Goal: Task Accomplishment & Management: Use online tool/utility

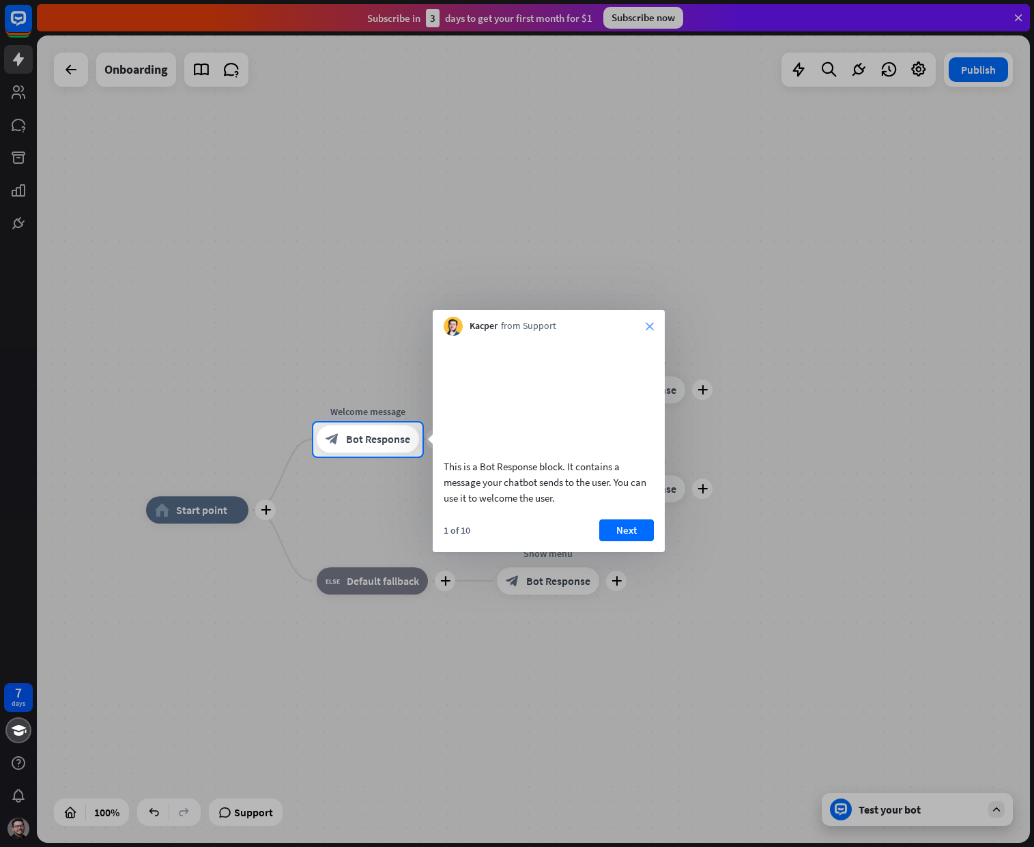
click at [650, 326] on icon "close" at bounding box center [650, 326] width 8 height 8
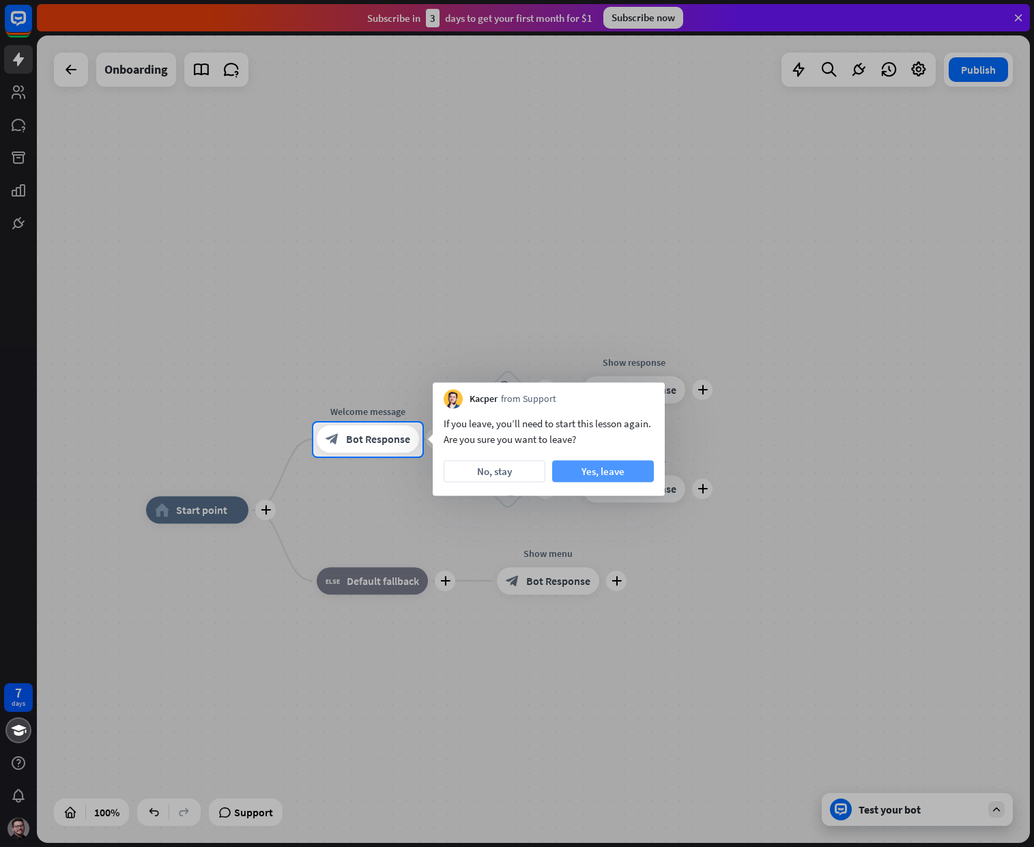
click at [612, 466] on button "Yes, leave" at bounding box center [603, 472] width 102 height 22
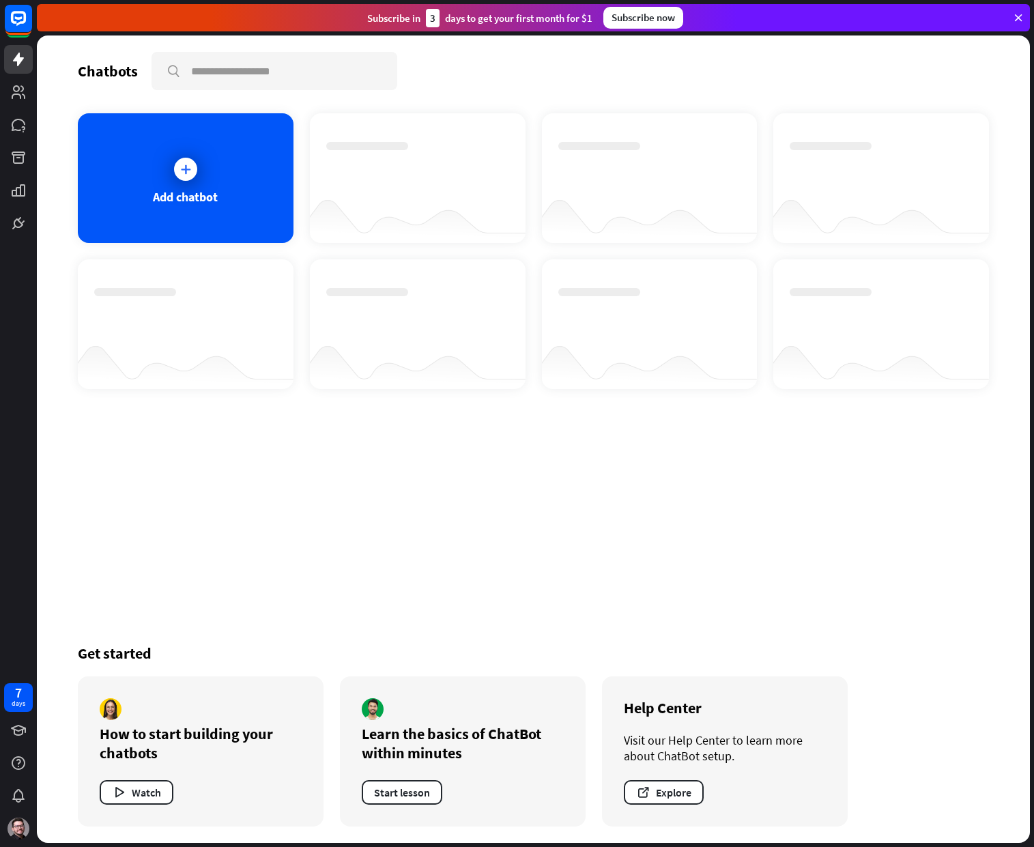
click at [1023, 17] on icon at bounding box center [1018, 18] width 12 height 12
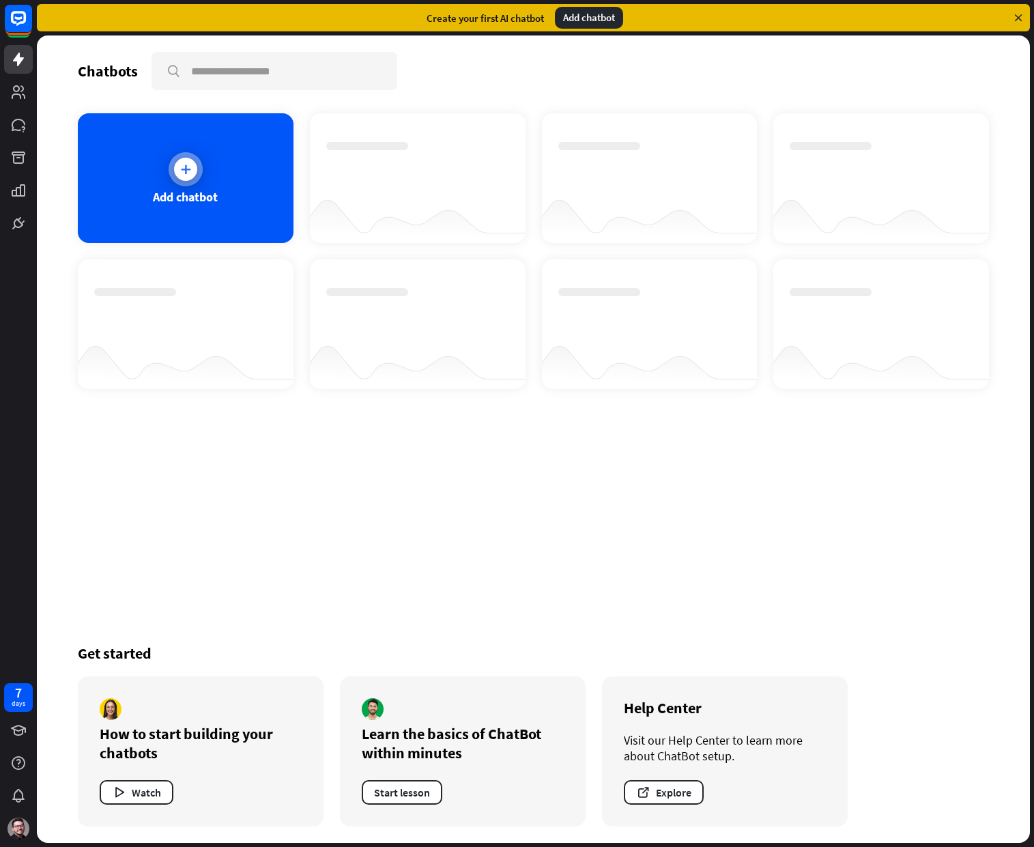
click at [218, 163] on div "Add chatbot" at bounding box center [186, 178] width 216 height 130
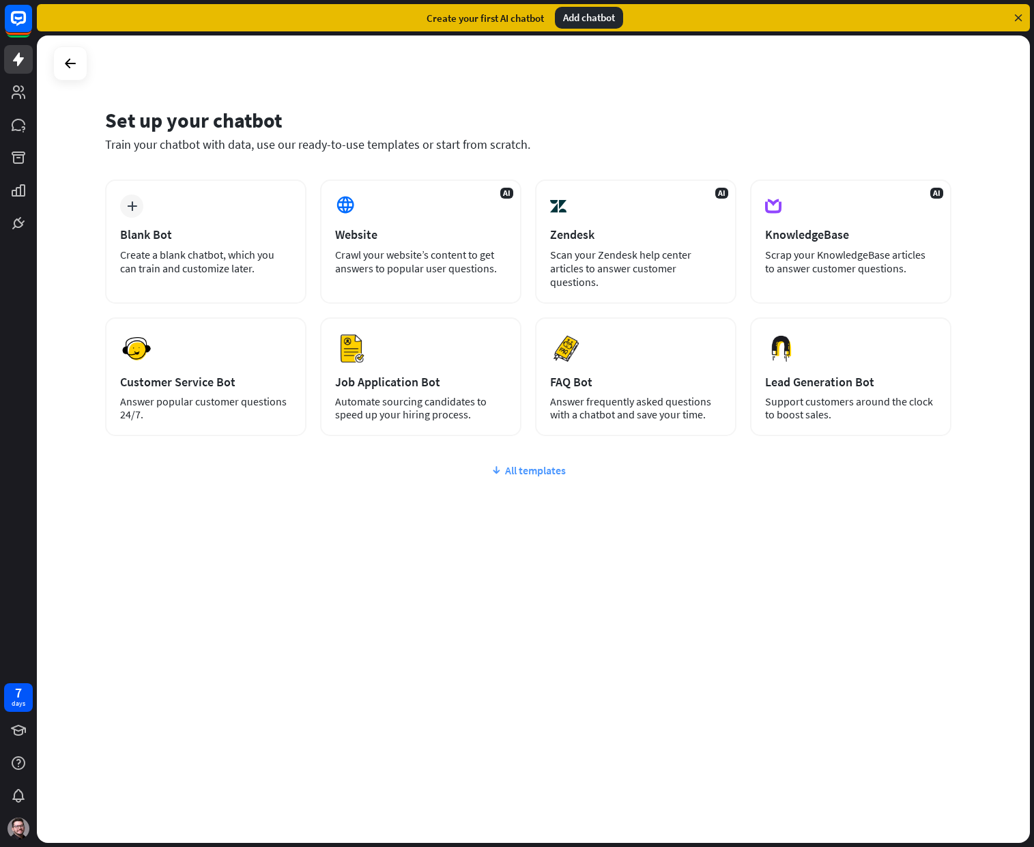
click at [525, 473] on div "All templates" at bounding box center [528, 470] width 846 height 14
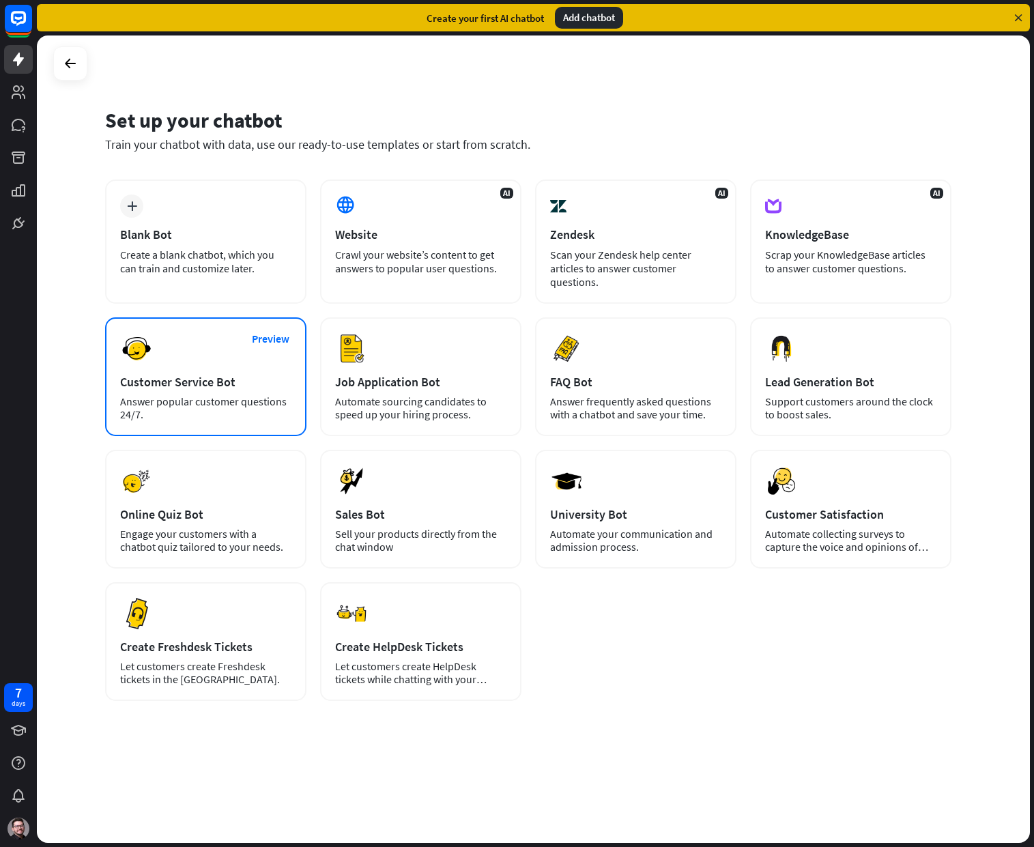
click at [253, 399] on div "Answer popular customer questions 24/7." at bounding box center [205, 408] width 171 height 26
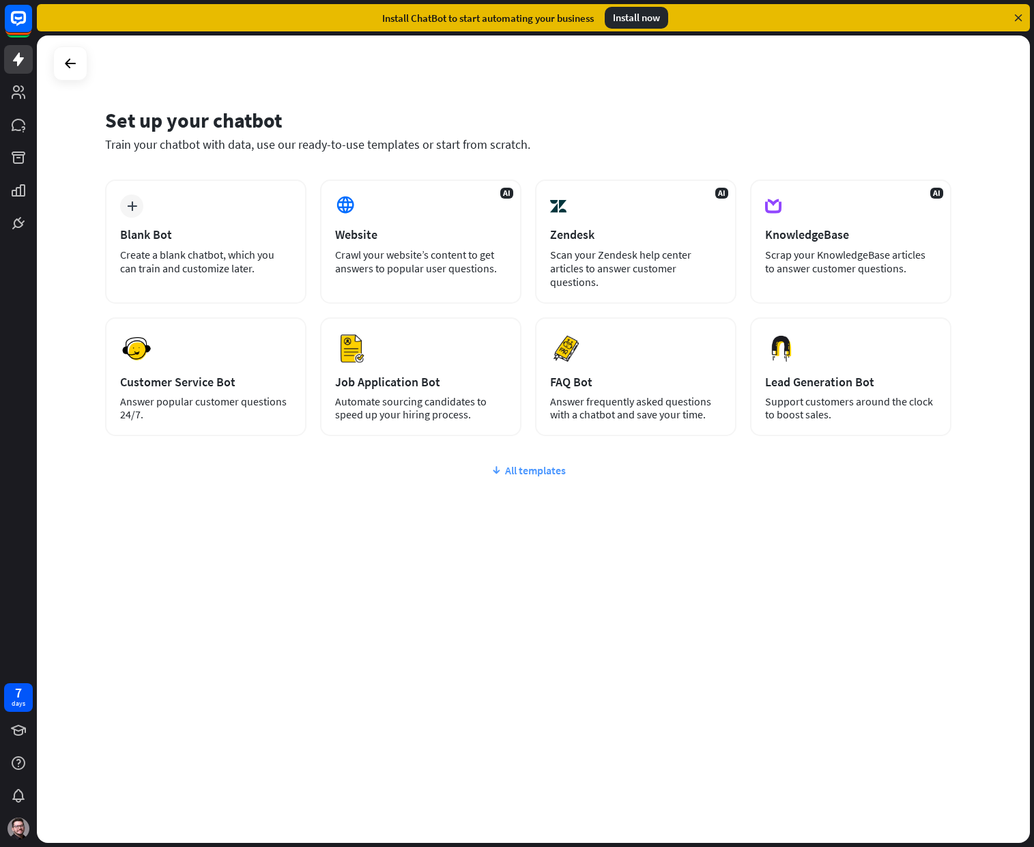
click at [538, 466] on div "All templates" at bounding box center [528, 470] width 846 height 14
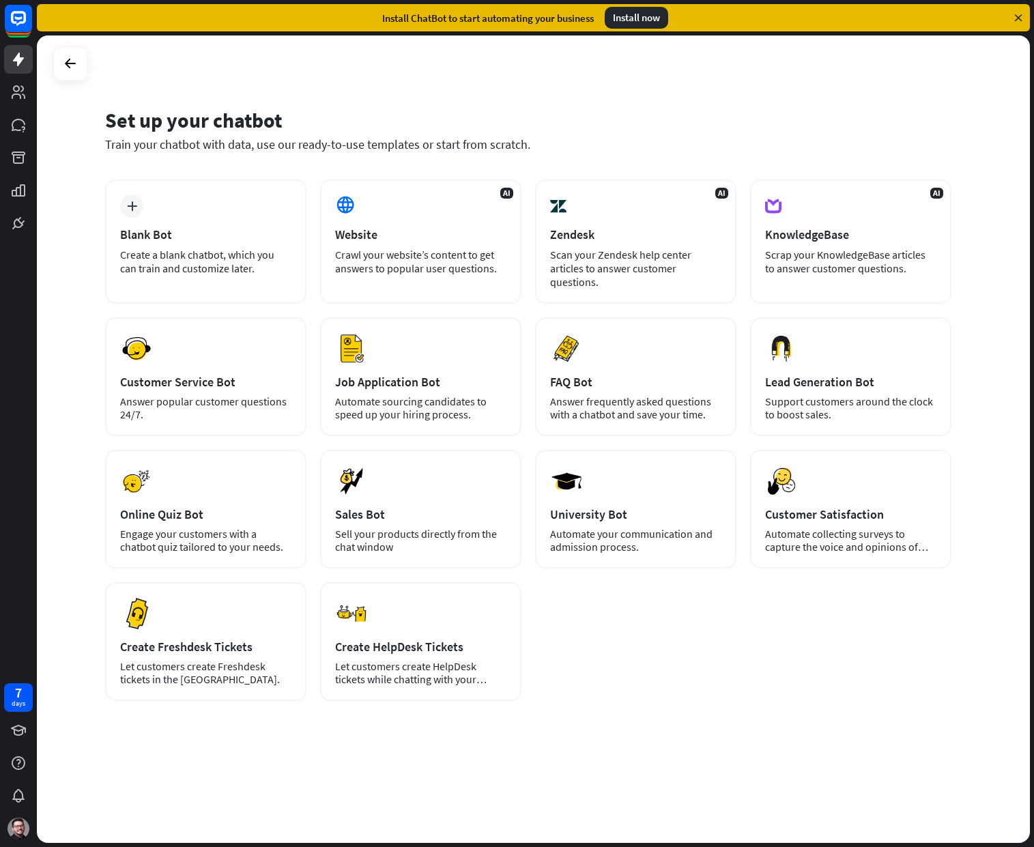
click at [1020, 15] on icon at bounding box center [1018, 18] width 12 height 12
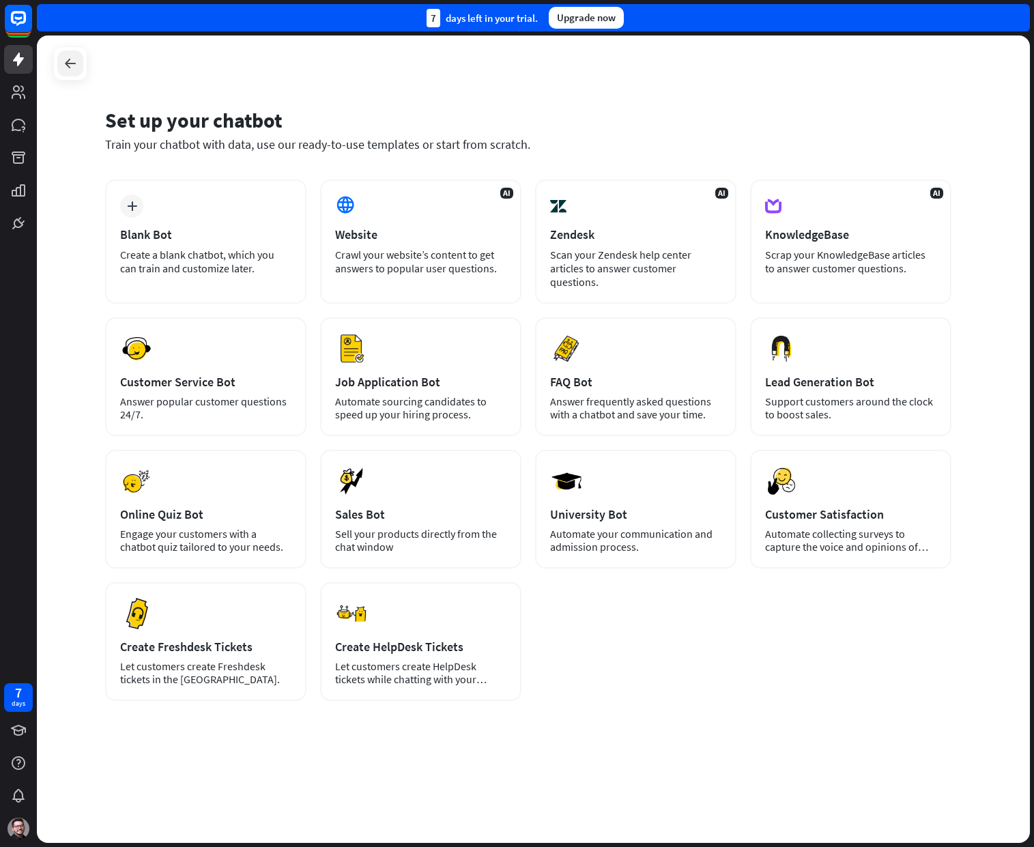
click at [70, 59] on icon at bounding box center [70, 63] width 16 height 16
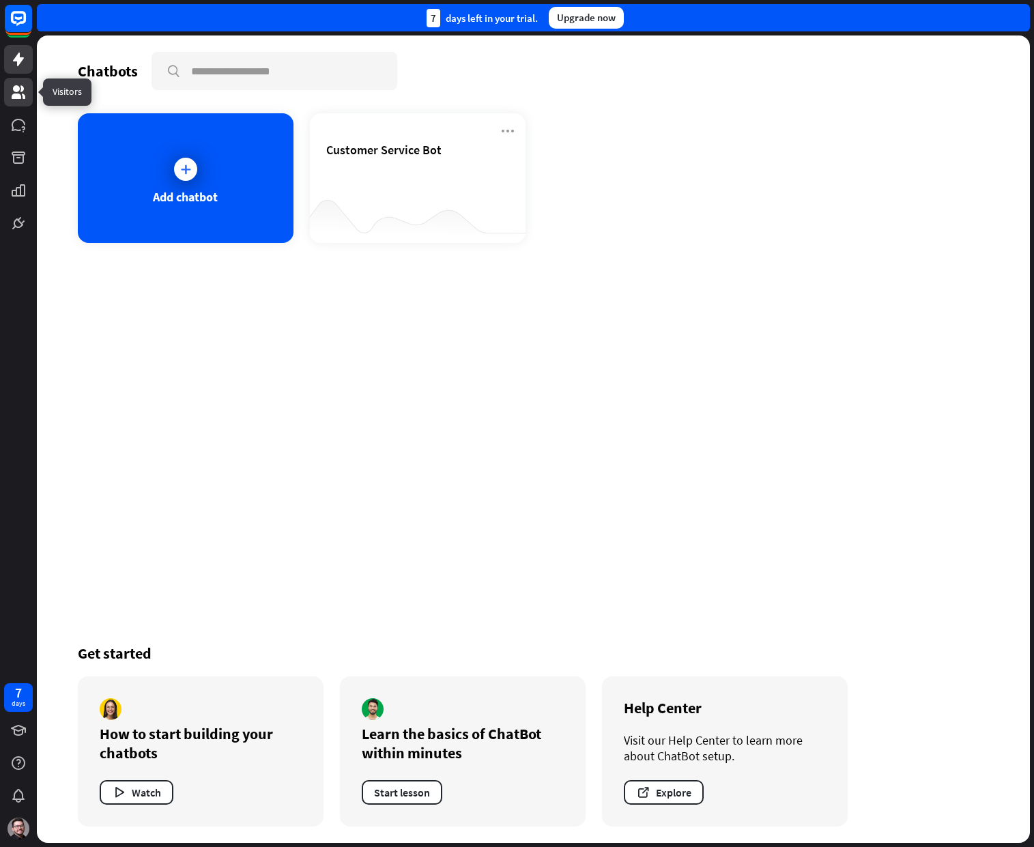
click at [17, 99] on icon at bounding box center [18, 92] width 16 height 16
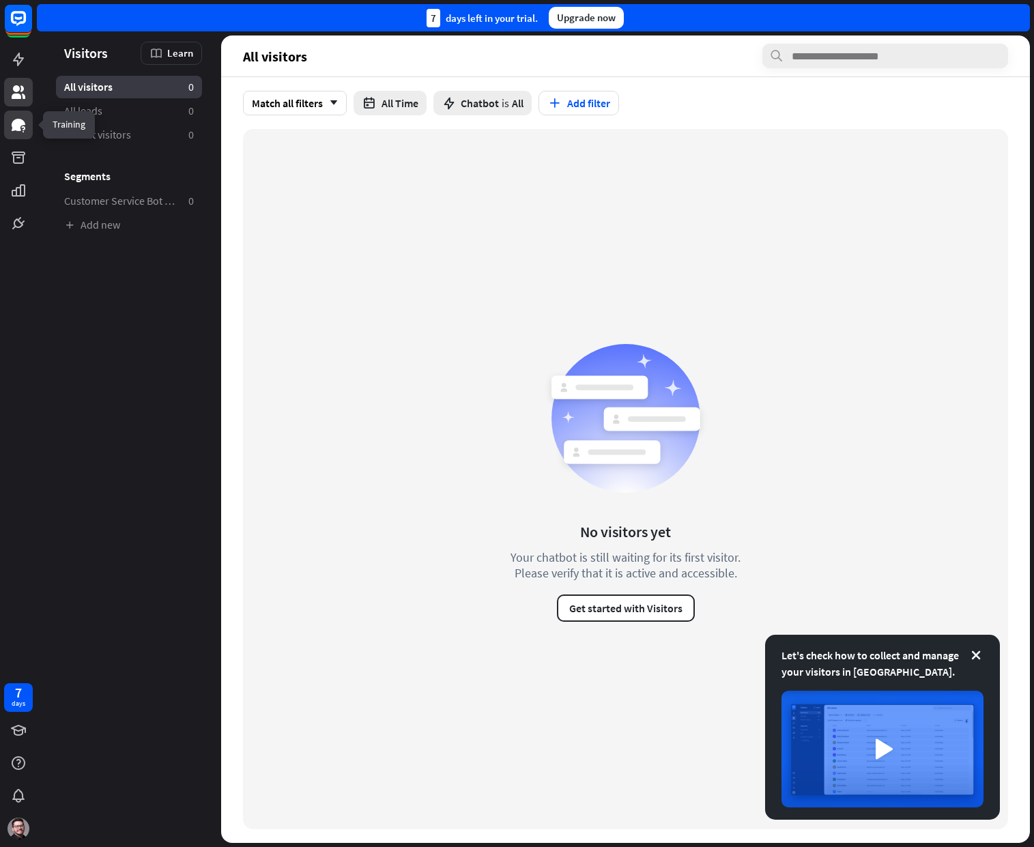
click at [20, 132] on icon at bounding box center [18, 125] width 16 height 16
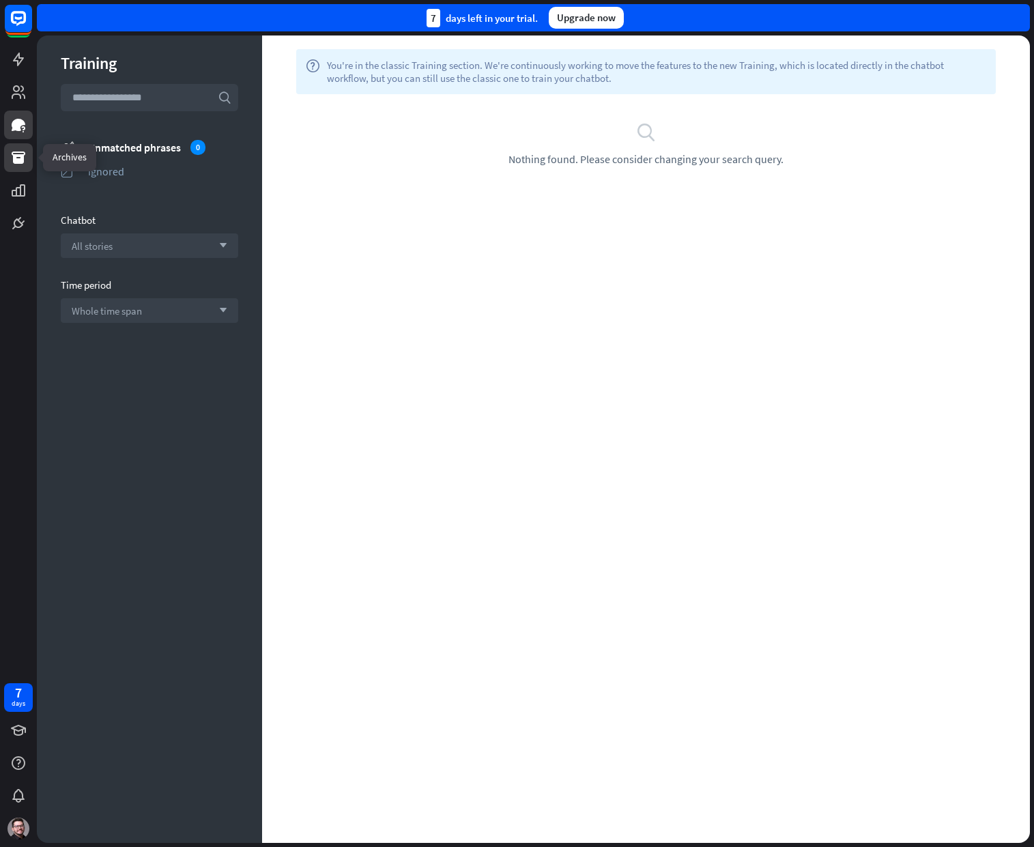
click at [25, 162] on icon at bounding box center [18, 157] width 16 height 16
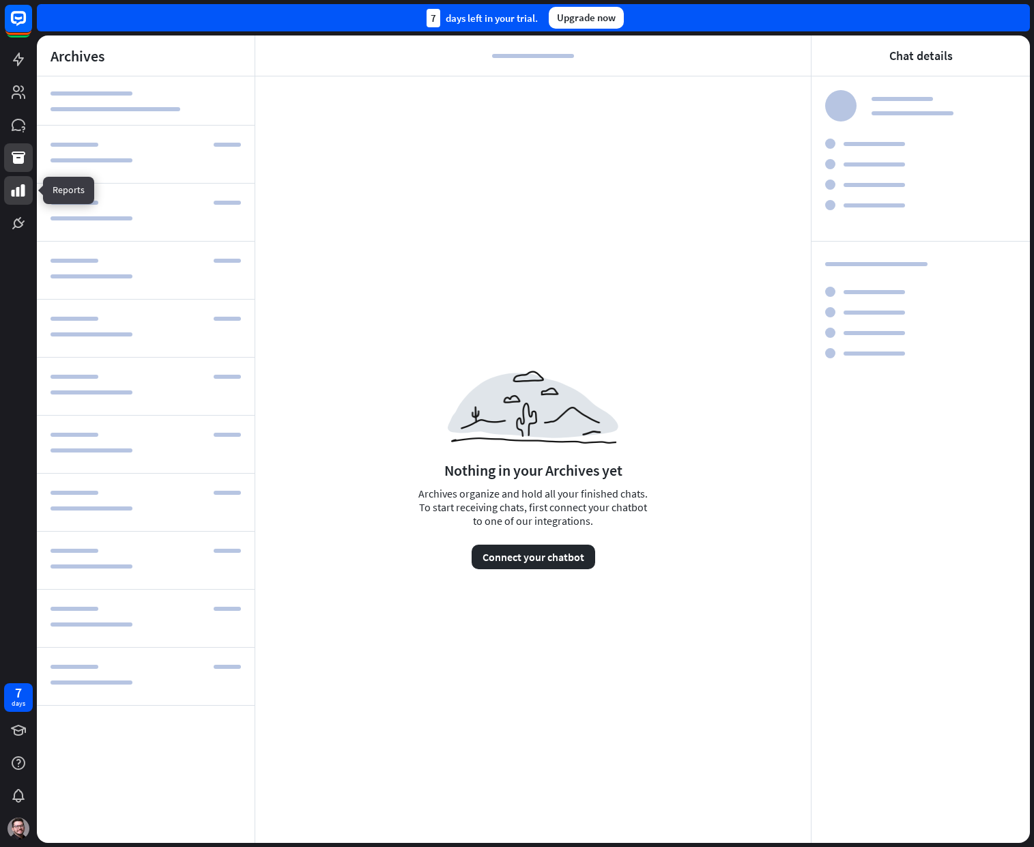
click at [26, 199] on link at bounding box center [18, 190] width 29 height 29
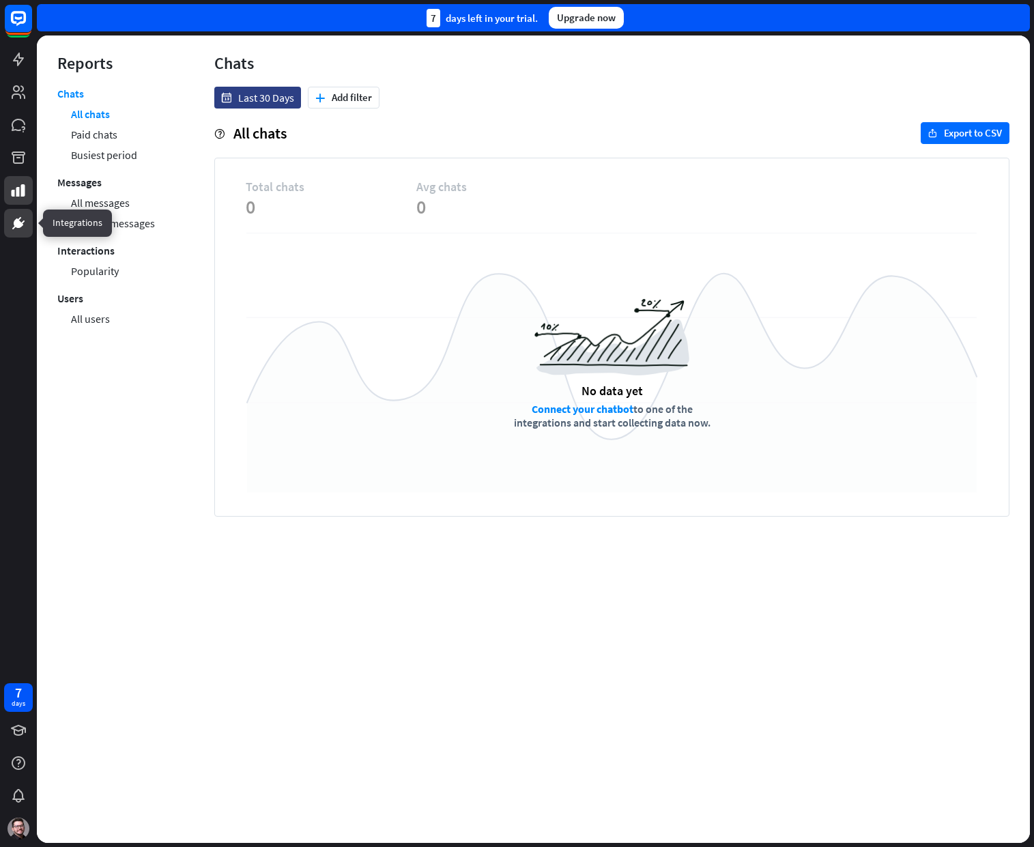
click at [17, 226] on icon at bounding box center [18, 223] width 8 height 8
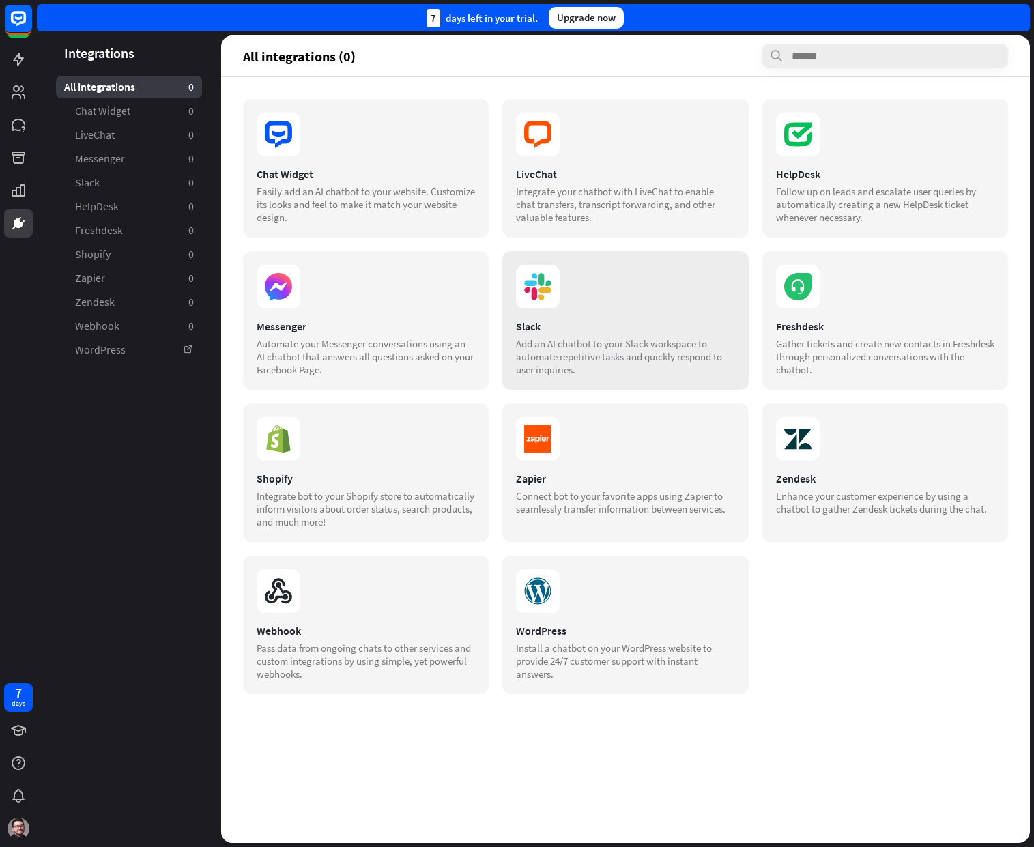
click at [605, 351] on div "Add an AI chatbot to your Slack workspace to automate repetitive tasks and quic…" at bounding box center [625, 356] width 218 height 39
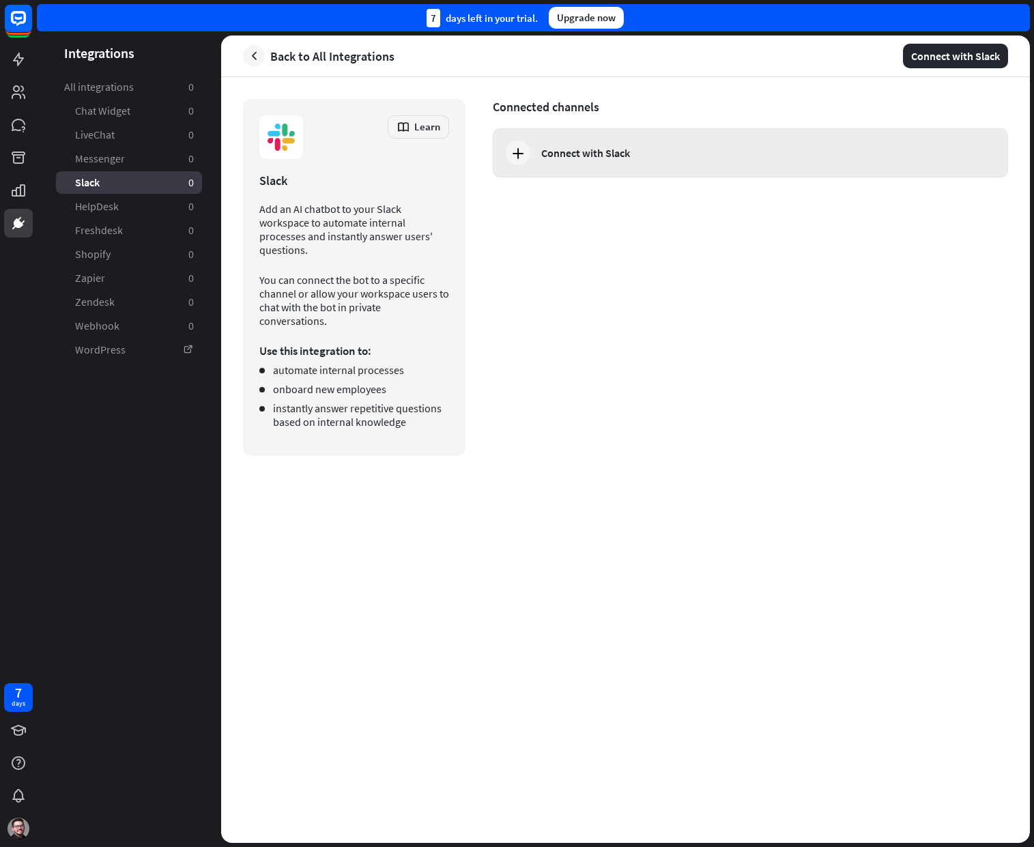
click at [550, 146] on div "Connect with Slack" at bounding box center [585, 153] width 89 height 14
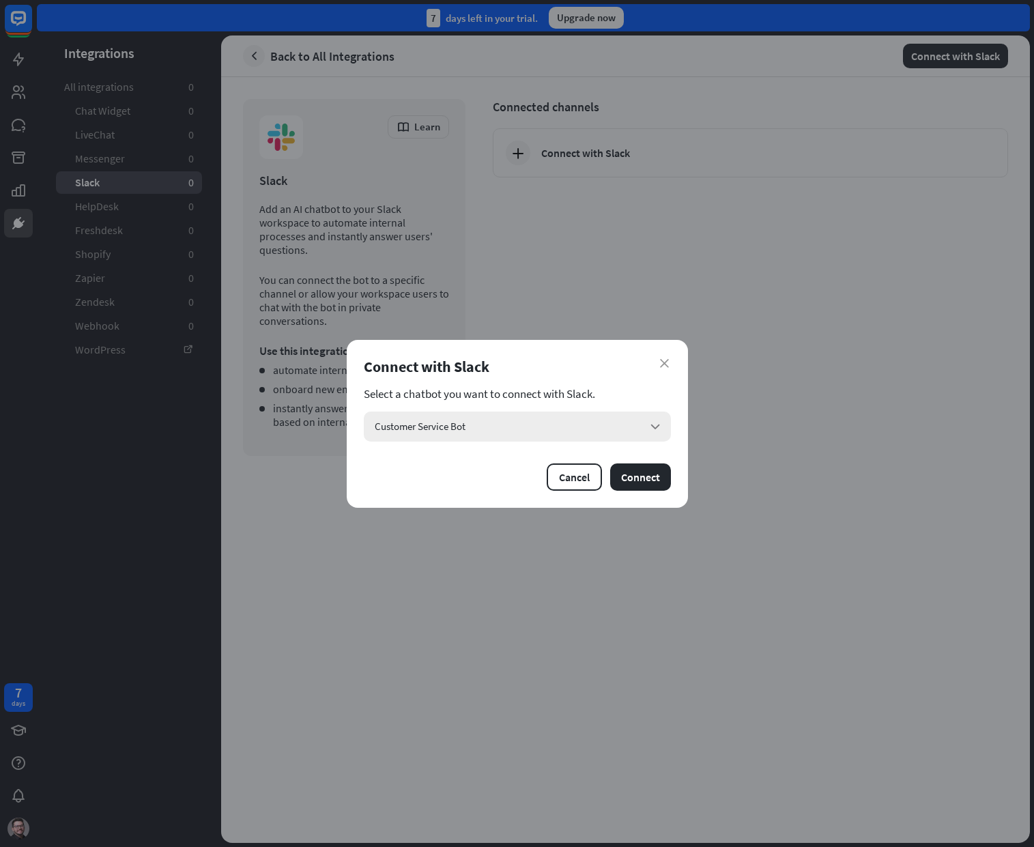
click at [490, 420] on div "Customer Service Bot arrow_down" at bounding box center [517, 427] width 307 height 30
click at [515, 402] on div "Select a chatbot you want to connect with Slack. search" at bounding box center [517, 414] width 307 height 55
click at [633, 477] on button "Connect" at bounding box center [640, 476] width 61 height 27
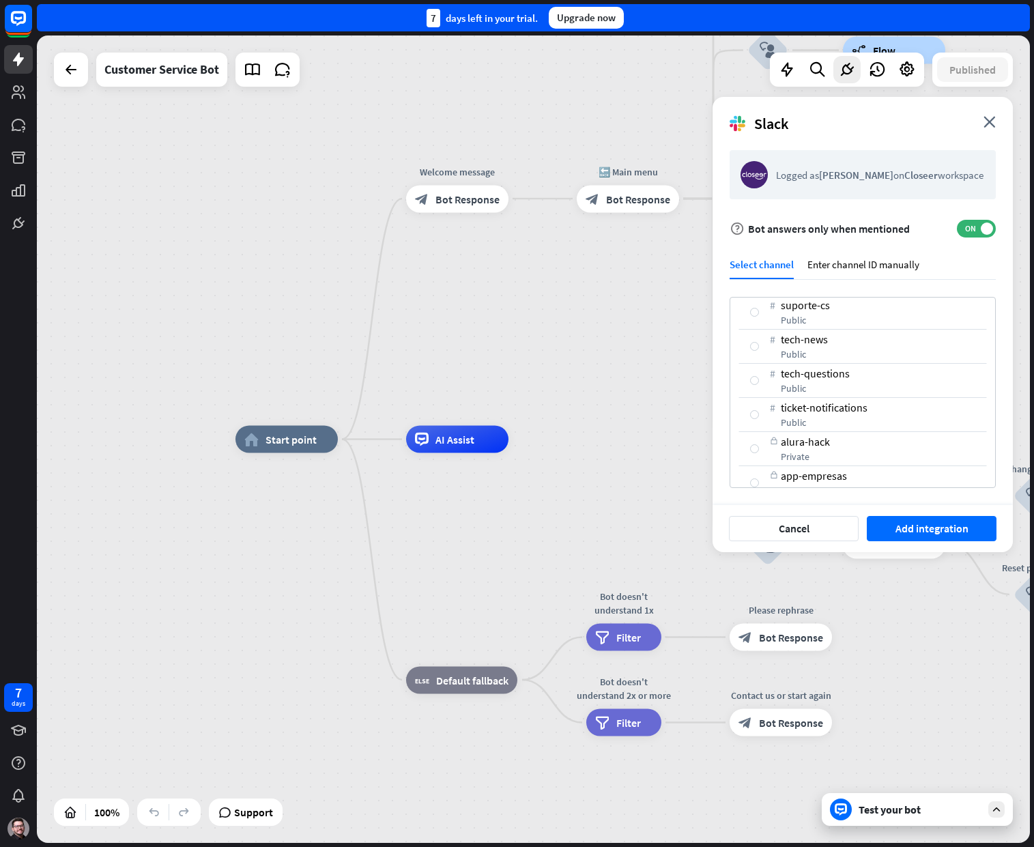
scroll to position [277, 0]
click at [755, 356] on div at bounding box center [754, 355] width 9 height 9
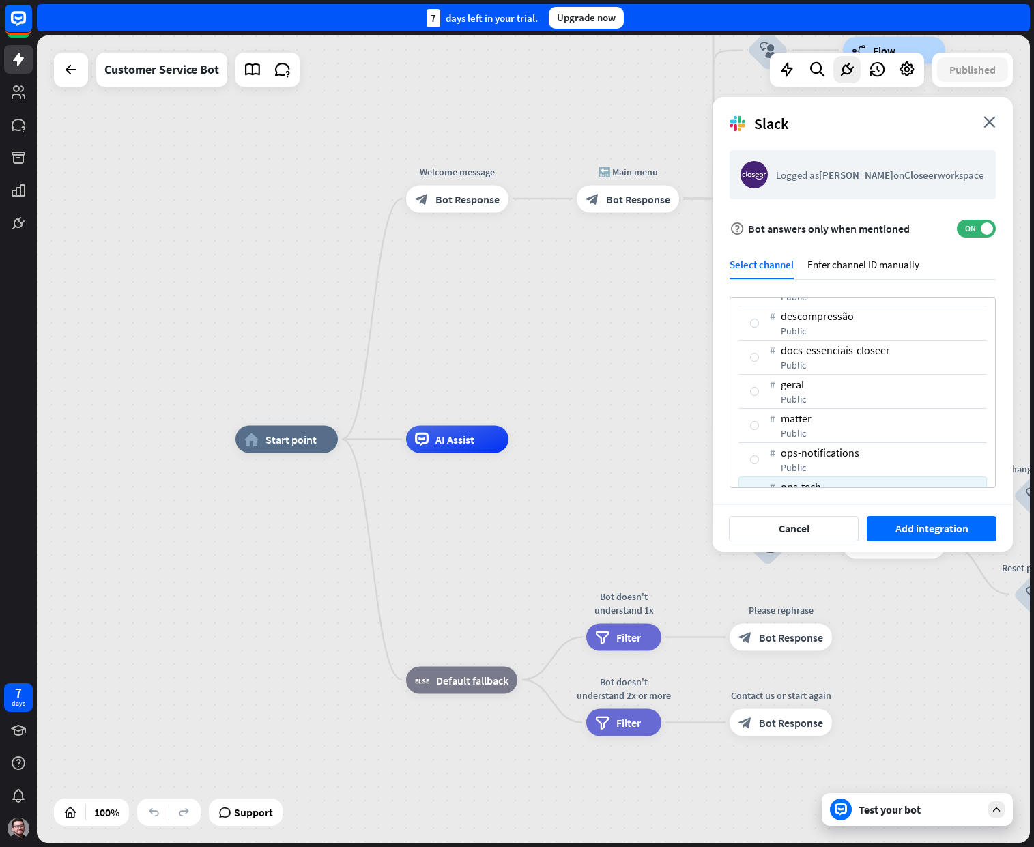
scroll to position [14, 0]
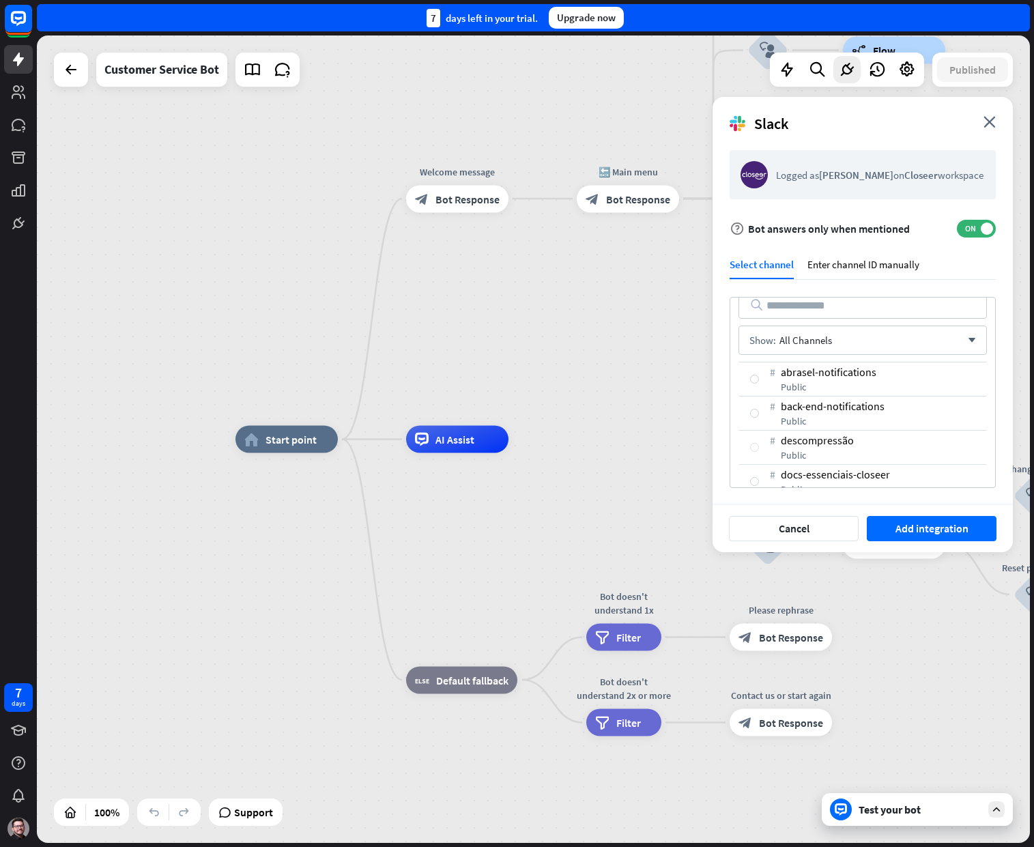
click at [756, 449] on div at bounding box center [754, 447] width 9 height 9
click at [908, 528] on button "Add integration" at bounding box center [932, 528] width 130 height 25
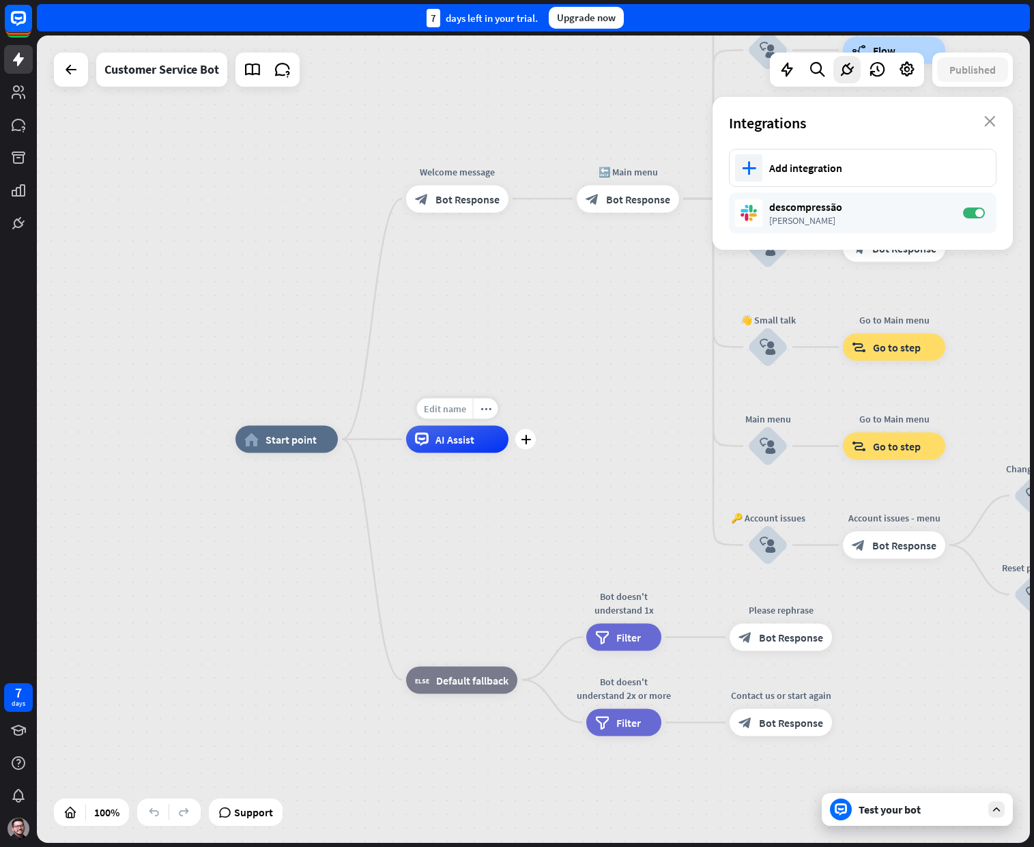
click at [459, 410] on span "Edit name" at bounding box center [445, 409] width 42 height 12
click at [508, 426] on div "plus AI Assist" at bounding box center [457, 439] width 102 height 27
click at [959, 809] on div "Test your bot" at bounding box center [920, 810] width 123 height 14
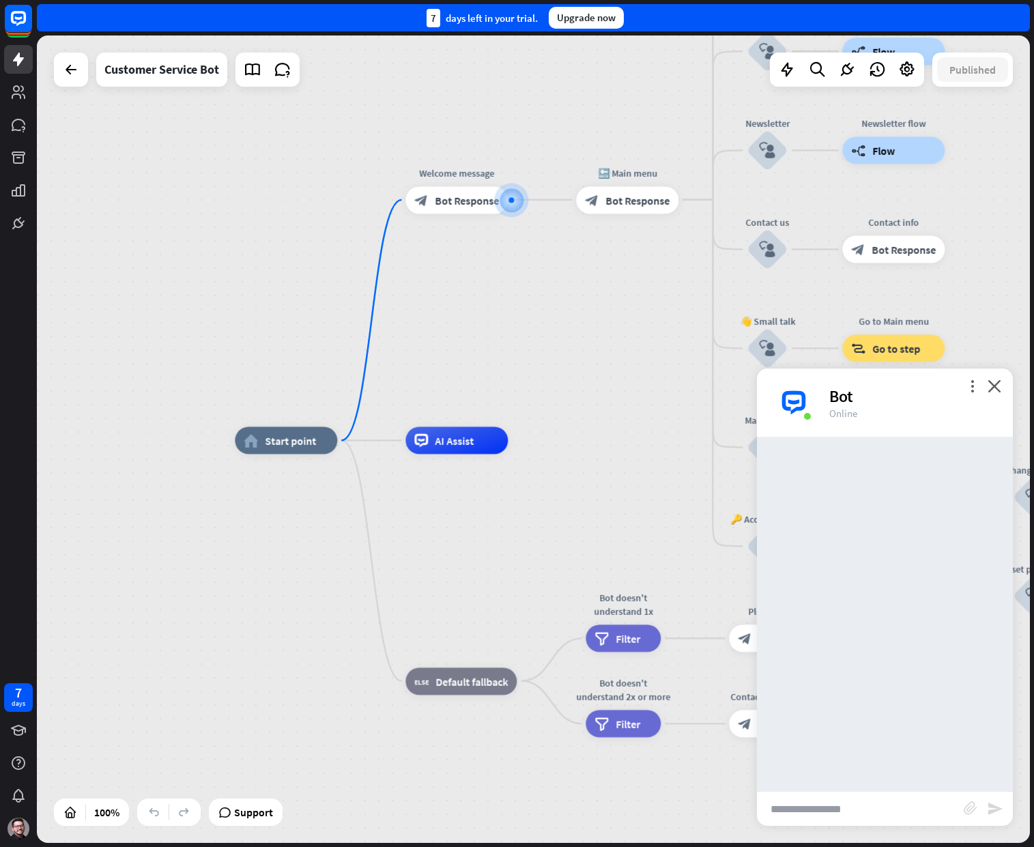
click at [898, 801] on input "text" at bounding box center [860, 809] width 207 height 34
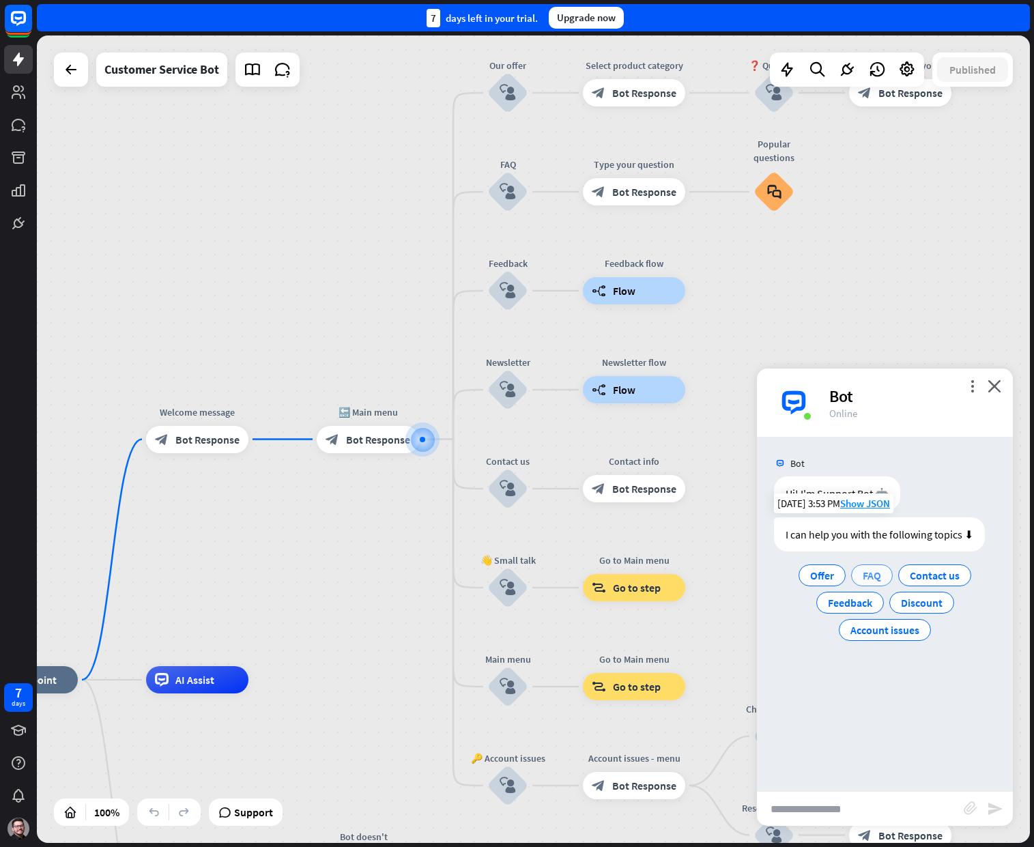
click at [876, 575] on span "FAQ" at bounding box center [872, 575] width 18 height 14
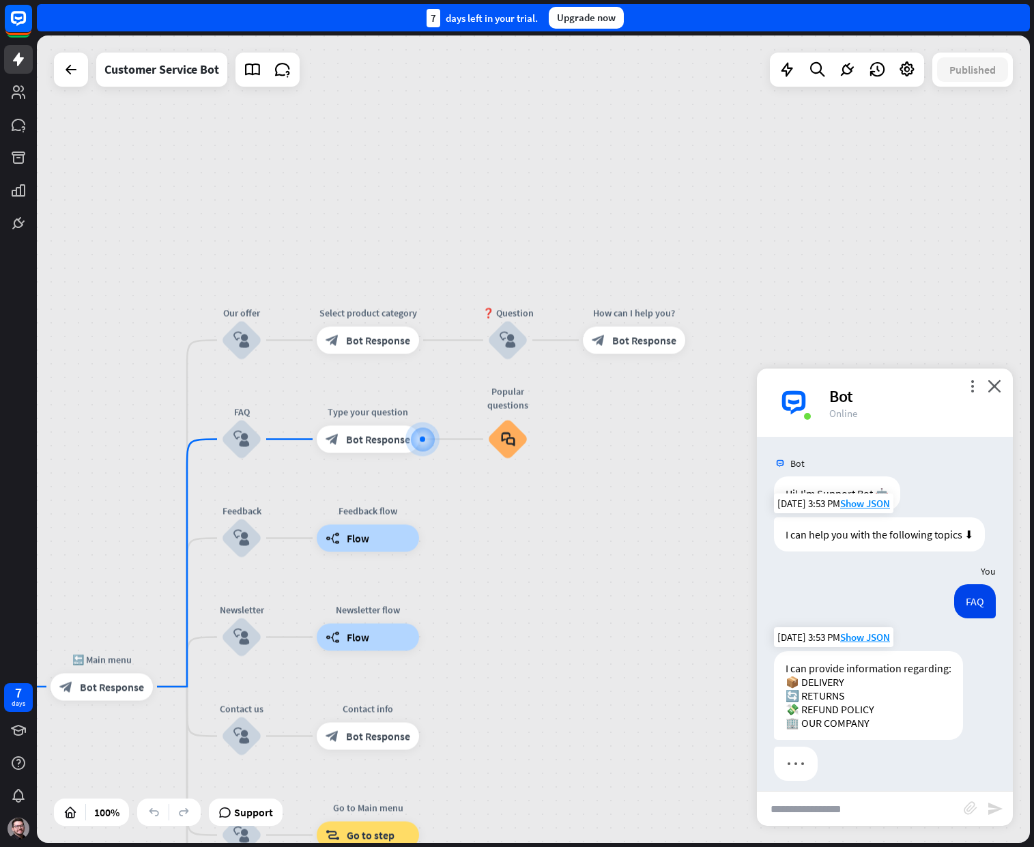
scroll to position [24, 0]
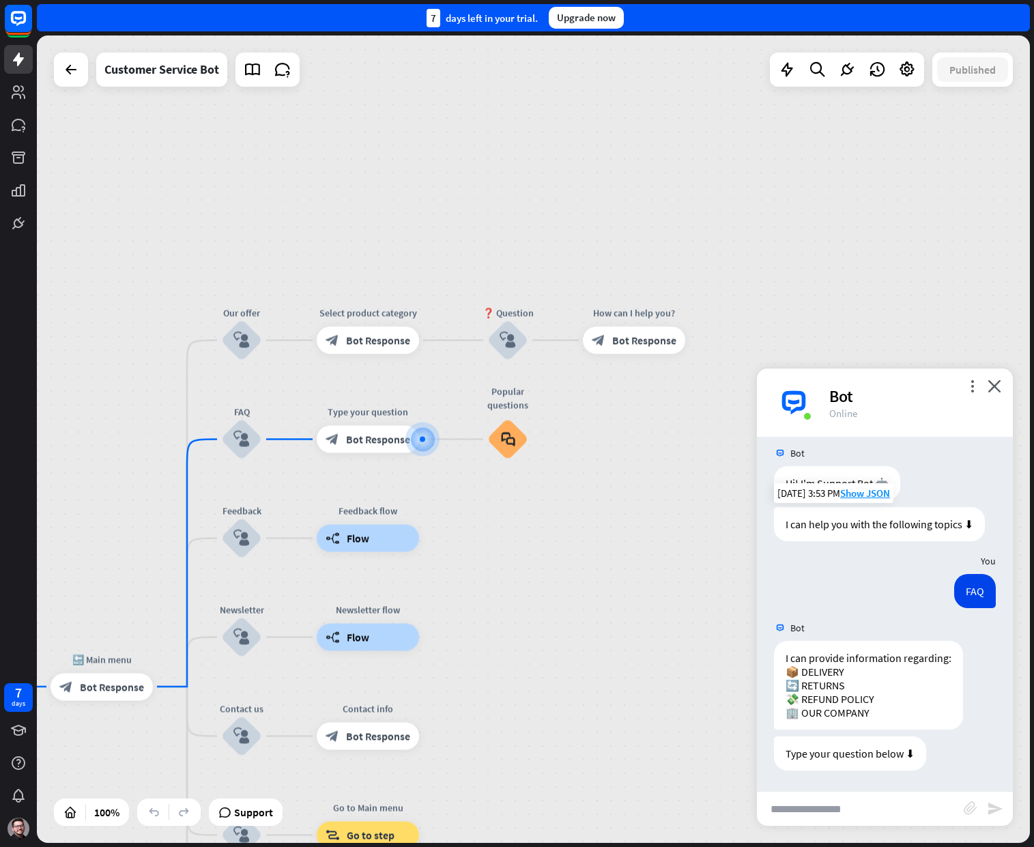
click at [904, 807] on input "text" at bounding box center [860, 809] width 207 height 34
type input "*******"
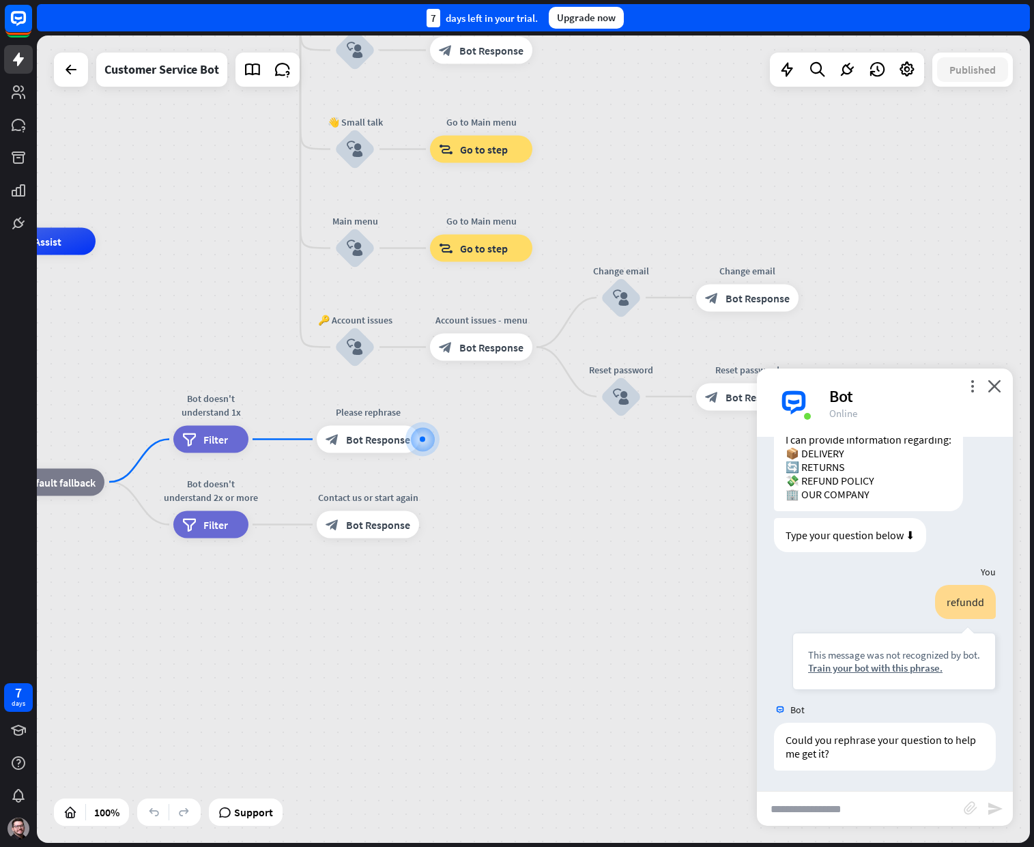
scroll to position [242, 0]
click at [238, 818] on span "Support" at bounding box center [253, 812] width 39 height 22
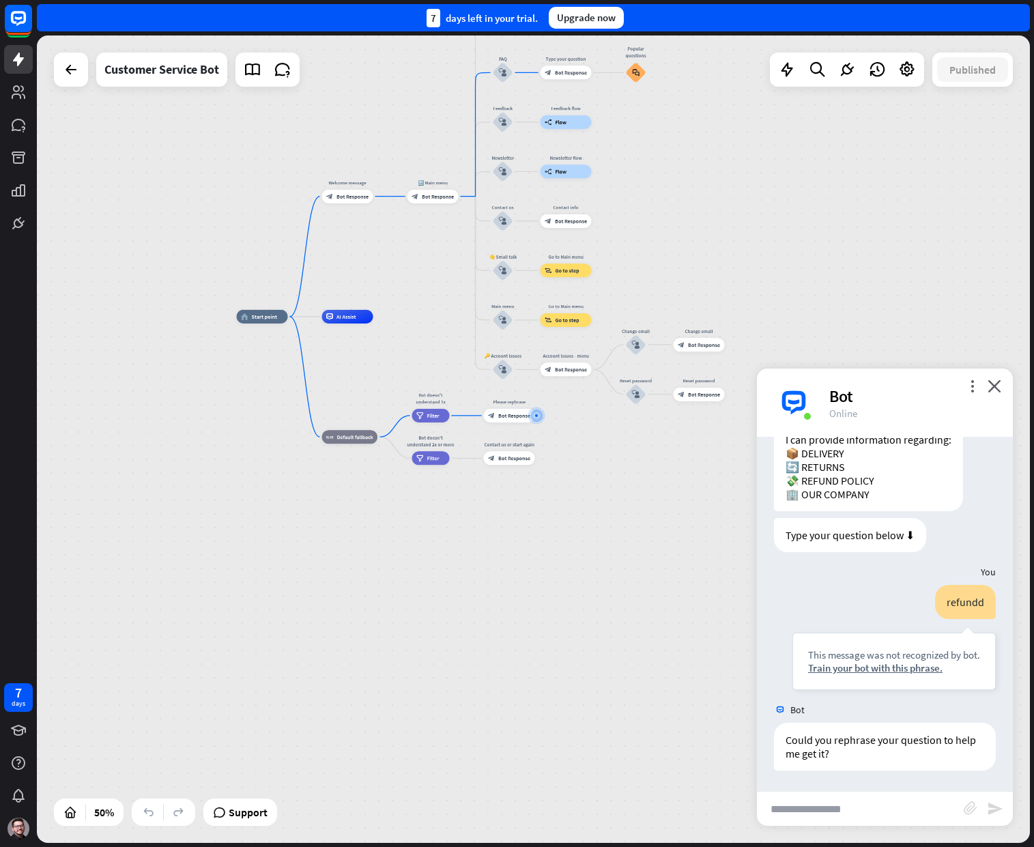
click at [923, 73] on div "home_2 Start point Welcome message block_bot_response Bot Response 🔙 Main menu …" at bounding box center [533, 438] width 993 height 807
click at [916, 68] on div at bounding box center [906, 69] width 27 height 27
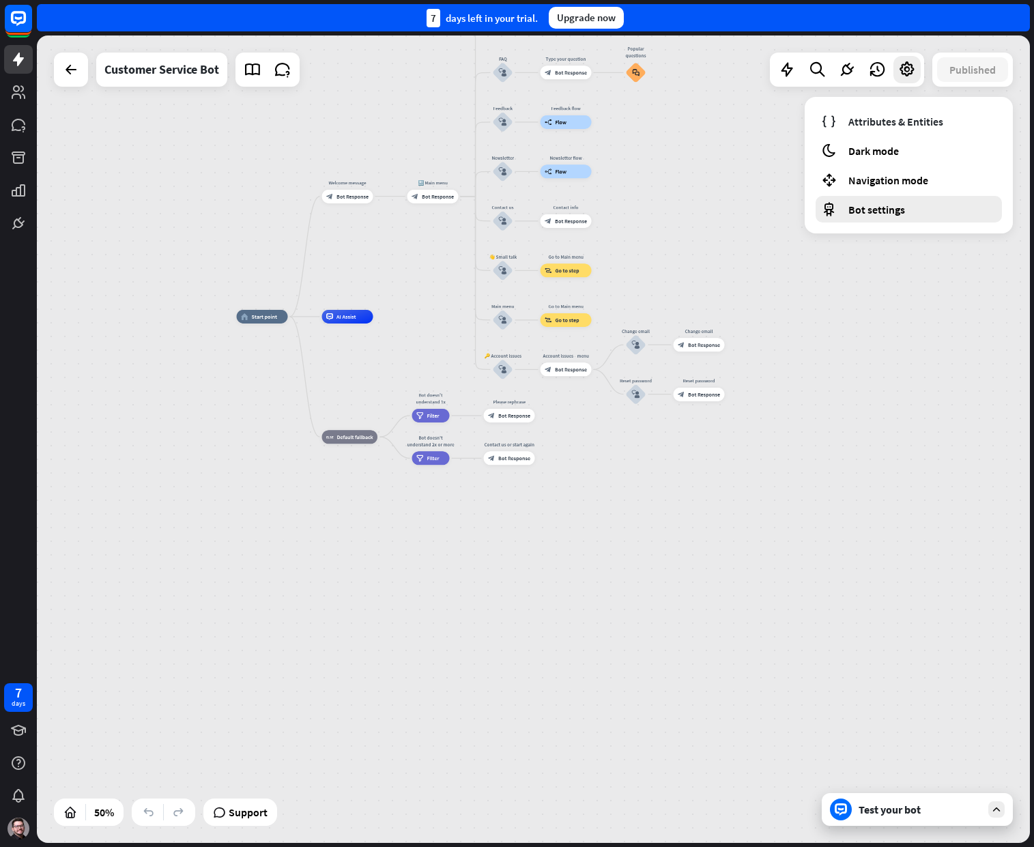
click at [902, 197] on div "Bot settings" at bounding box center [909, 209] width 186 height 27
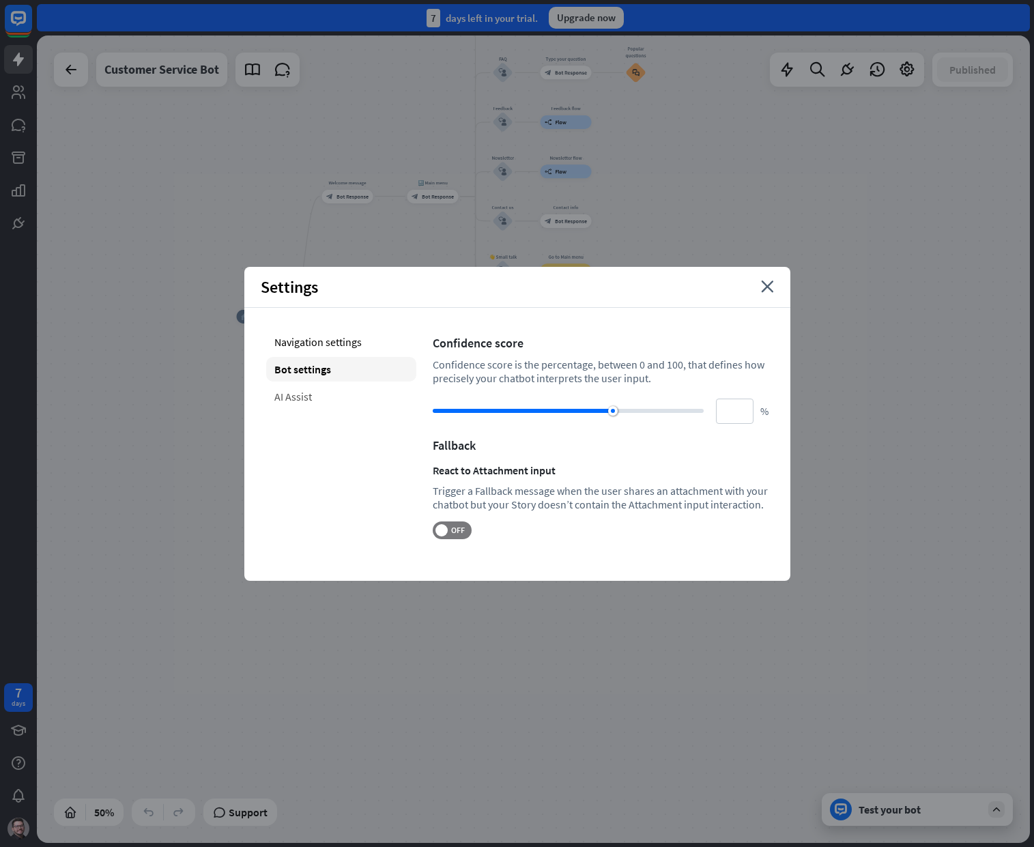
click at [314, 393] on div "AI Assist" at bounding box center [341, 396] width 150 height 25
type input "**"
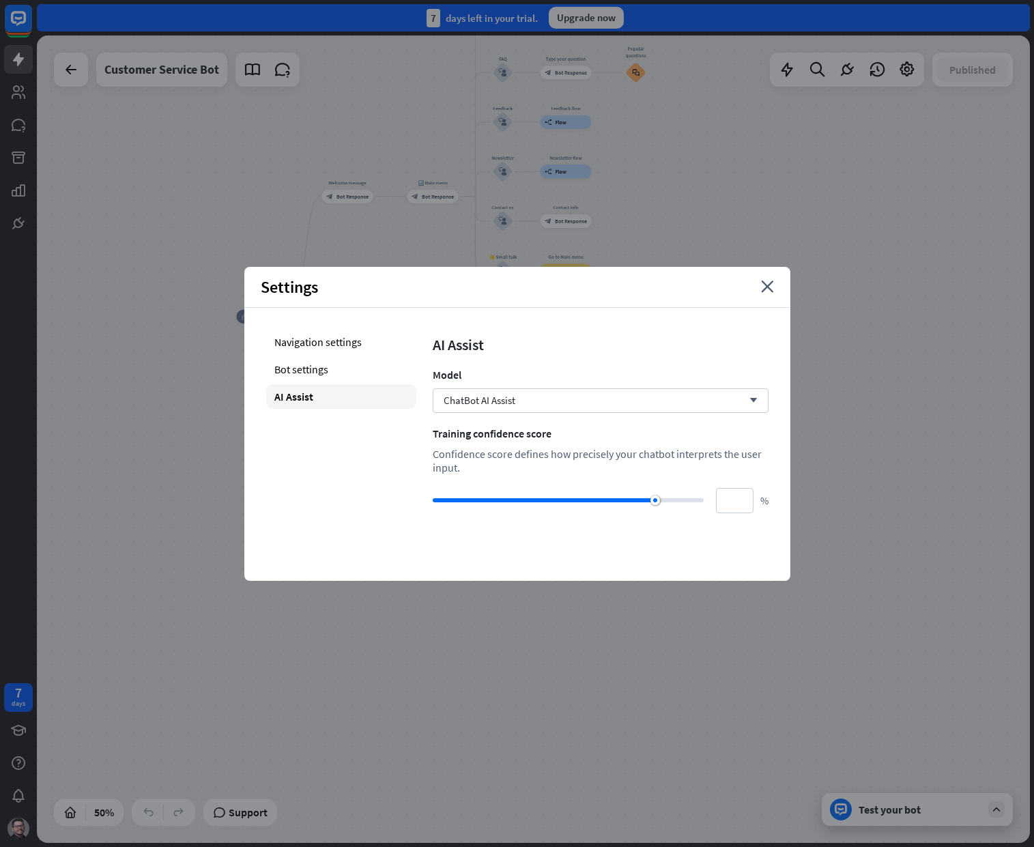
click at [622, 414] on div "AI Assist Model ChatBot AI Assist arrow_down Training confidence score Confiden…" at bounding box center [601, 422] width 336 height 184
click at [629, 404] on div "ChatBot AI Assist arrow_down" at bounding box center [601, 400] width 336 height 25
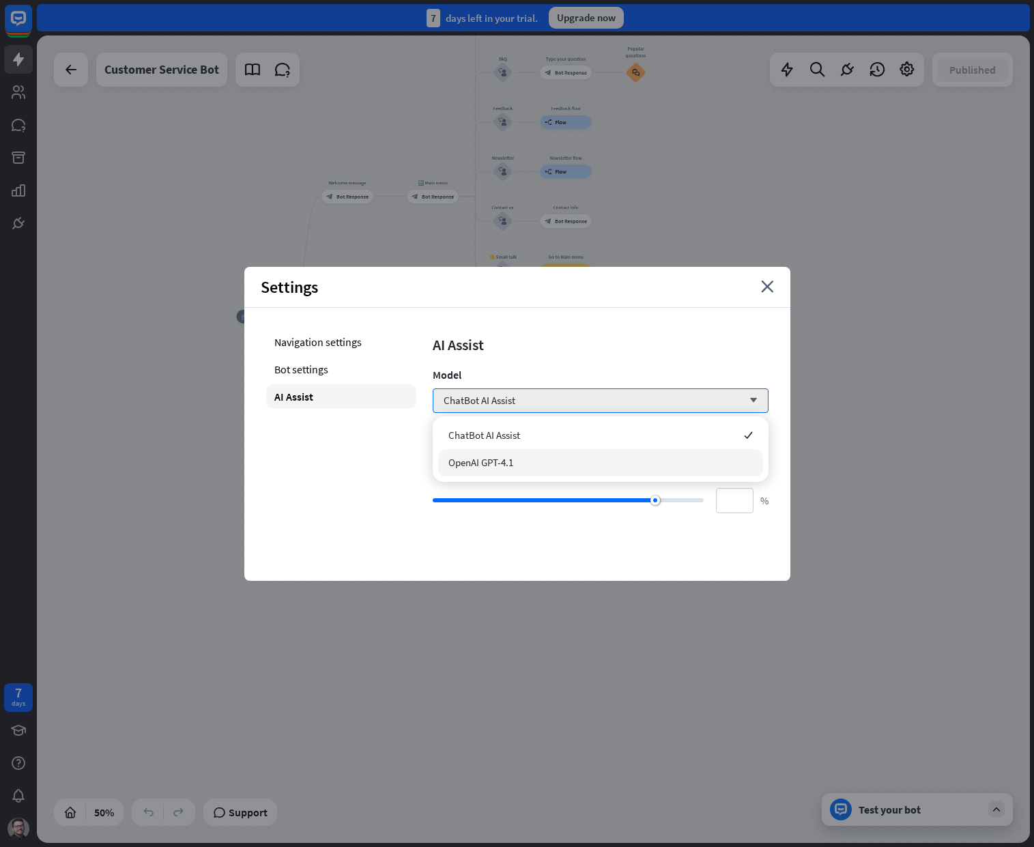
click at [589, 460] on div "OpenAI GPT-4.1" at bounding box center [600, 462] width 325 height 27
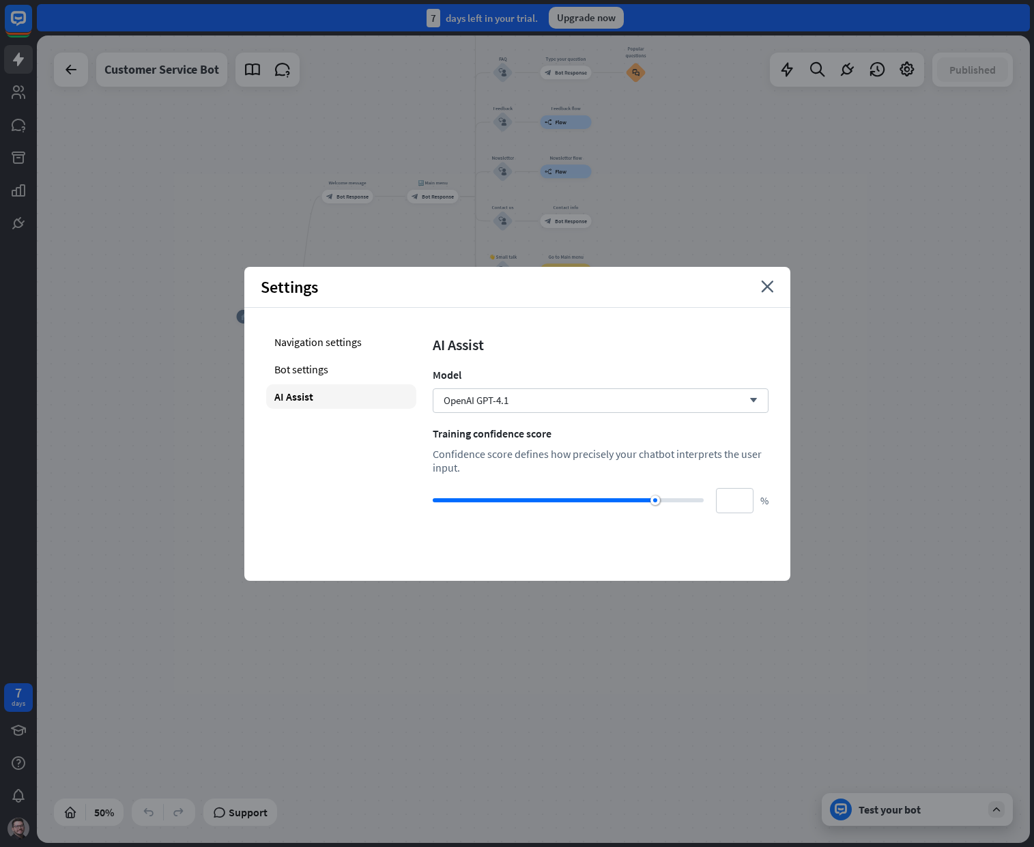
click at [641, 338] on div "AI Assist" at bounding box center [601, 344] width 336 height 19
drag, startPoint x: 648, startPoint y: 498, endPoint x: 607, endPoint y: 502, distance: 41.1
click at [607, 502] on div at bounding box center [544, 500] width 222 height 4
drag, startPoint x: 609, startPoint y: 500, endPoint x: 653, endPoint y: 503, distance: 43.8
click at [653, 503] on div at bounding box center [653, 500] width 10 height 10
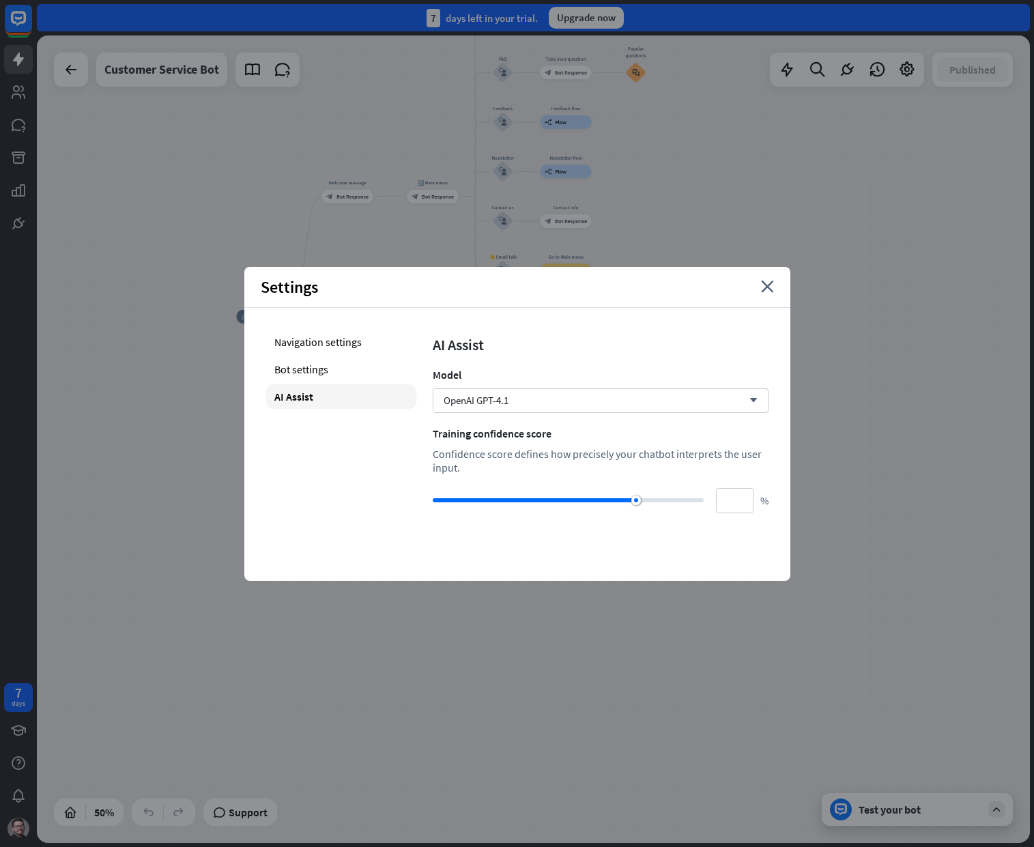
drag, startPoint x: 652, startPoint y: 504, endPoint x: 636, endPoint y: 502, distance: 16.4
click at [636, 502] on div at bounding box center [636, 500] width 10 height 10
click at [348, 383] on div "Navigation settings Bot settings AI Assist" at bounding box center [341, 422] width 150 height 184
click at [344, 374] on div "Bot settings" at bounding box center [341, 369] width 150 height 25
type input "**"
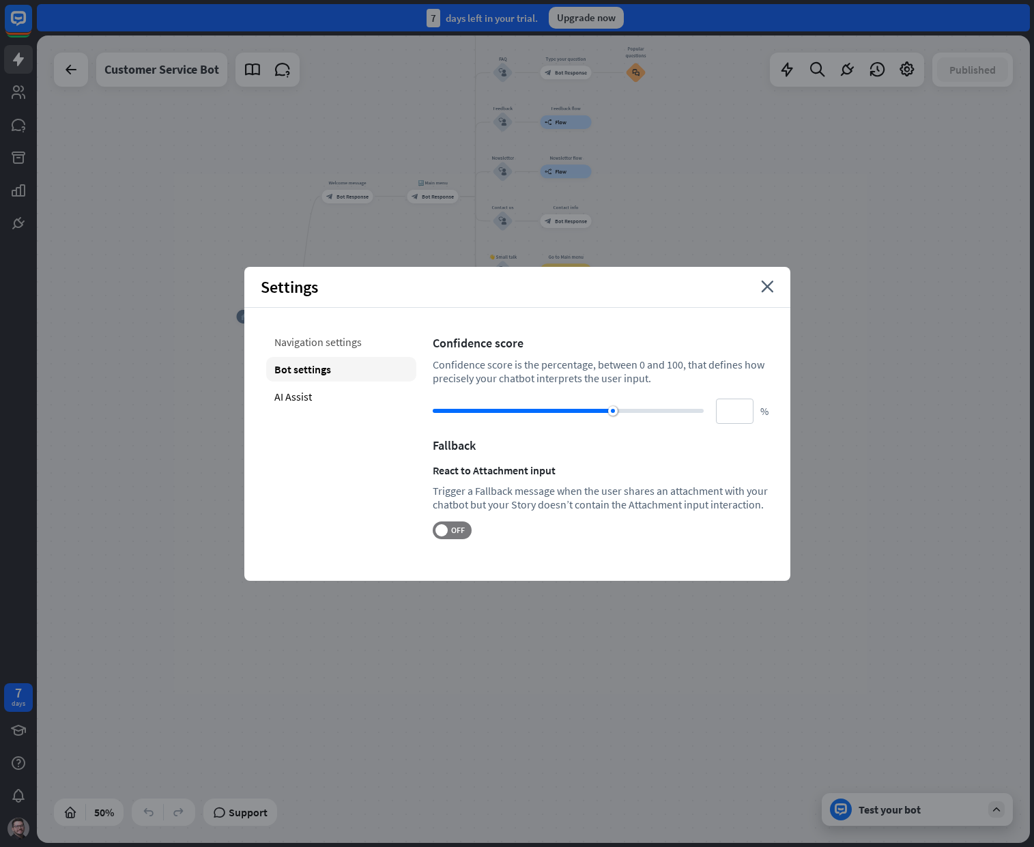
click at [345, 349] on div "Navigation settings" at bounding box center [341, 342] width 150 height 25
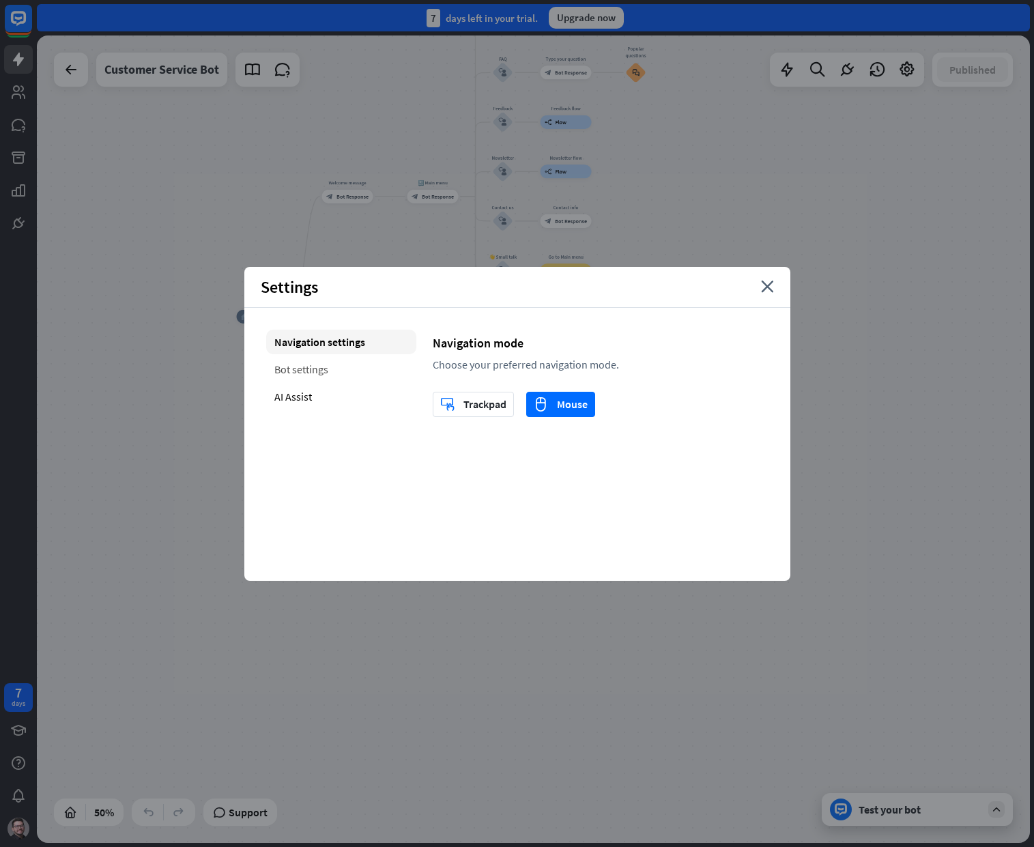
click at [300, 375] on div "Bot settings" at bounding box center [341, 369] width 150 height 25
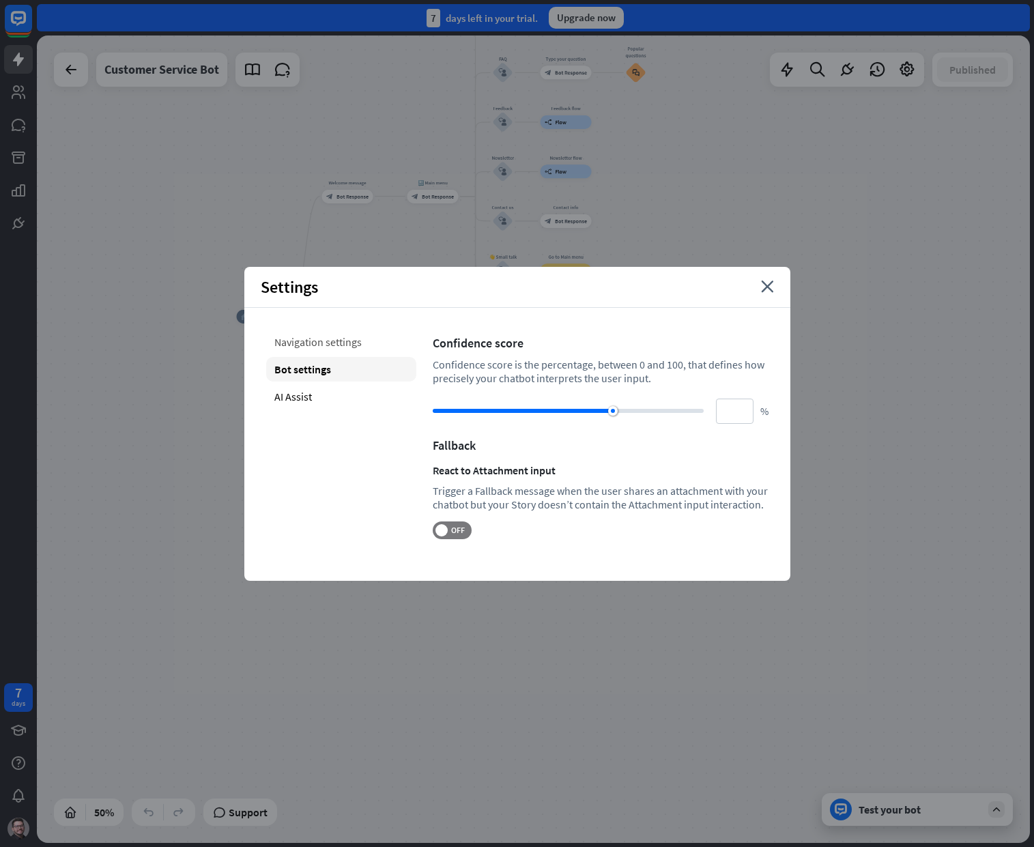
click at [329, 343] on div "Navigation settings" at bounding box center [341, 342] width 150 height 25
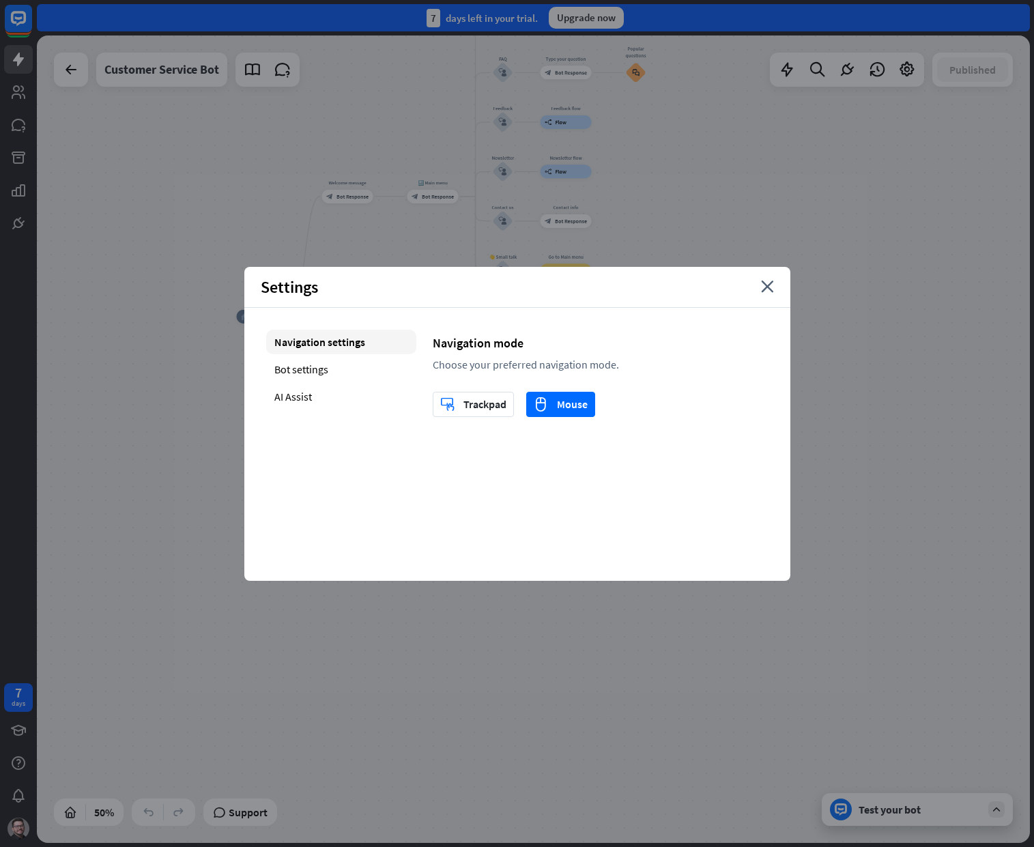
drag, startPoint x: 482, startPoint y: 364, endPoint x: 562, endPoint y: 359, distance: 80.0
click at [562, 359] on div "Choose your preferred navigation mode." at bounding box center [601, 365] width 336 height 14
click at [558, 373] on div "Navigation mode Choose your preferred navigation mode. trackpad Trackpad mouse …" at bounding box center [601, 373] width 336 height 87
click at [767, 285] on icon "close" at bounding box center [767, 286] width 13 height 12
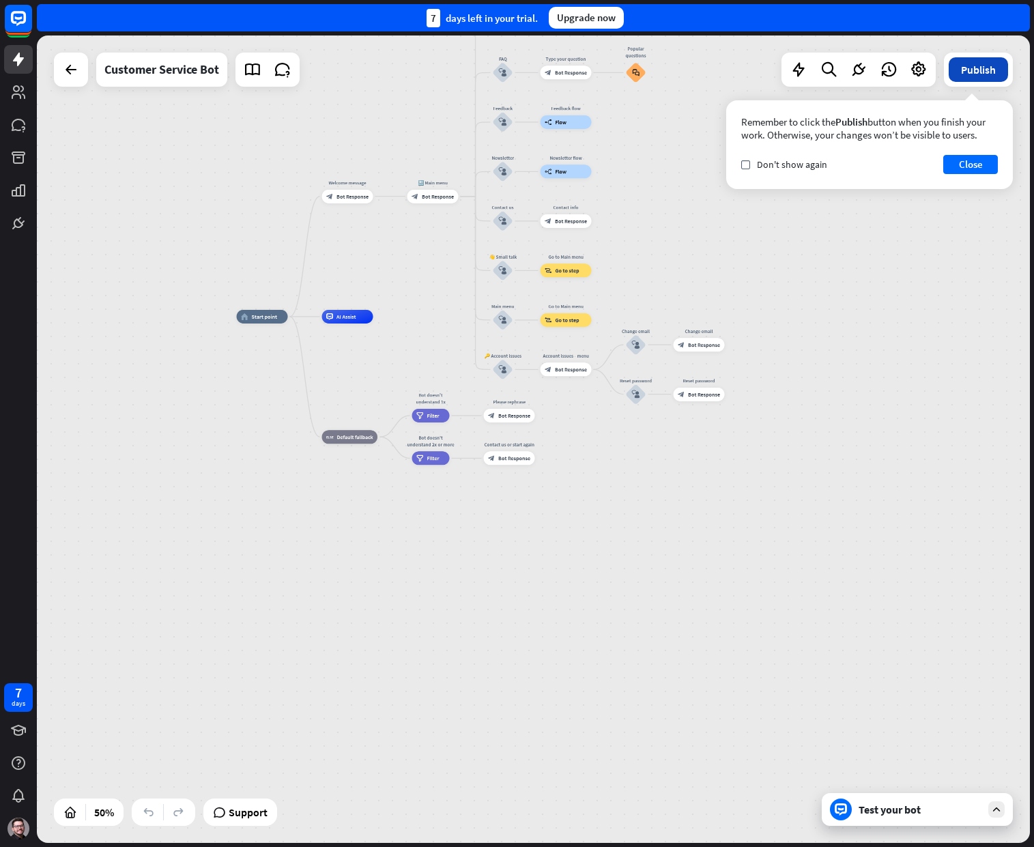
click at [984, 81] on button "Publish" at bounding box center [978, 69] width 59 height 25
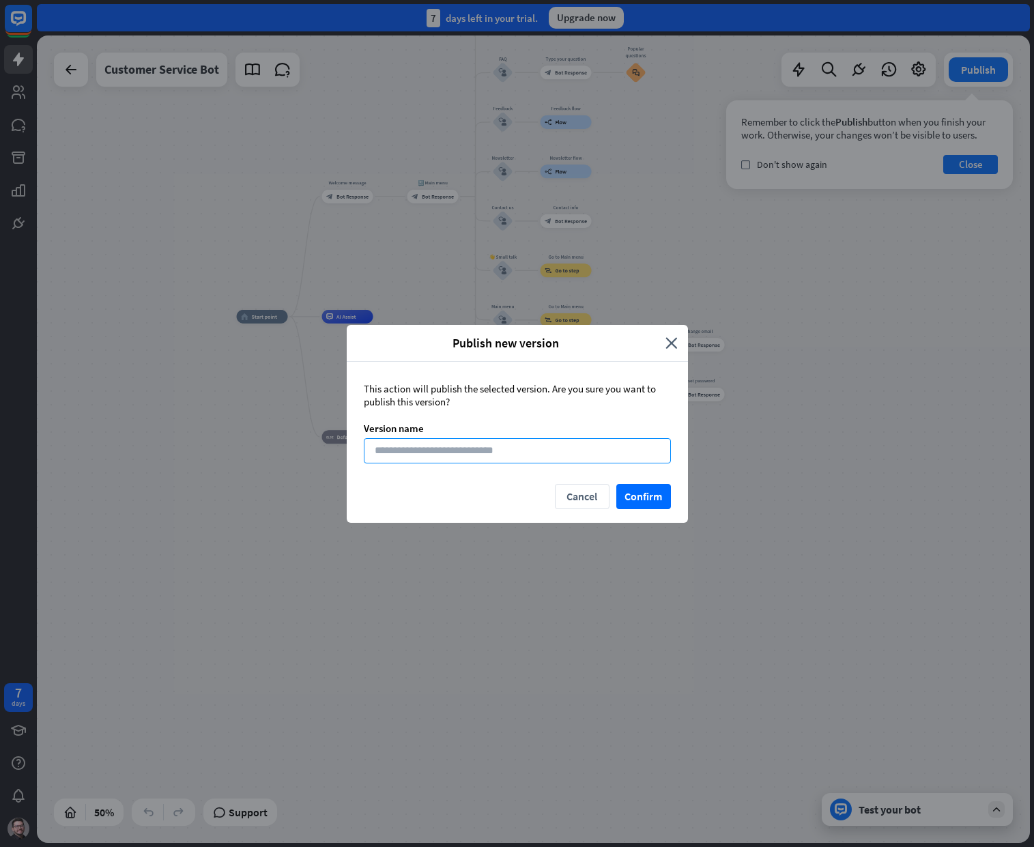
click at [583, 457] on input at bounding box center [517, 450] width 307 height 25
type input "*"
click at [654, 502] on button "Confirm" at bounding box center [643, 496] width 55 height 25
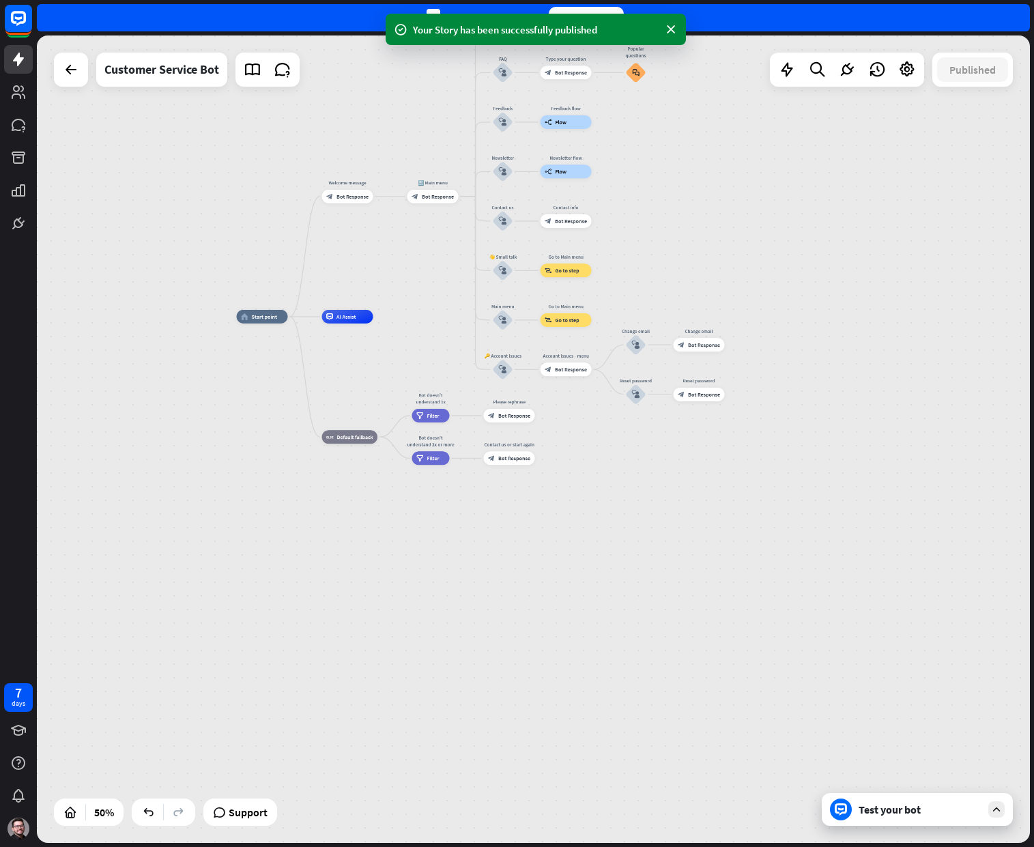
click at [863, 804] on div "Test your bot" at bounding box center [920, 810] width 123 height 14
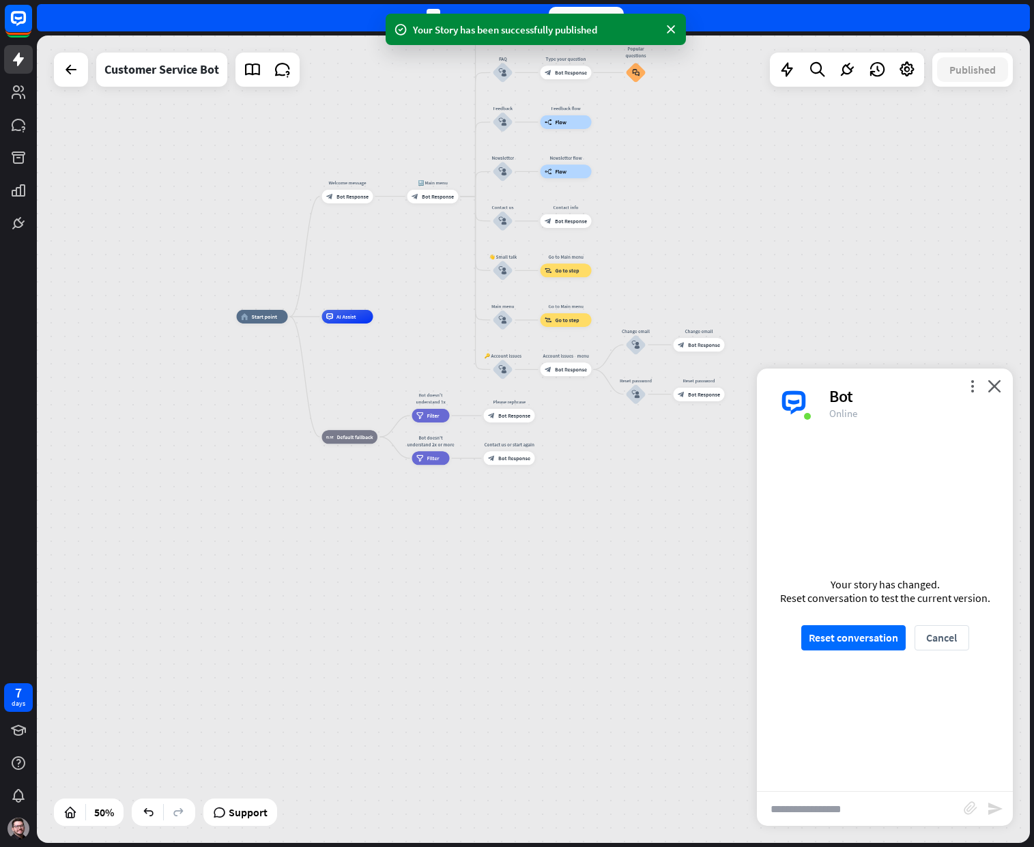
drag, startPoint x: 874, startPoint y: 800, endPoint x: 877, endPoint y: 707, distance: 92.9
click at [874, 800] on input "text" at bounding box center [860, 809] width 207 height 34
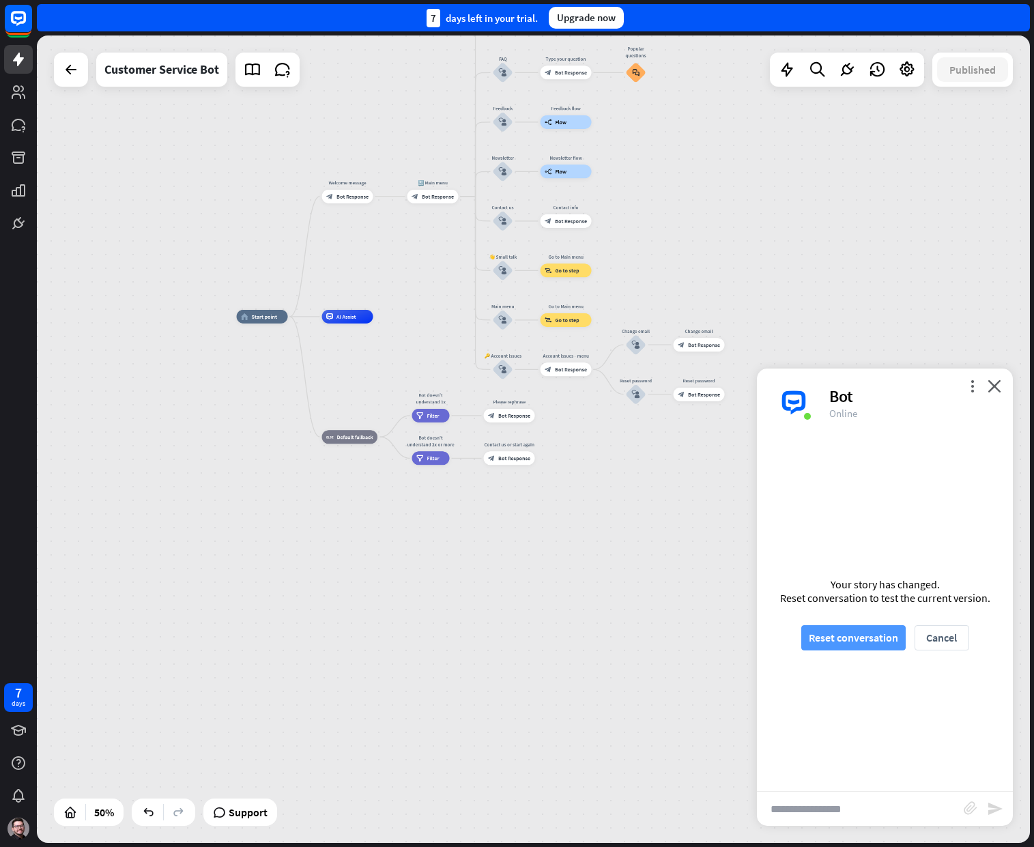
click at [876, 634] on button "Reset conversation" at bounding box center [853, 637] width 104 height 25
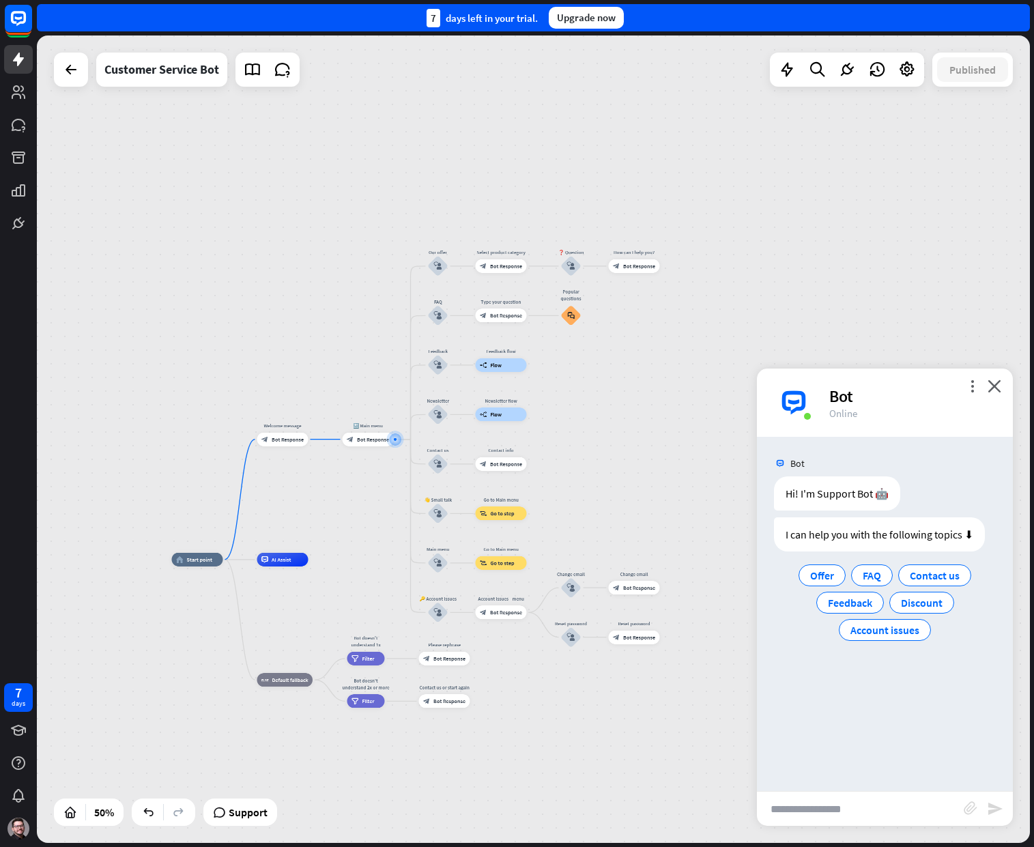
click at [831, 809] on input "text" at bounding box center [860, 809] width 207 height 34
type input "***"
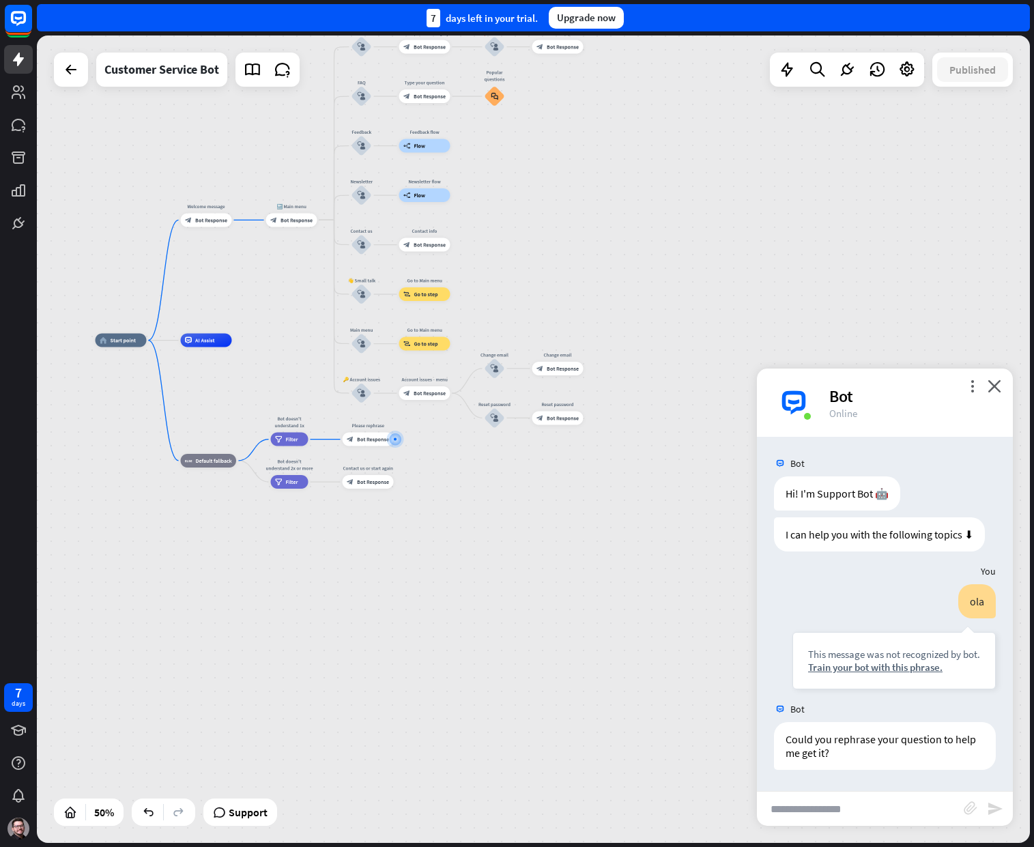
scroll to position [13, 0]
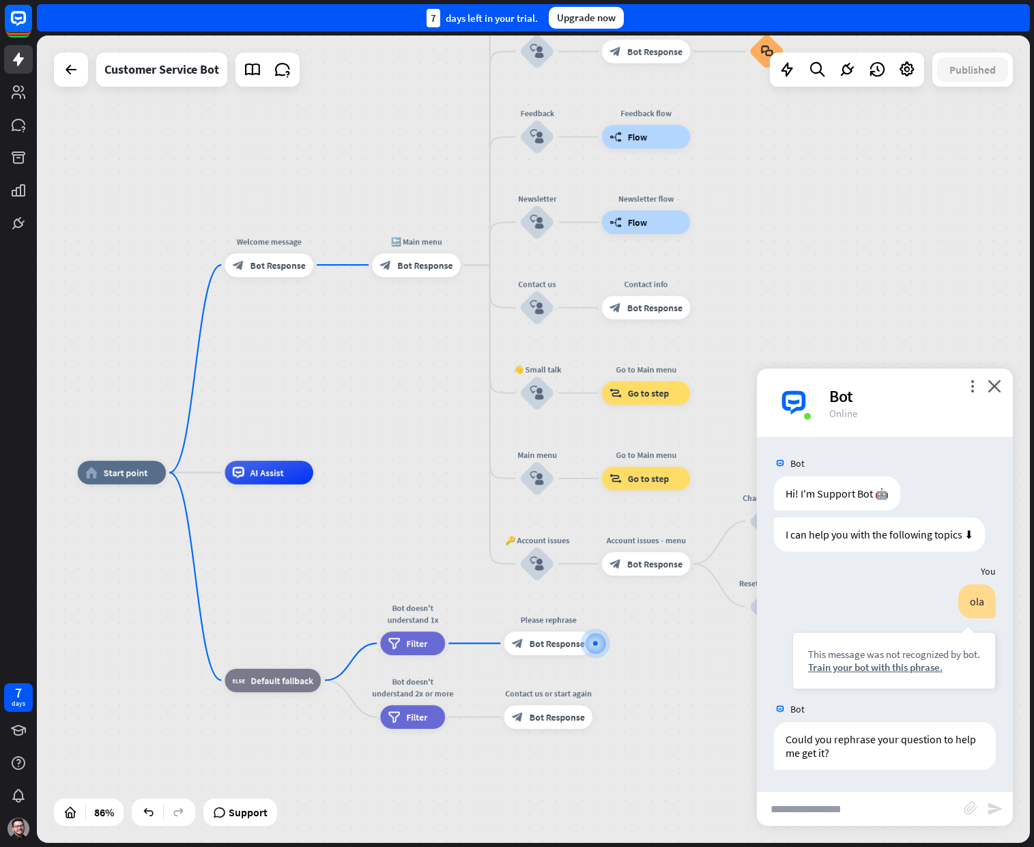
drag, startPoint x: 540, startPoint y: 474, endPoint x: 755, endPoint y: 706, distance: 316.8
click at [755, 706] on div "home_2 Start point Welcome message block_bot_response Bot Response 🔙 Main menu …" at bounding box center [506, 820] width 857 height 697
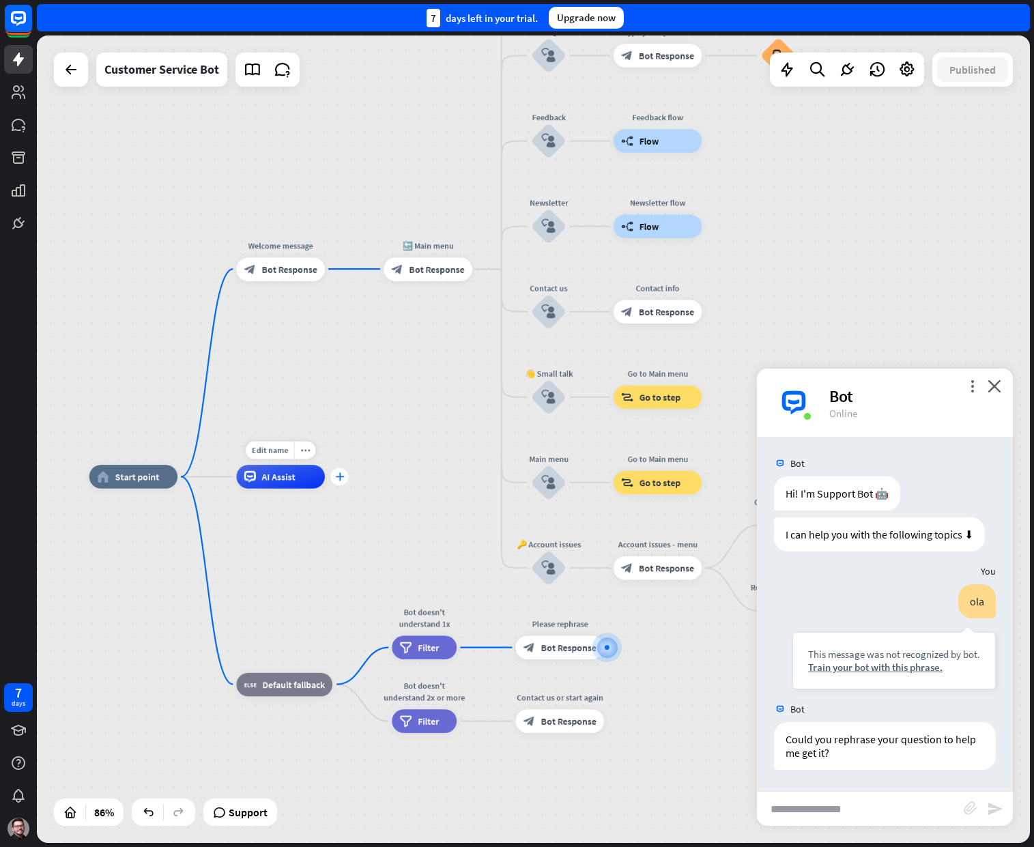
click at [337, 477] on icon "plus" at bounding box center [339, 476] width 9 height 8
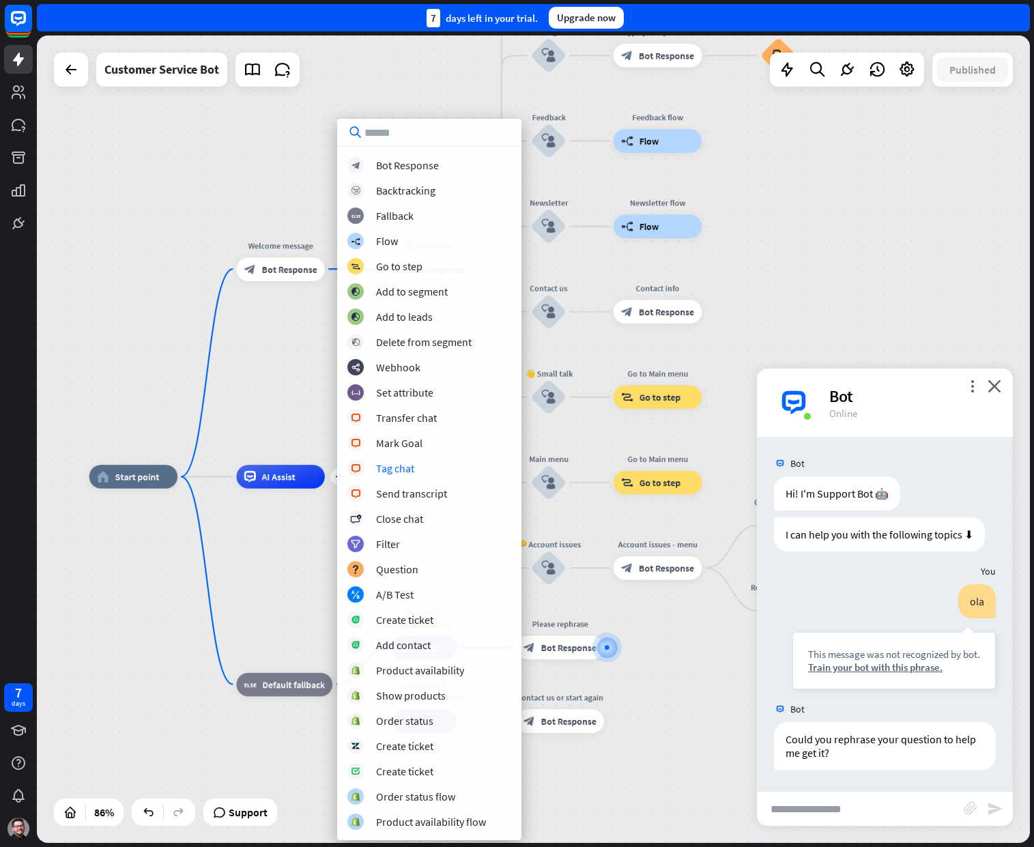
click at [259, 388] on div "home_2 Start point Welcome message block_bot_response Bot Response 🔙 Main menu …" at bounding box center [533, 438] width 993 height 807
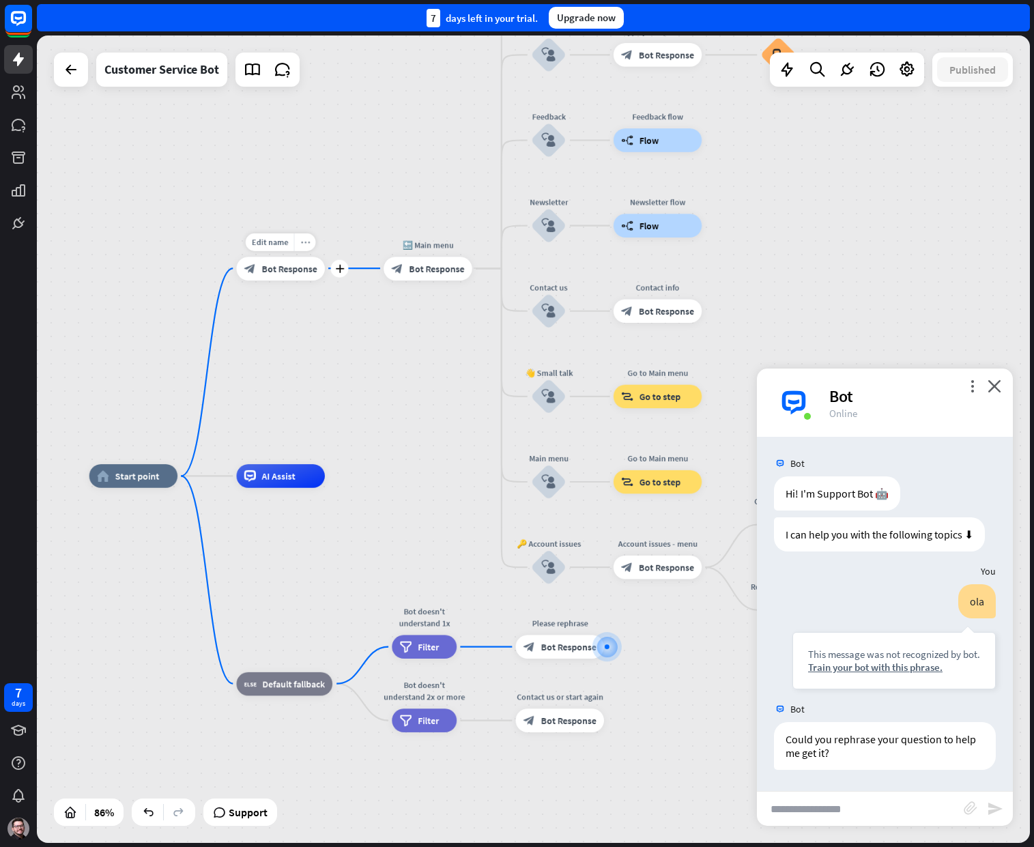
click at [306, 240] on icon "more_horiz" at bounding box center [305, 241] width 10 height 9
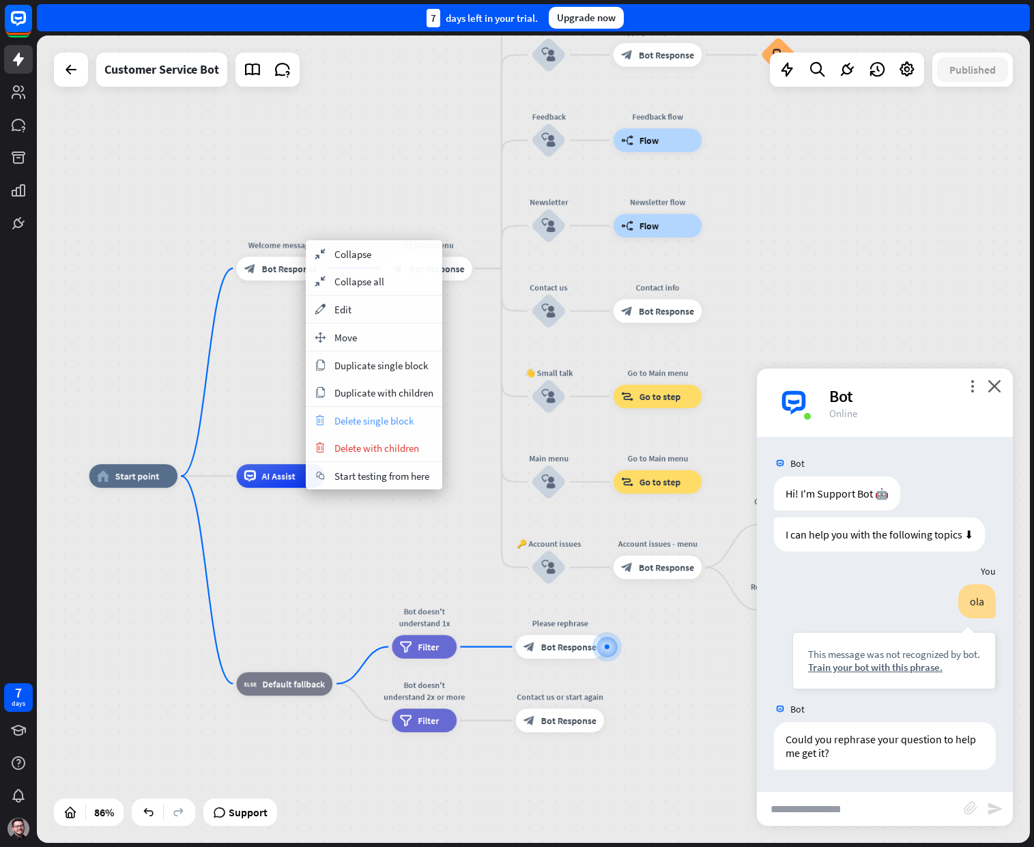
click at [373, 421] on span "Delete single block" at bounding box center [373, 420] width 79 height 13
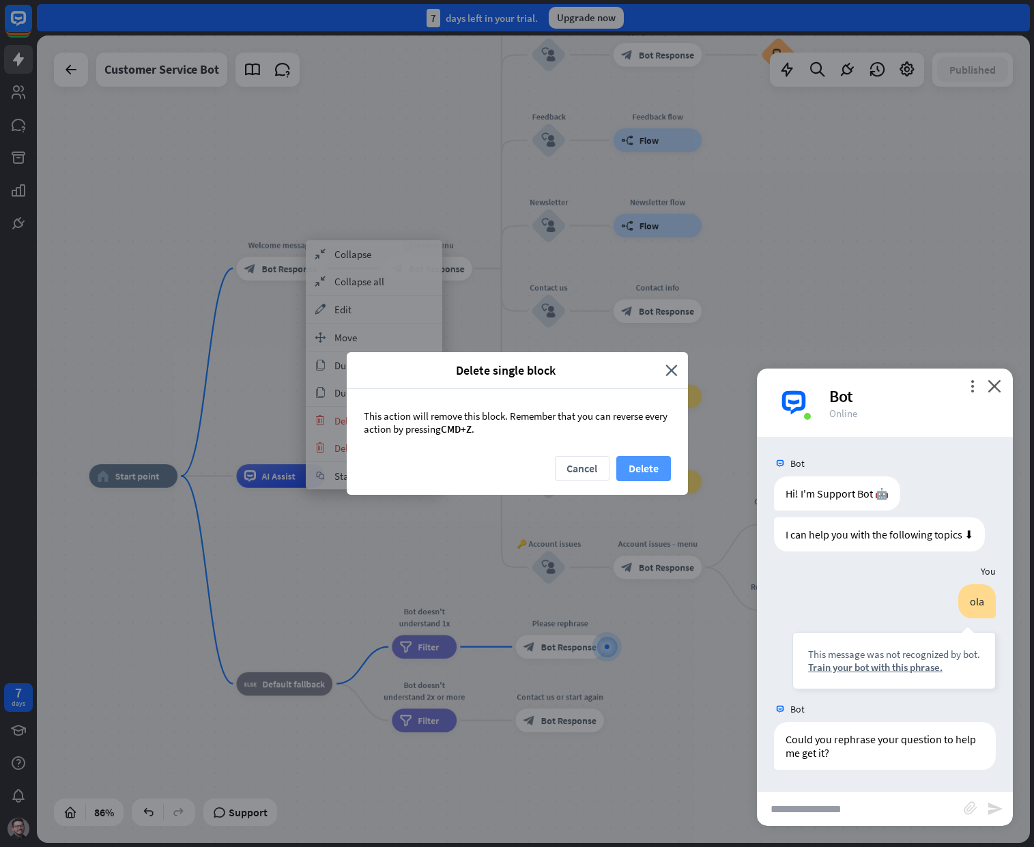
click at [635, 465] on button "Delete" at bounding box center [643, 468] width 55 height 25
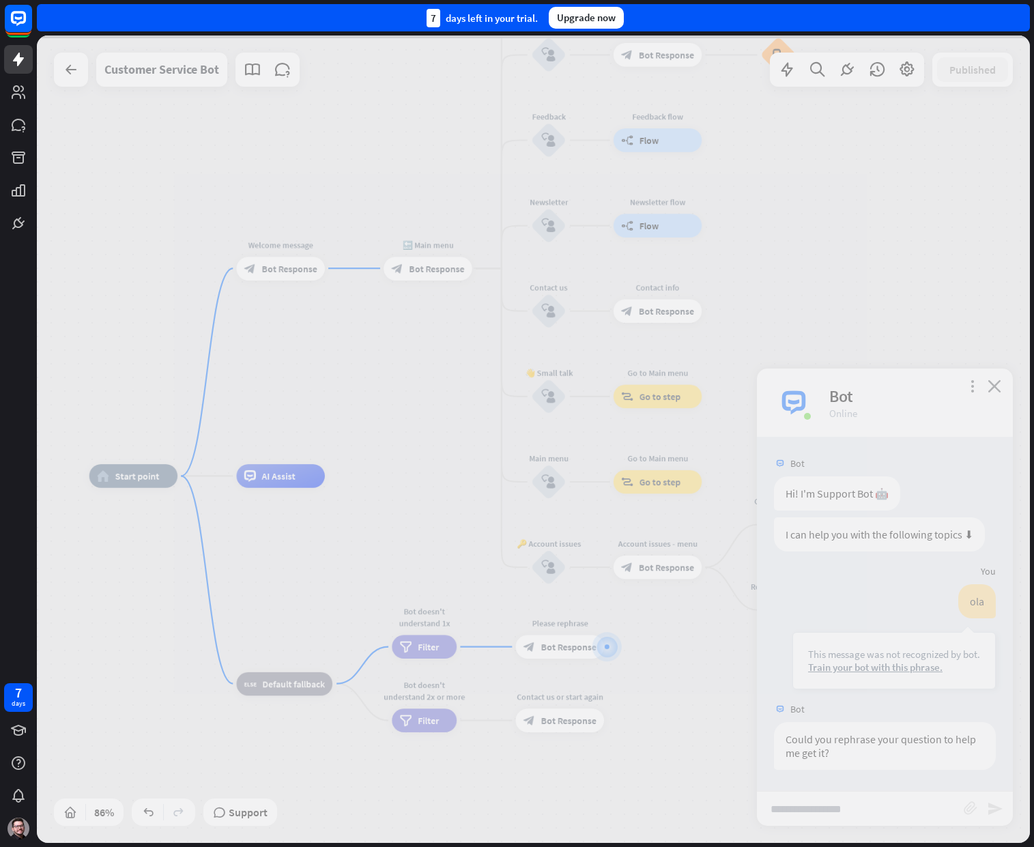
scroll to position [0, 0]
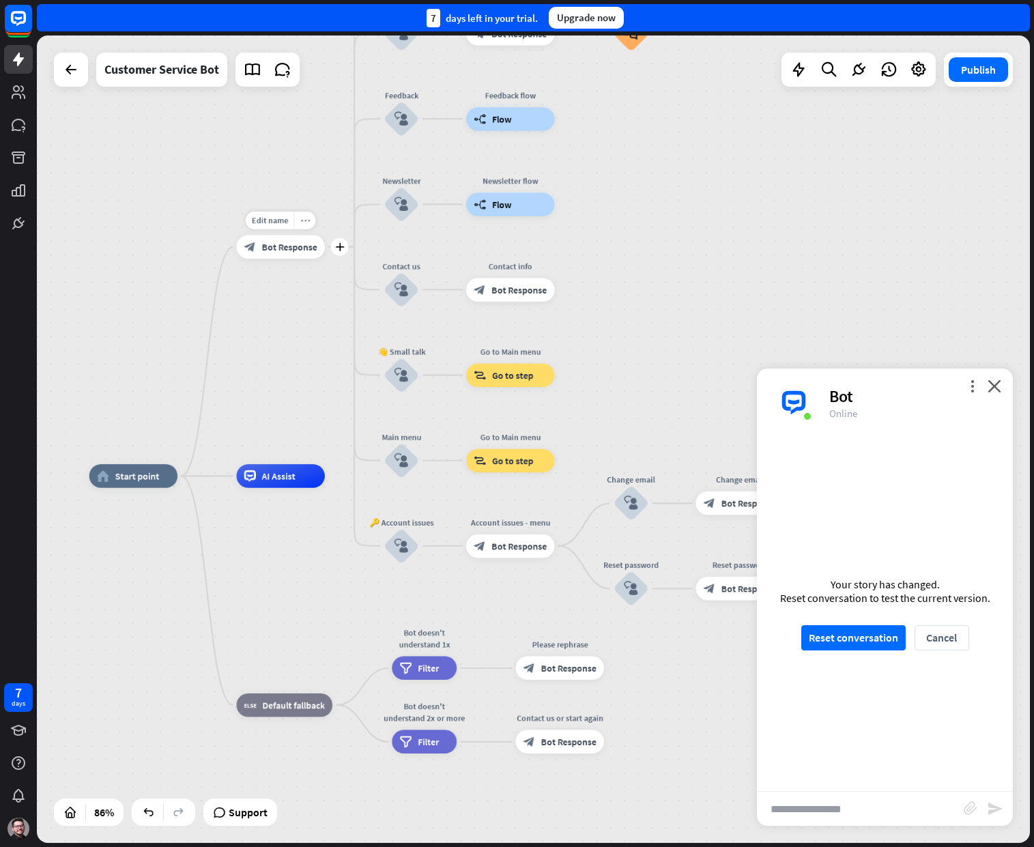
click at [304, 223] on icon "more_horiz" at bounding box center [305, 220] width 10 height 9
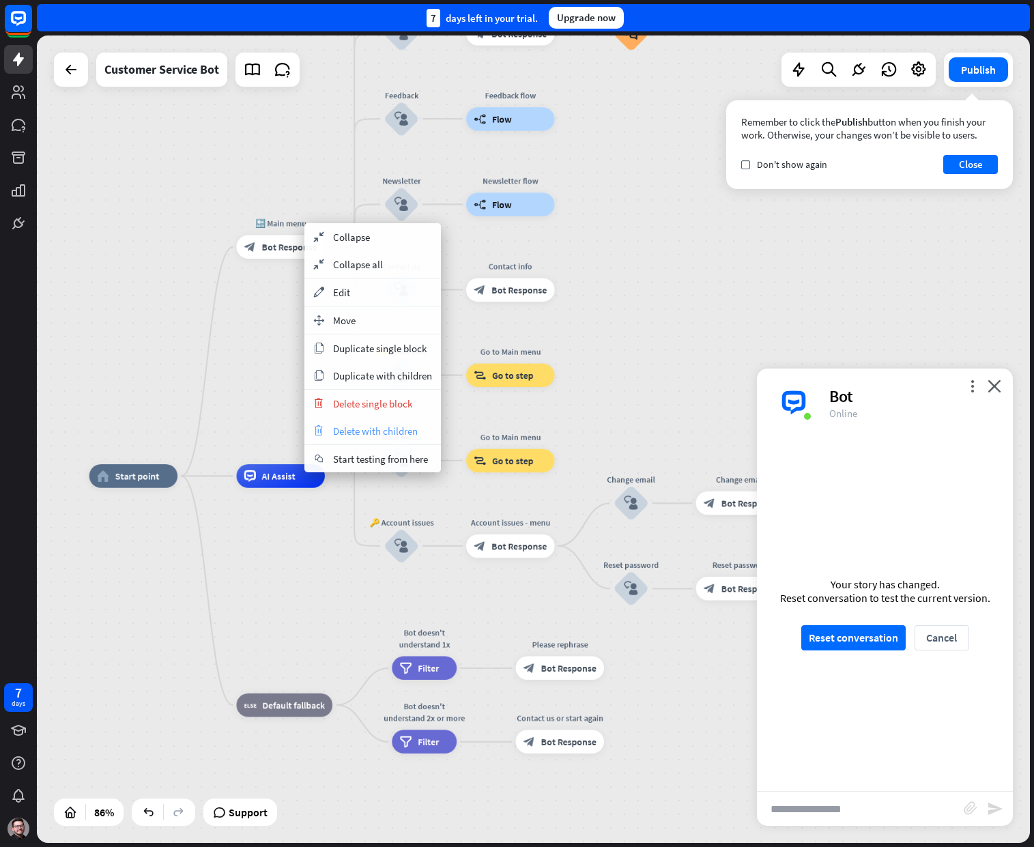
click at [358, 429] on span "Delete with children" at bounding box center [375, 430] width 85 height 13
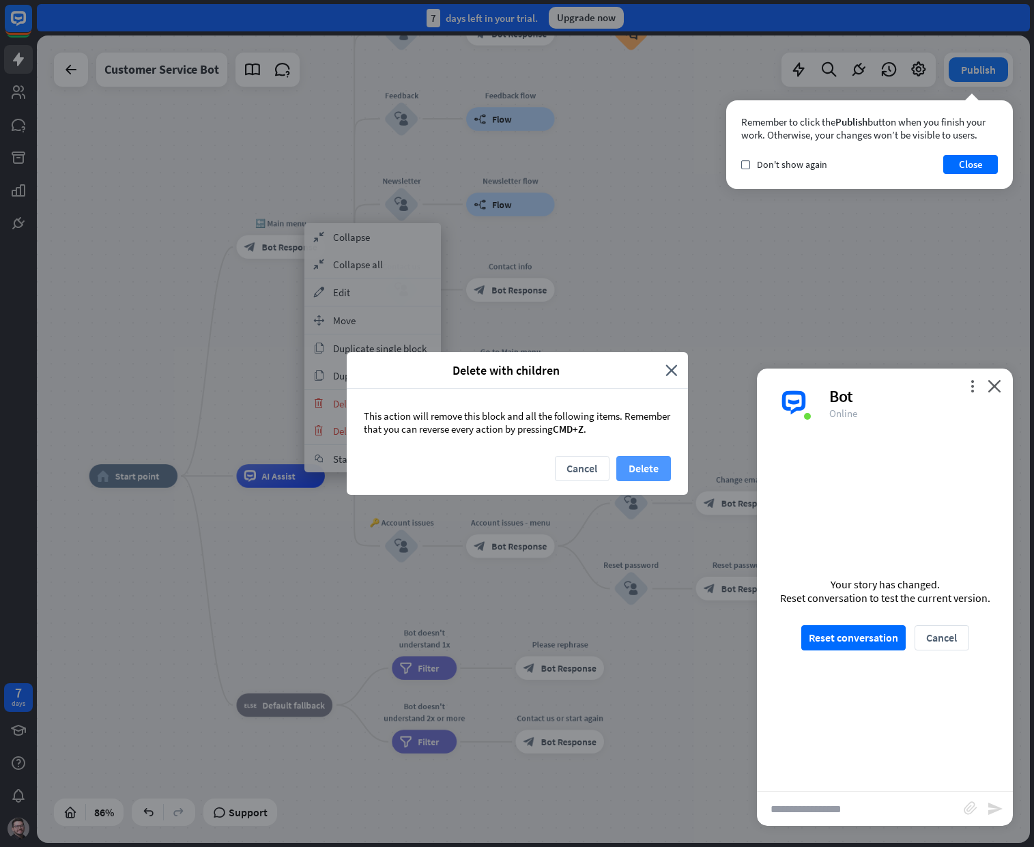
click at [647, 463] on button "Delete" at bounding box center [643, 468] width 55 height 25
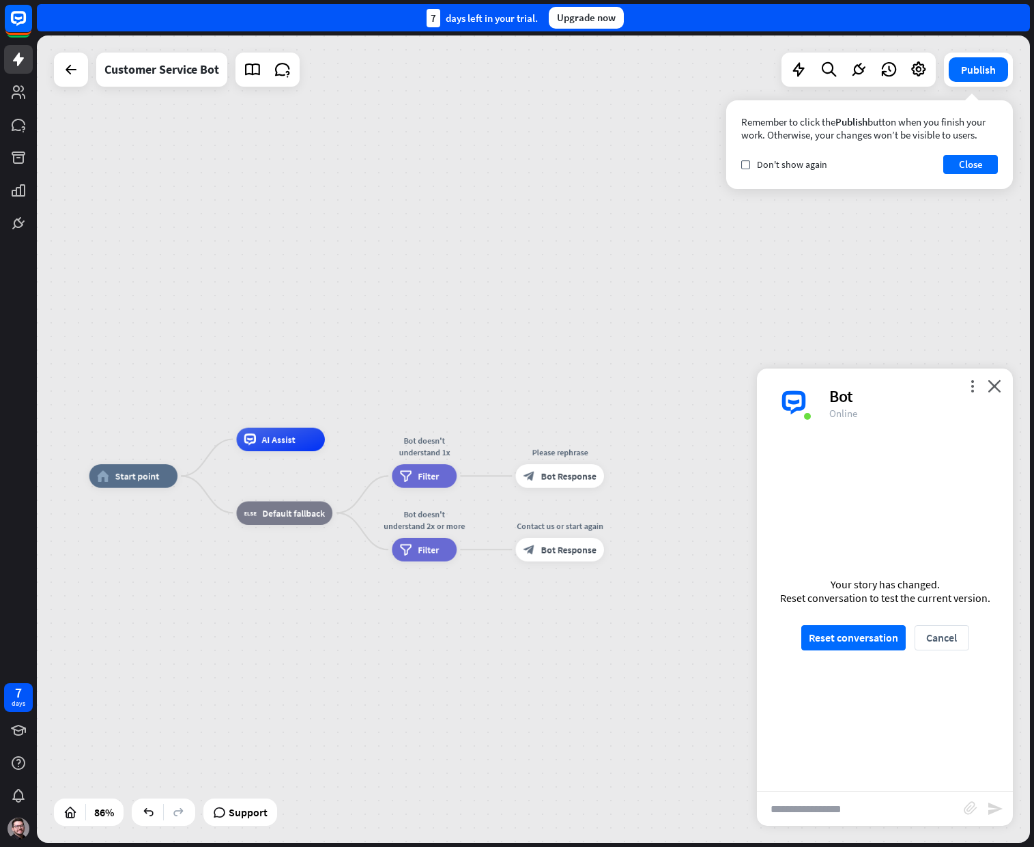
click at [352, 605] on div "home_2 Start point AI Assist block_fallback Default fallback Bot doesn't unders…" at bounding box center [517, 824] width 857 height 697
click at [983, 61] on button "Publish" at bounding box center [978, 69] width 59 height 25
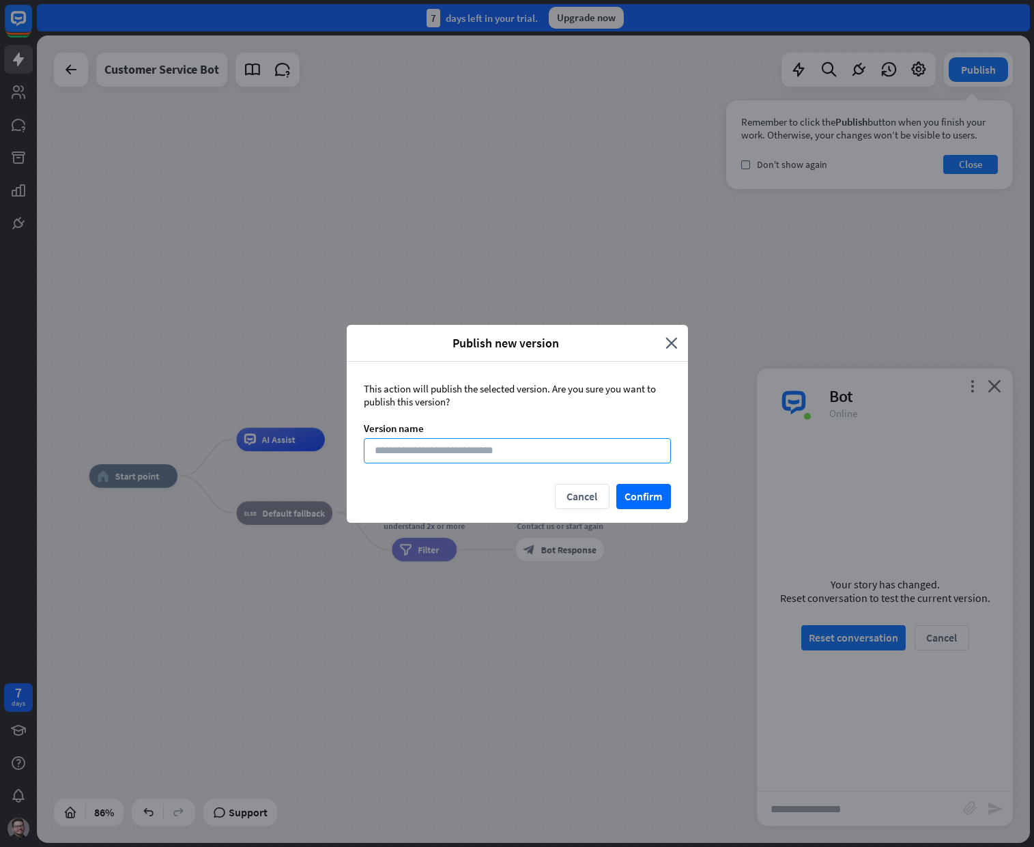
click at [598, 457] on input at bounding box center [517, 450] width 307 height 25
type input "*"
click at [646, 500] on button "Confirm" at bounding box center [643, 496] width 55 height 25
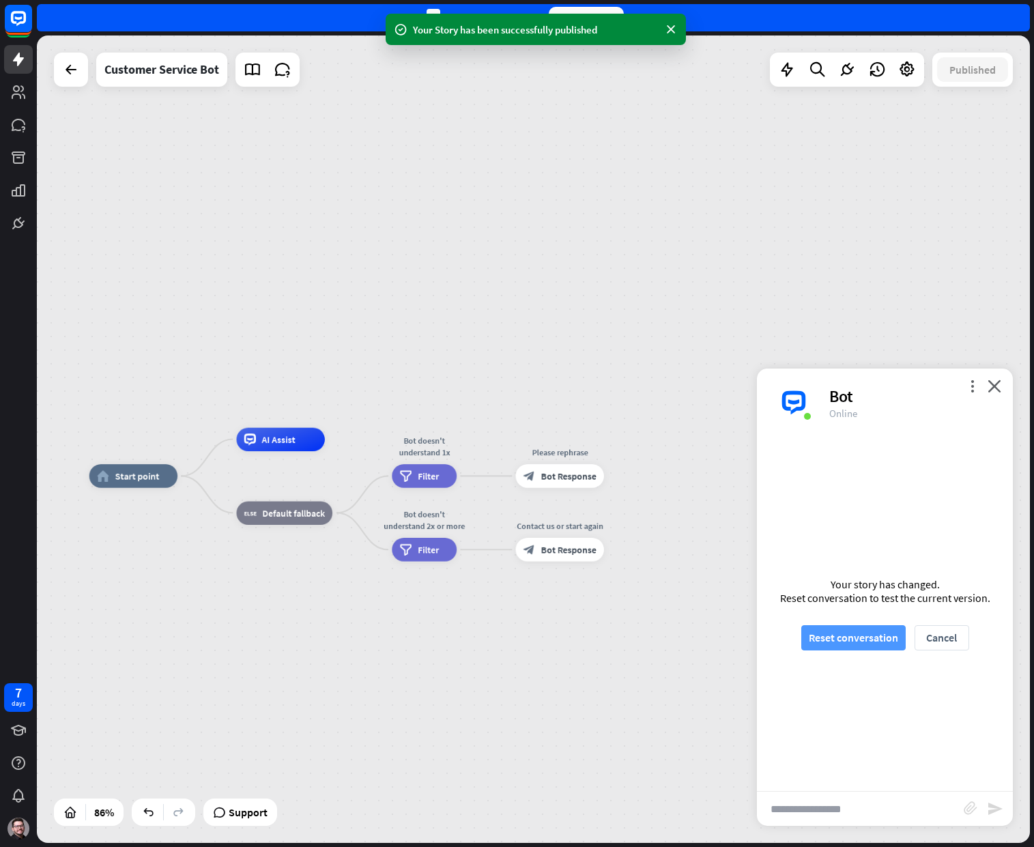
click at [895, 635] on button "Reset conversation" at bounding box center [853, 637] width 104 height 25
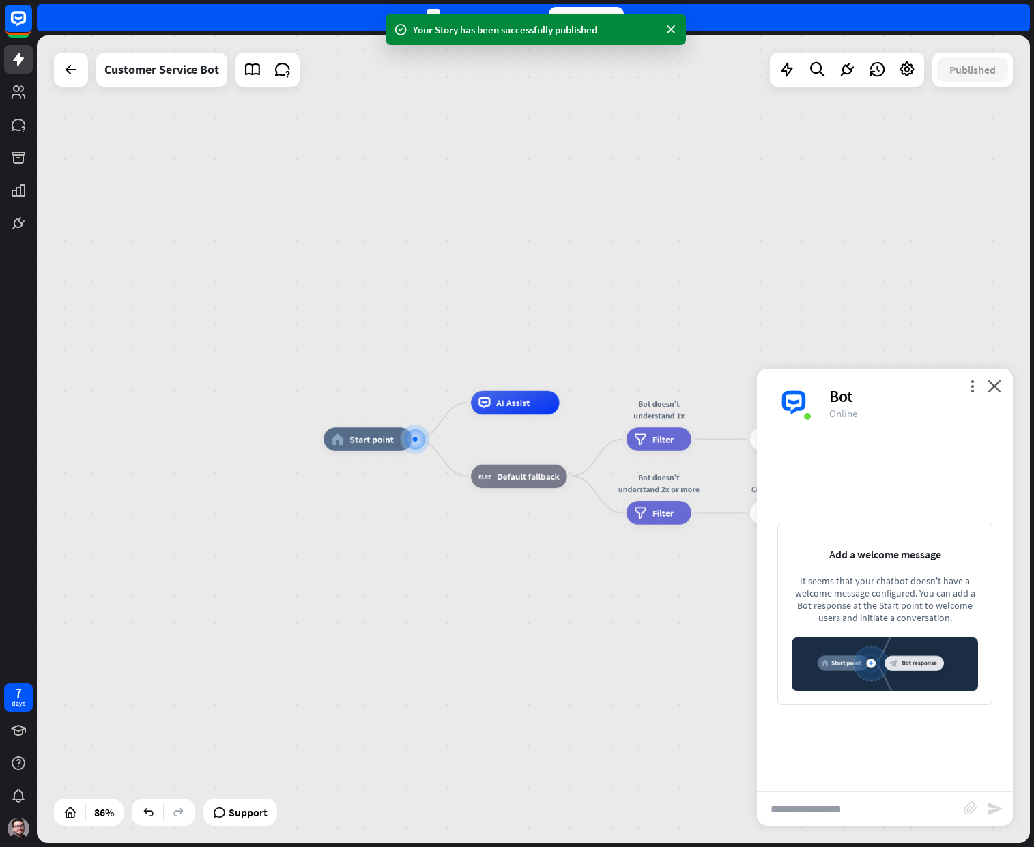
click at [867, 588] on div "It seems that your chatbot doesn't have a welcome message configured. You can a…" at bounding box center [885, 599] width 186 height 49
click at [867, 816] on input "text" at bounding box center [860, 809] width 207 height 34
type input "***"
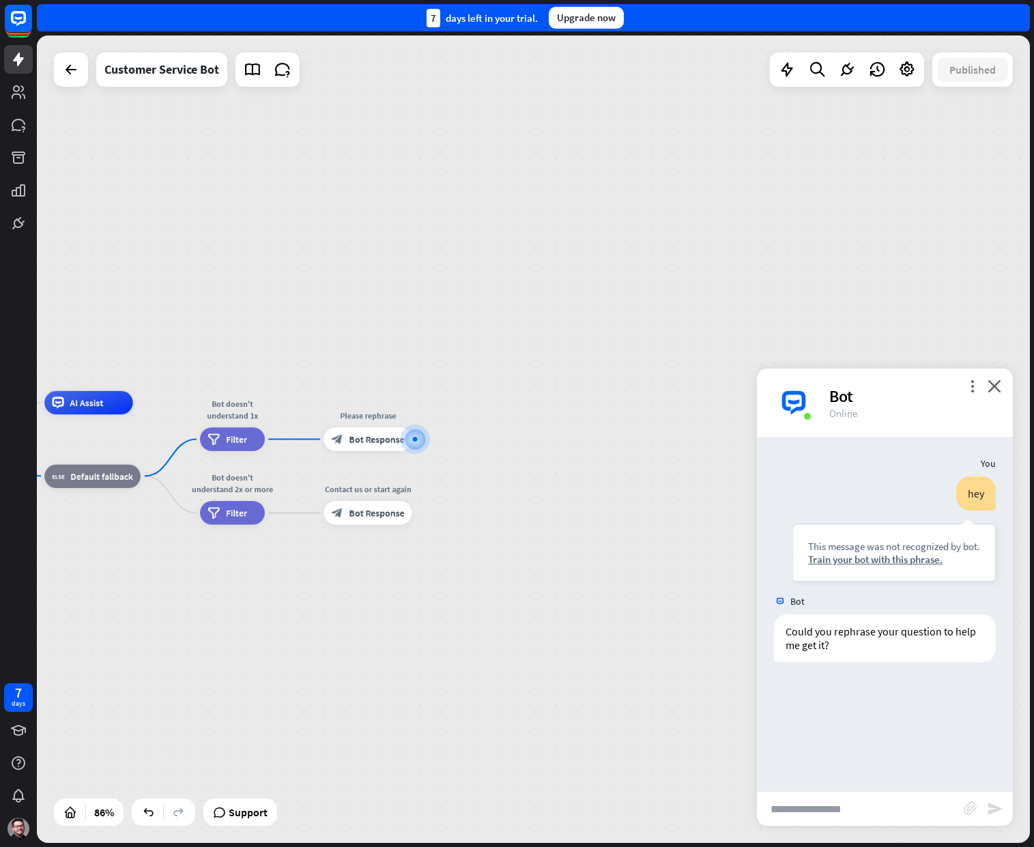
click at [369, 643] on div "home_2 Start point AI Assist block_fallback Default fallback Bot doesn't unders…" at bounding box center [325, 788] width 857 height 697
click at [83, 414] on div "AI Assist" at bounding box center [88, 402] width 88 height 24
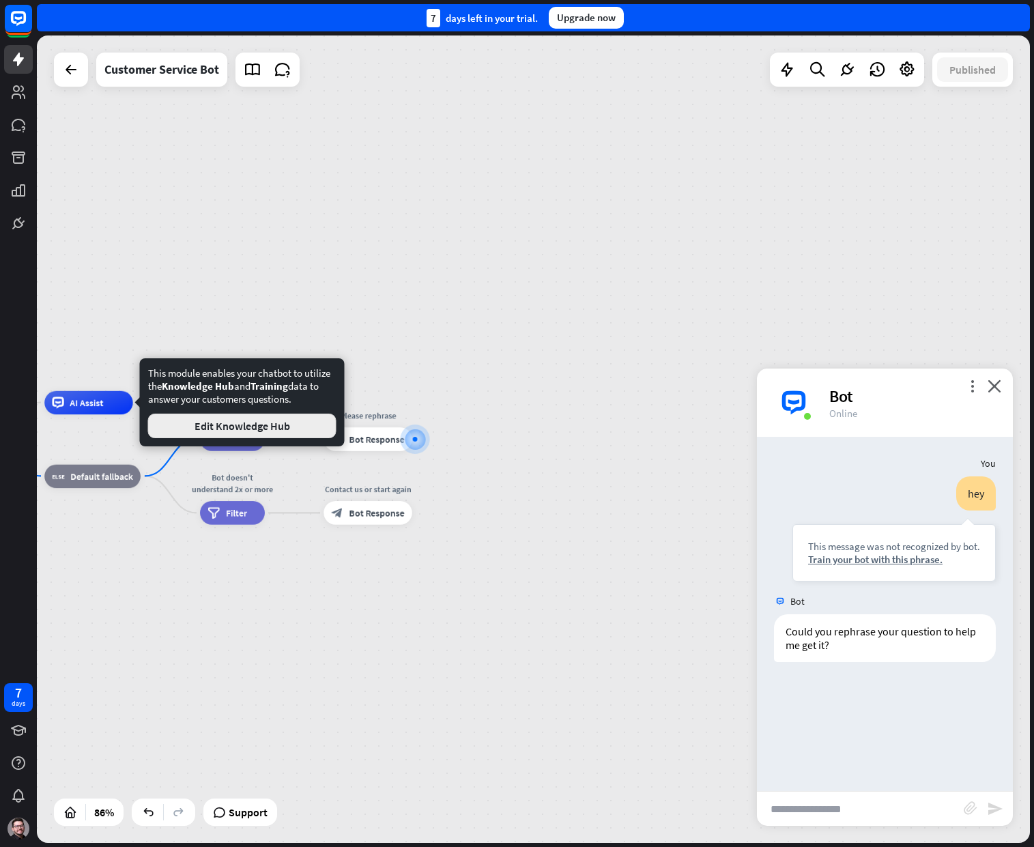
click at [195, 420] on button "Edit Knowledge Hub" at bounding box center [242, 426] width 188 height 25
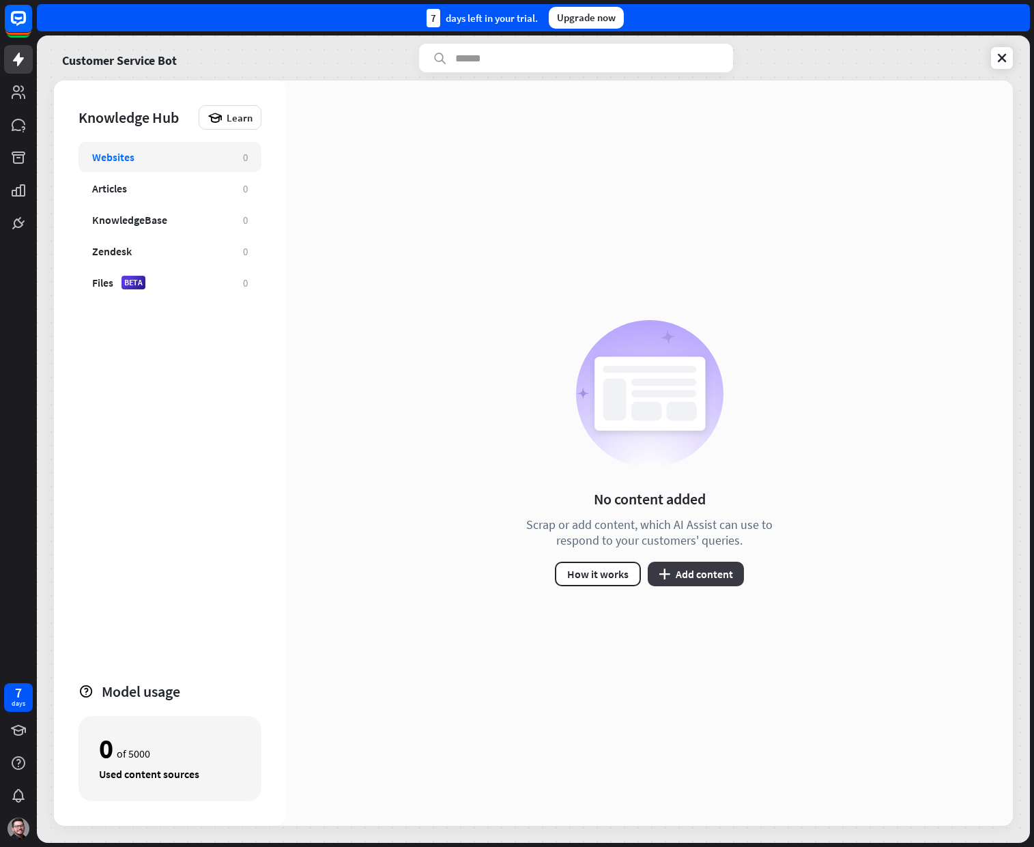
click at [668, 566] on button "plus Add content" at bounding box center [696, 574] width 96 height 25
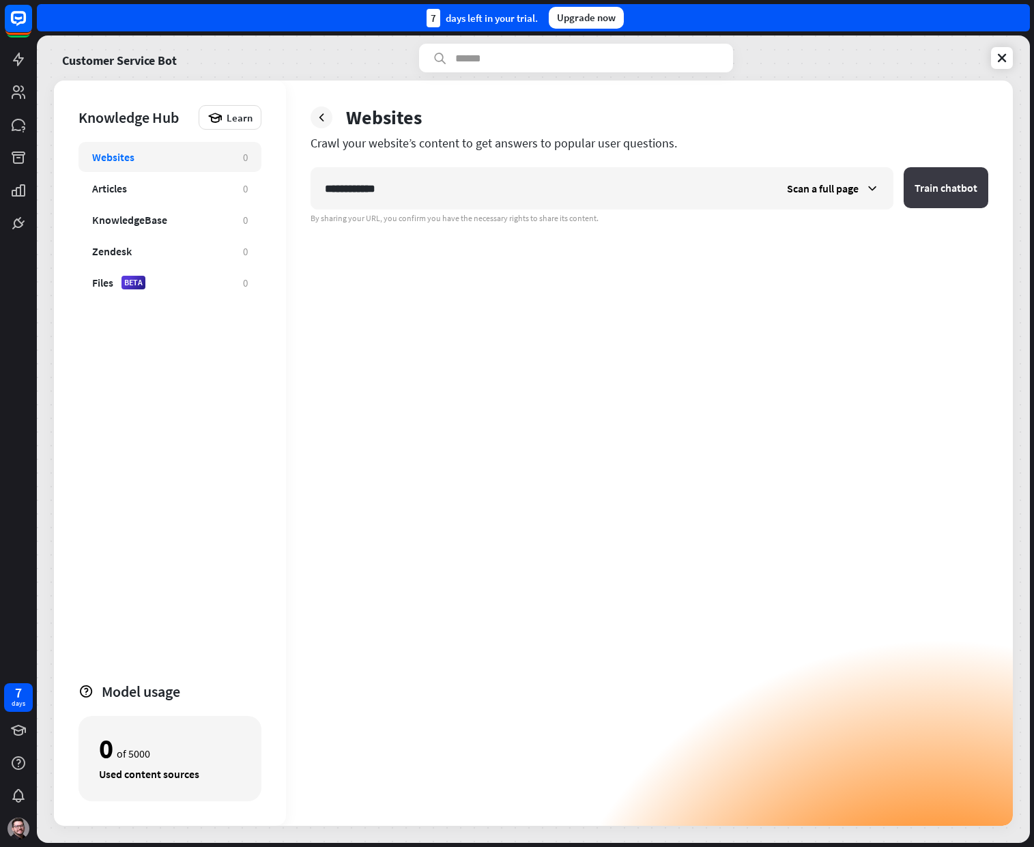
type input "**********"
click at [937, 190] on button "Train chatbot" at bounding box center [946, 187] width 85 height 41
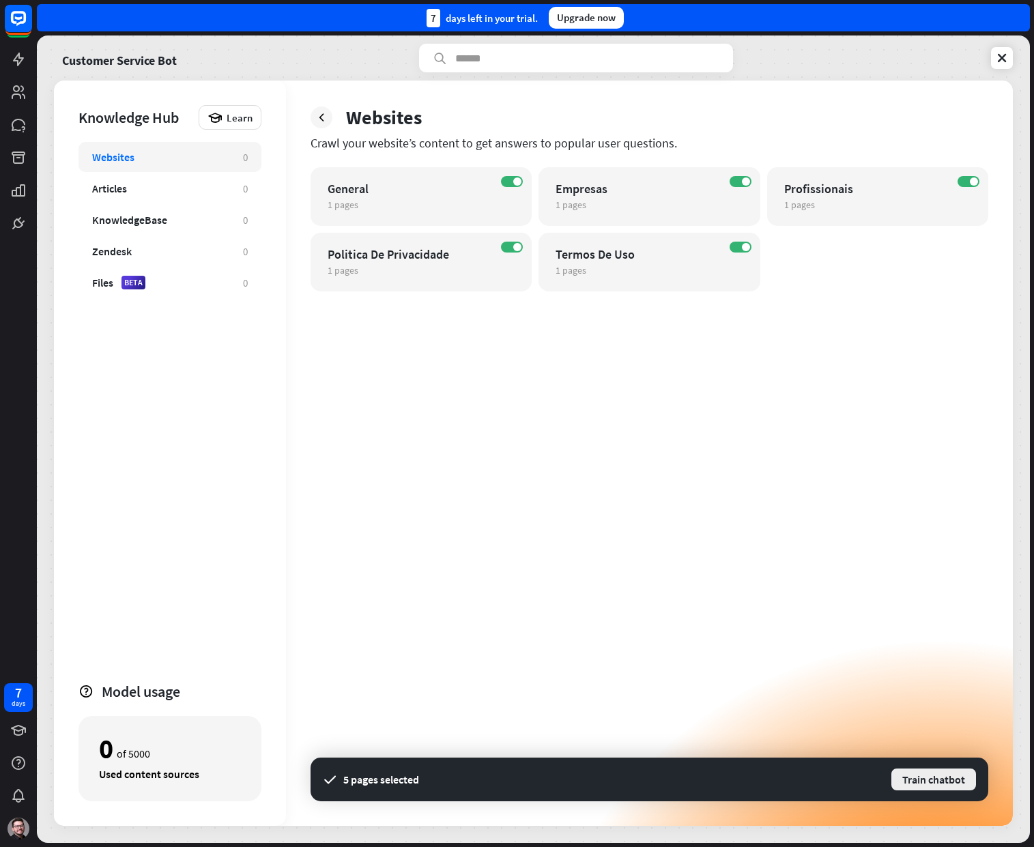
click at [921, 778] on button "Train chatbot" at bounding box center [933, 779] width 87 height 25
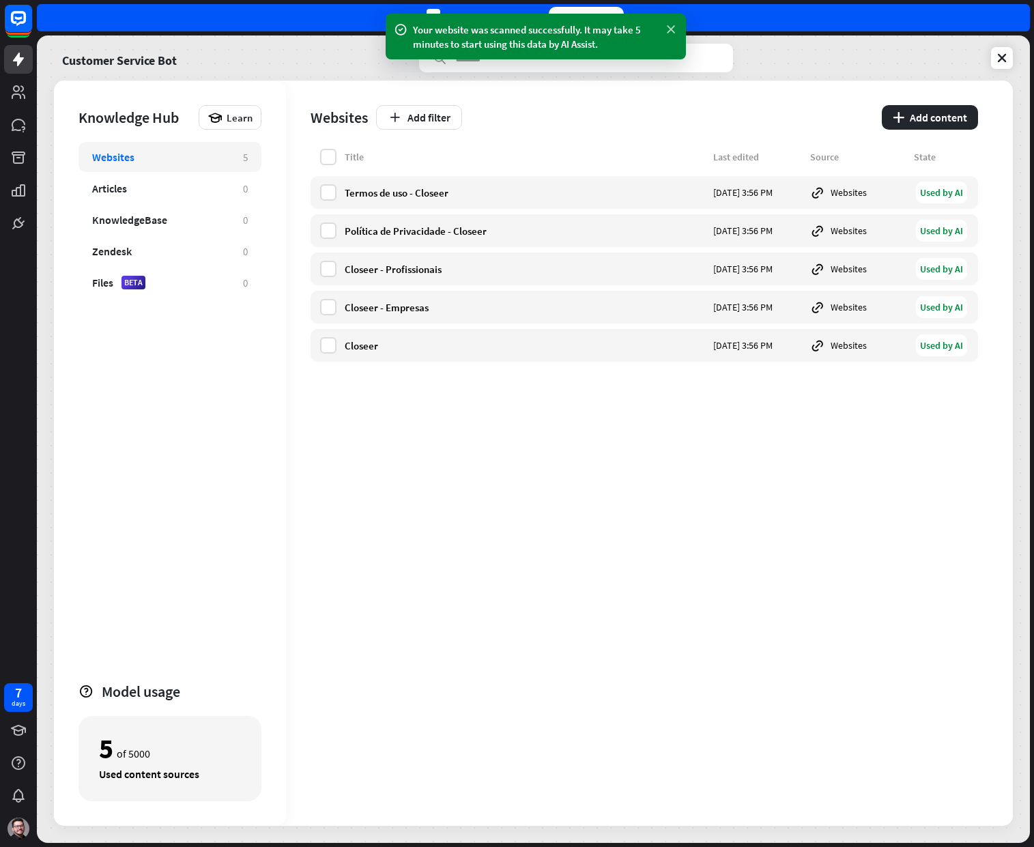
click at [673, 28] on icon at bounding box center [671, 30] width 14 height 14
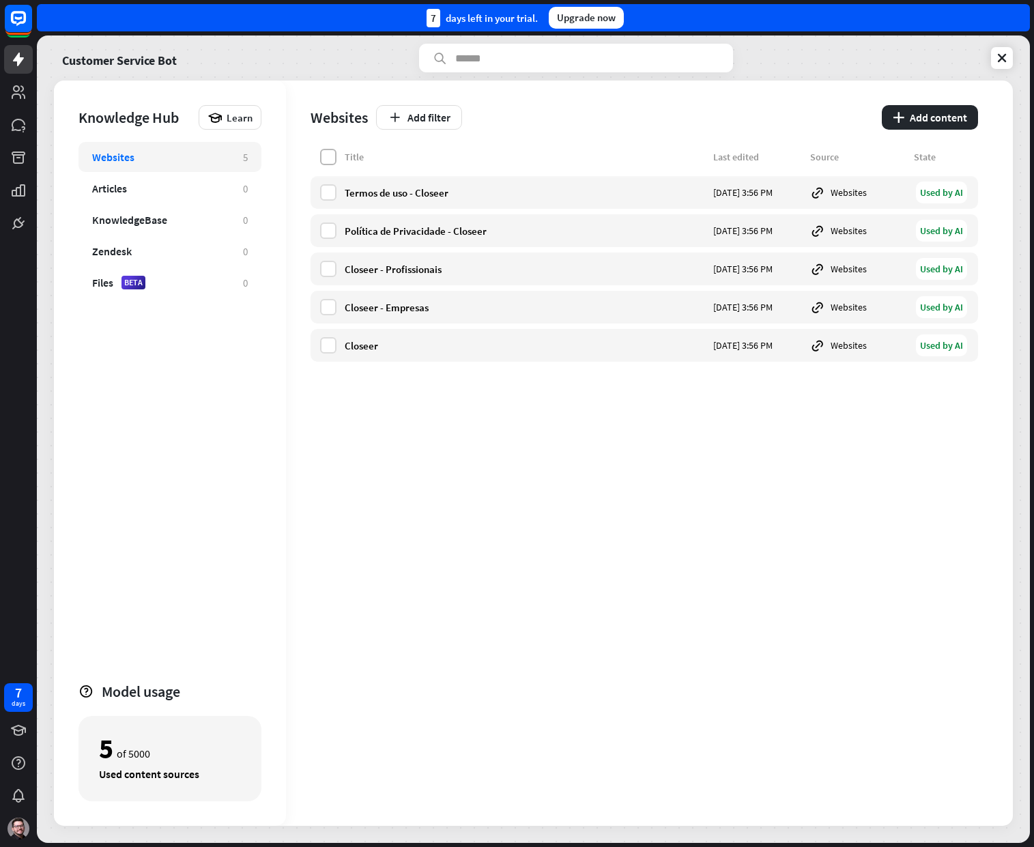
click at [329, 160] on label at bounding box center [328, 157] width 16 height 16
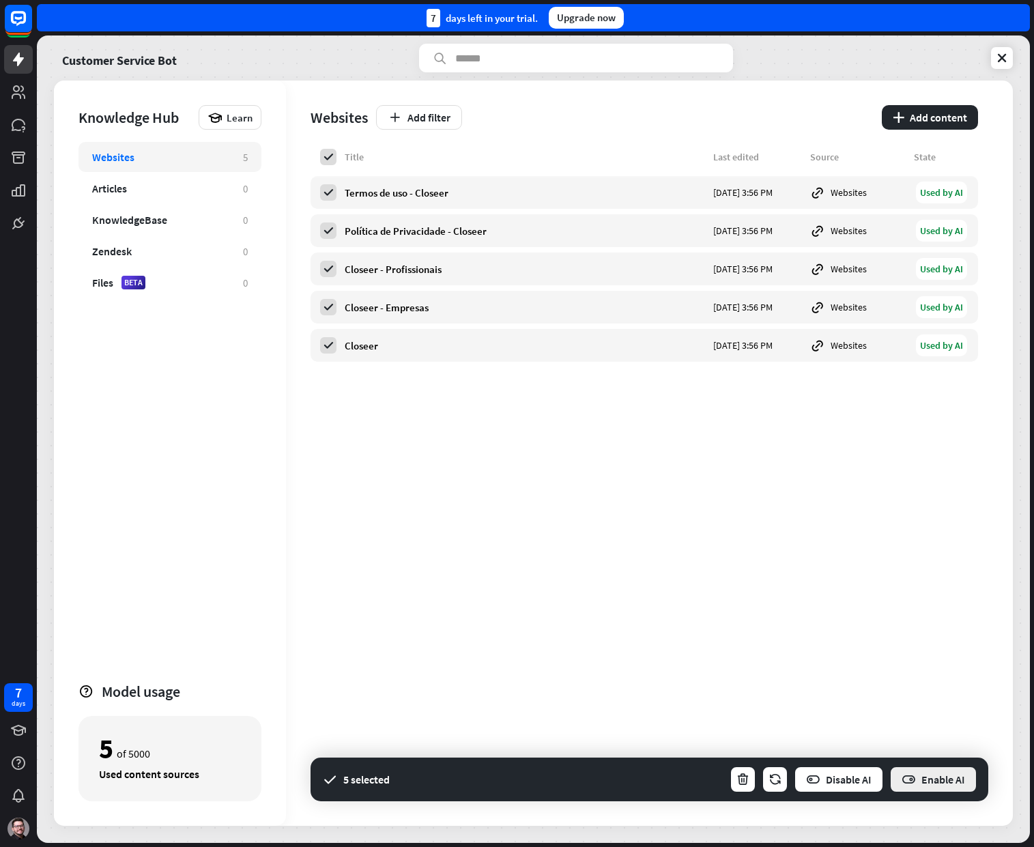
click at [943, 785] on button "Enable AI" at bounding box center [933, 779] width 88 height 27
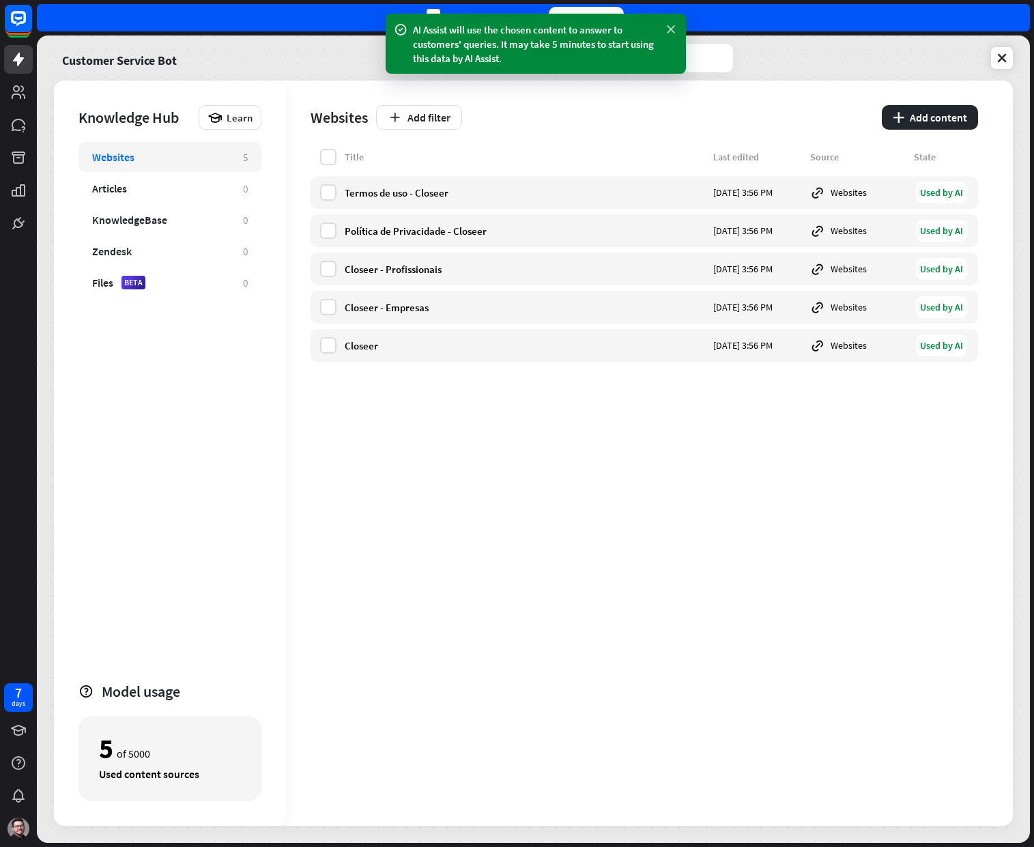
click at [670, 33] on icon at bounding box center [671, 30] width 14 height 14
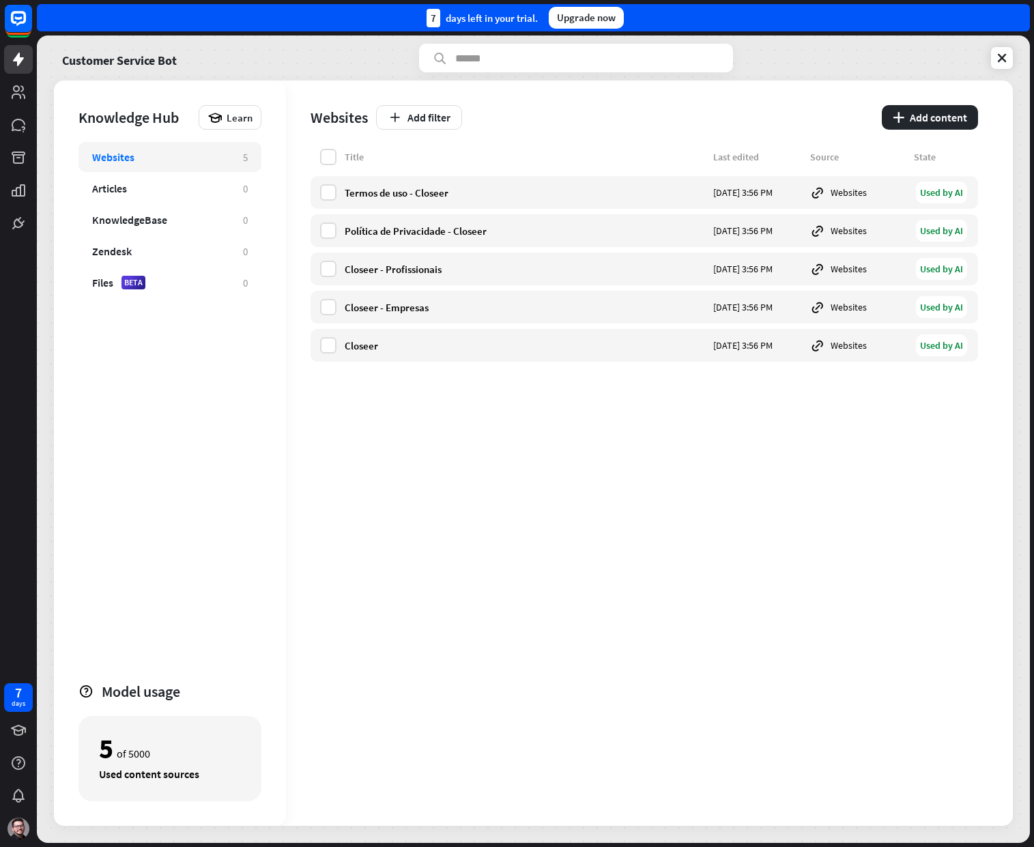
click at [495, 484] on div "Title Last edited Source State Termos de uso - Closeer [DATE] 3:56 PM Websites …" at bounding box center [644, 487] width 667 height 677
click at [1009, 51] on link at bounding box center [1002, 58] width 22 height 22
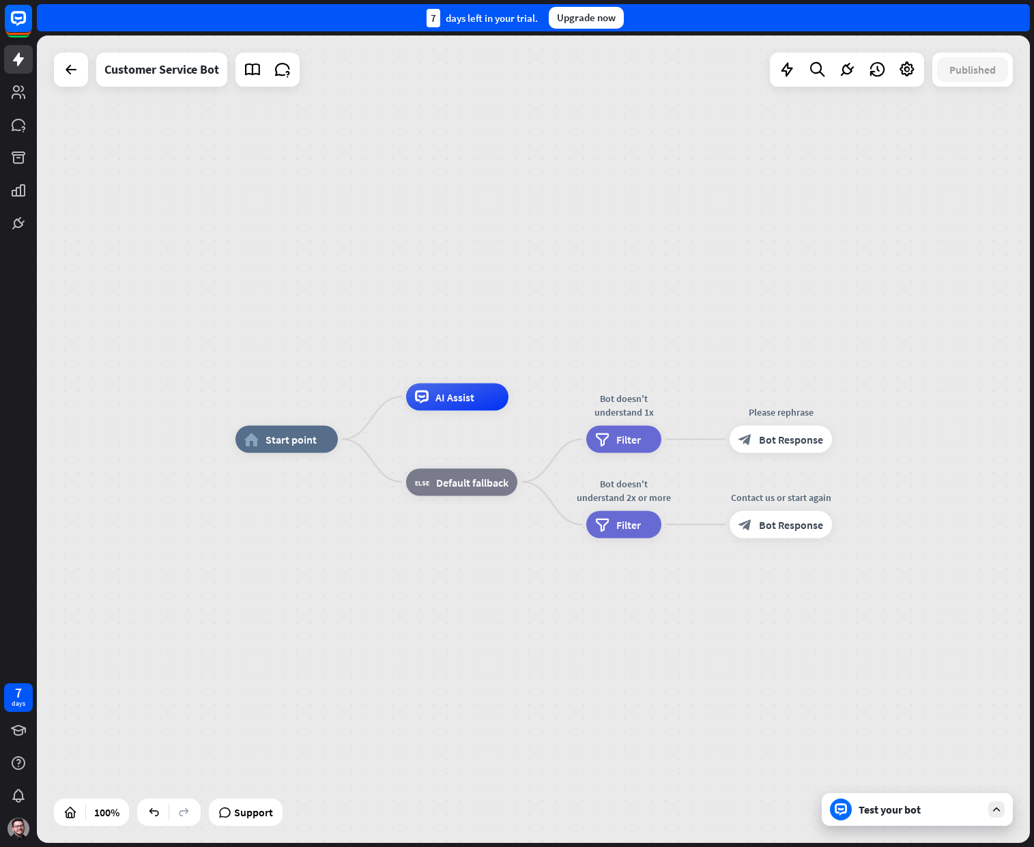
click at [880, 811] on div "Test your bot" at bounding box center [920, 810] width 123 height 14
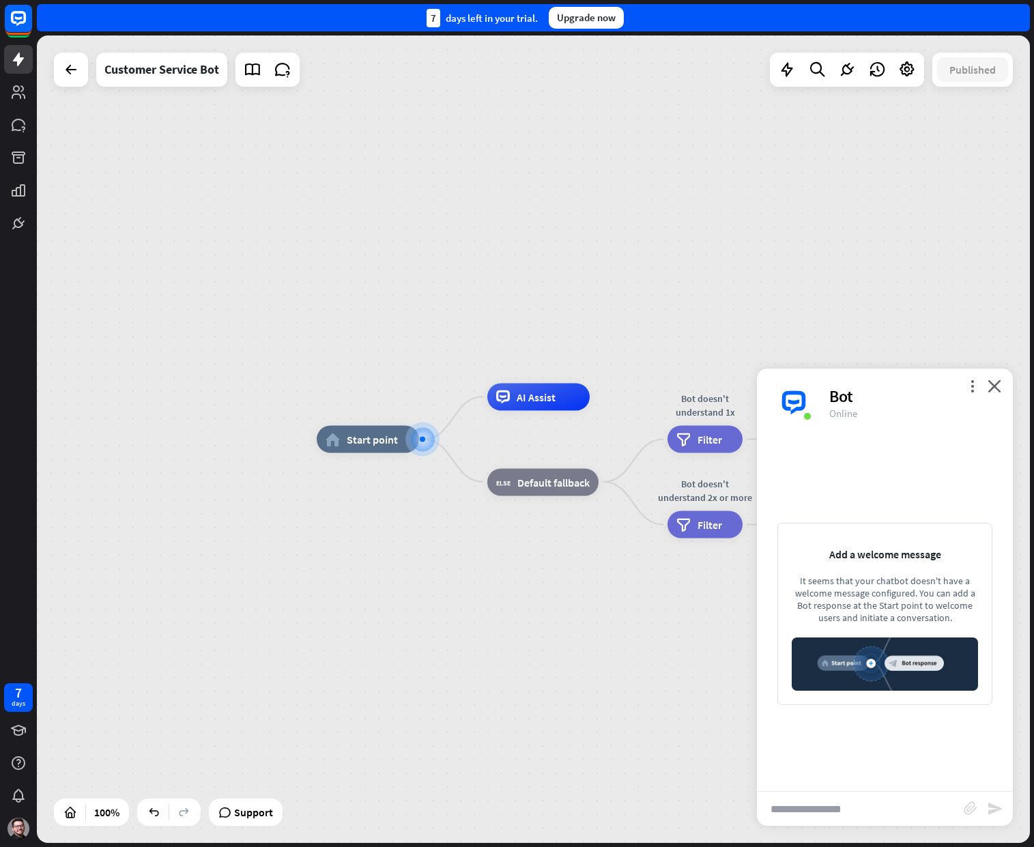
click at [876, 801] on input "text" at bounding box center [860, 809] width 207 height 34
type input "***"
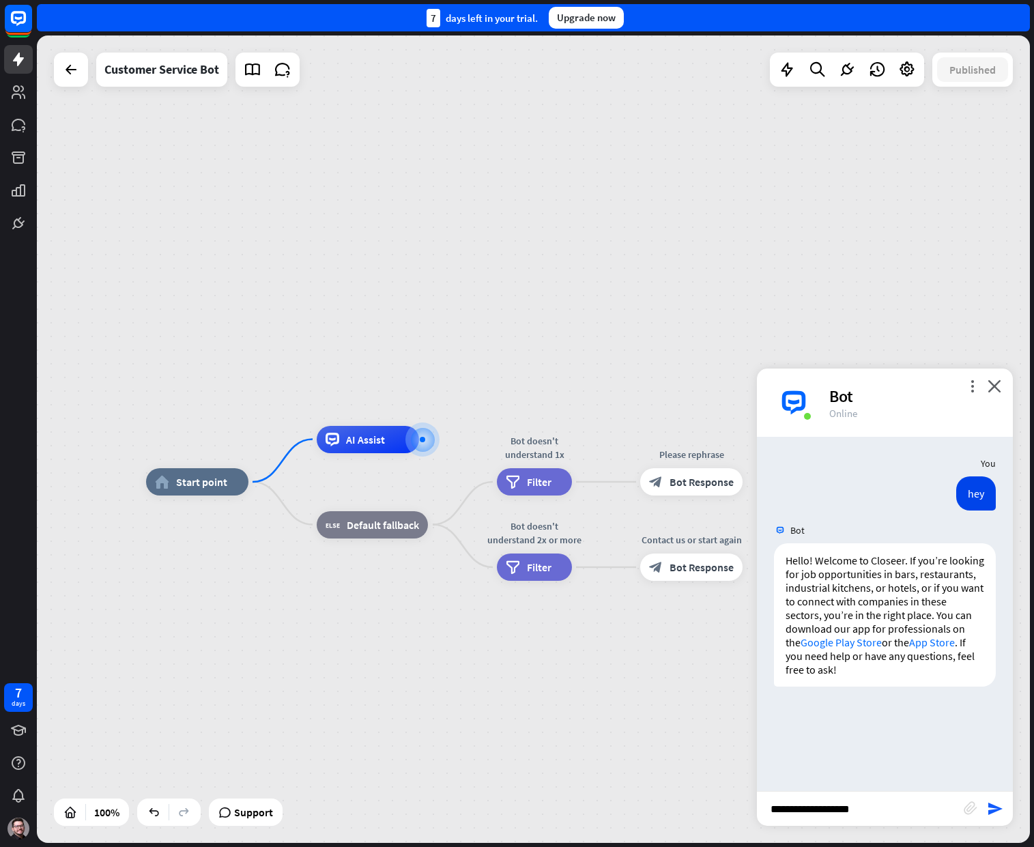
type input "**********"
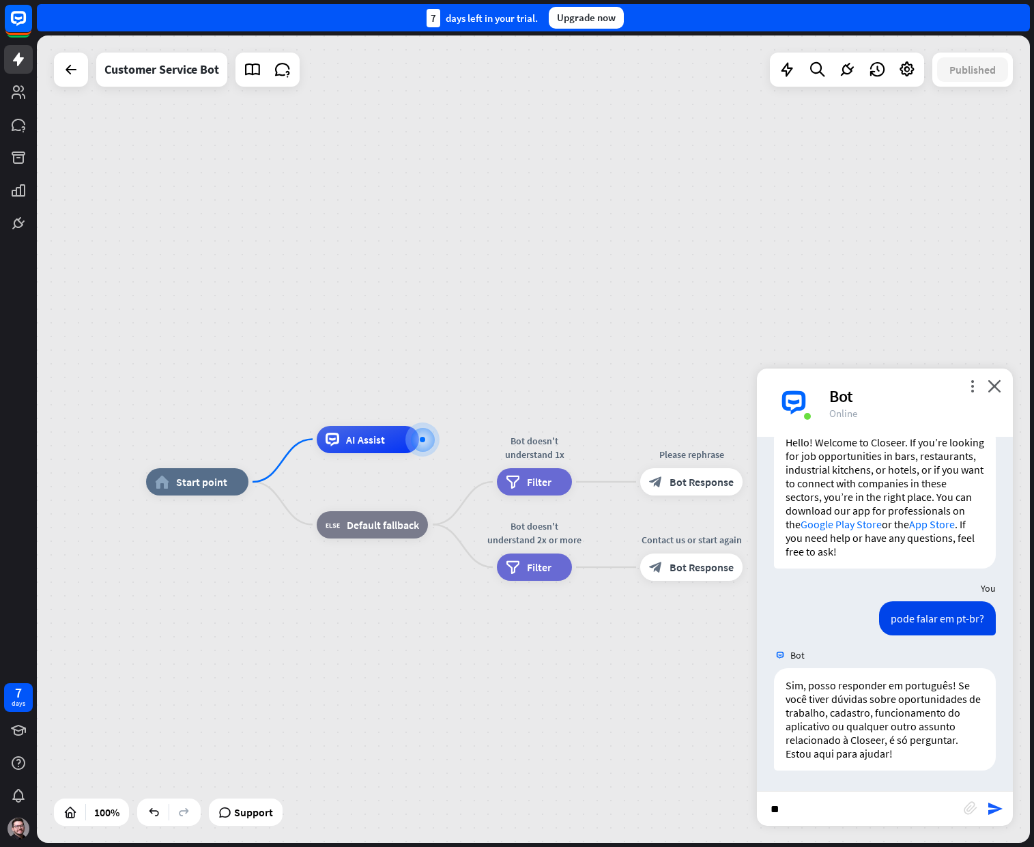
type input "*"
type input "**********"
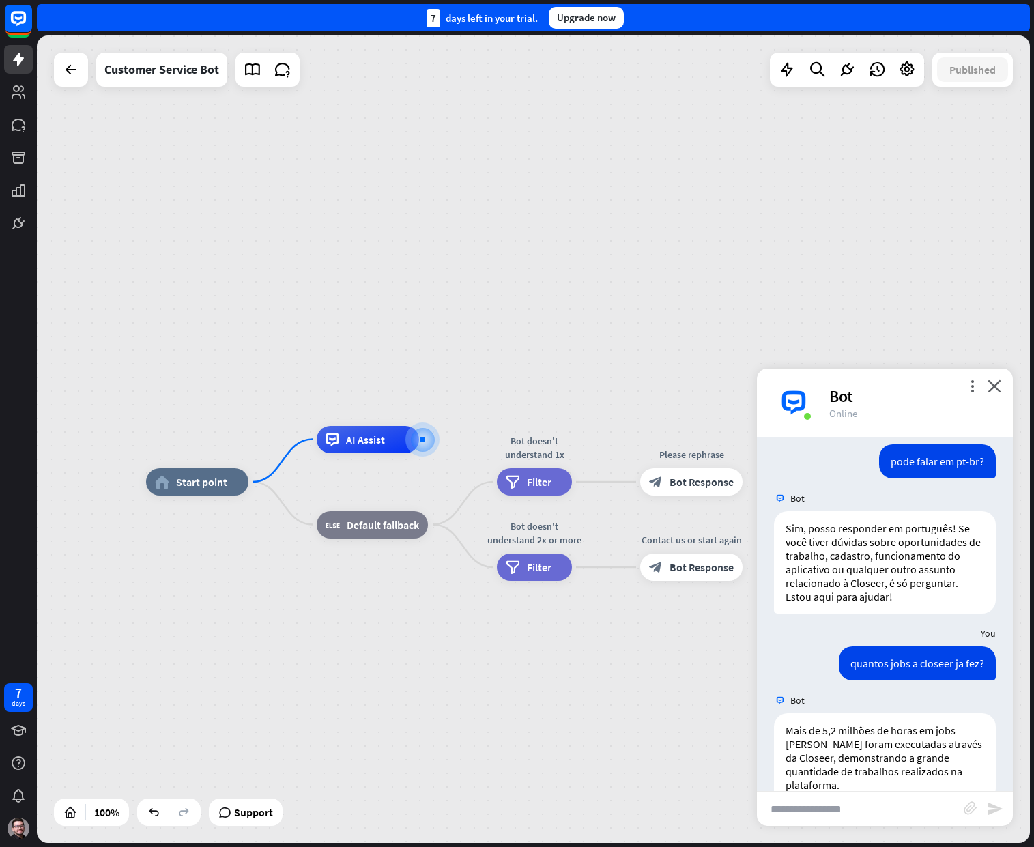
scroll to position [293, 0]
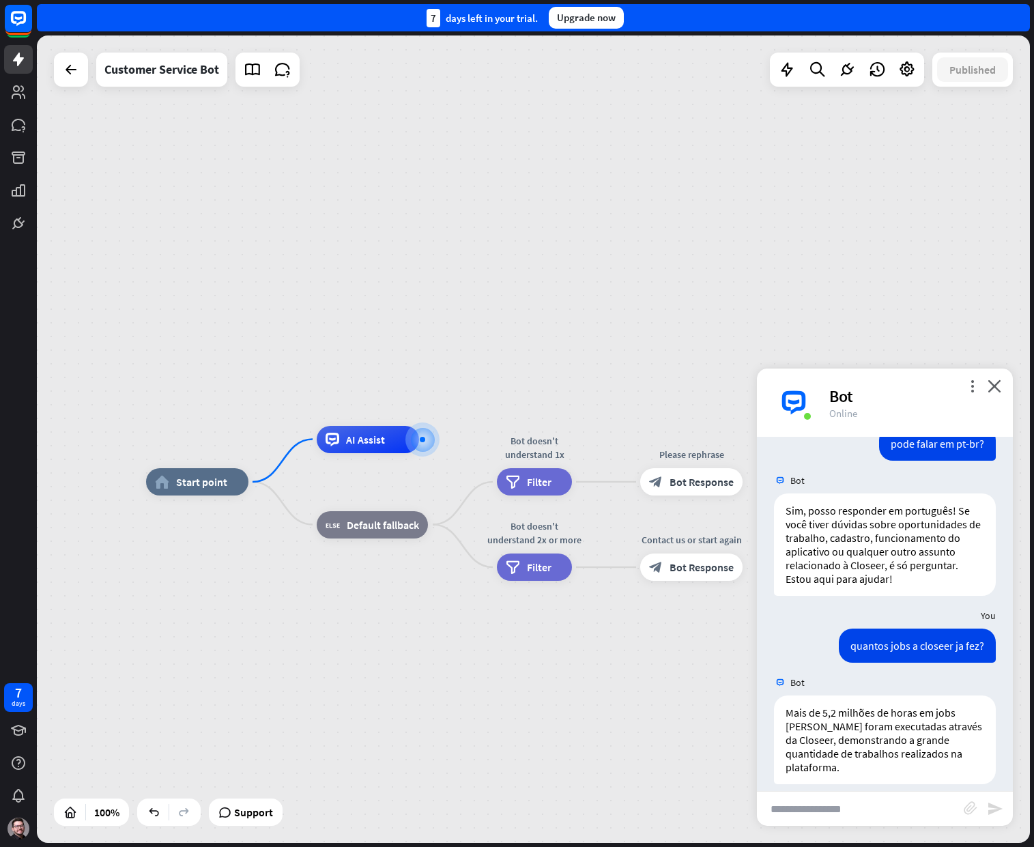
click at [850, 807] on input "text" at bounding box center [860, 809] width 207 height 34
type input "**********"
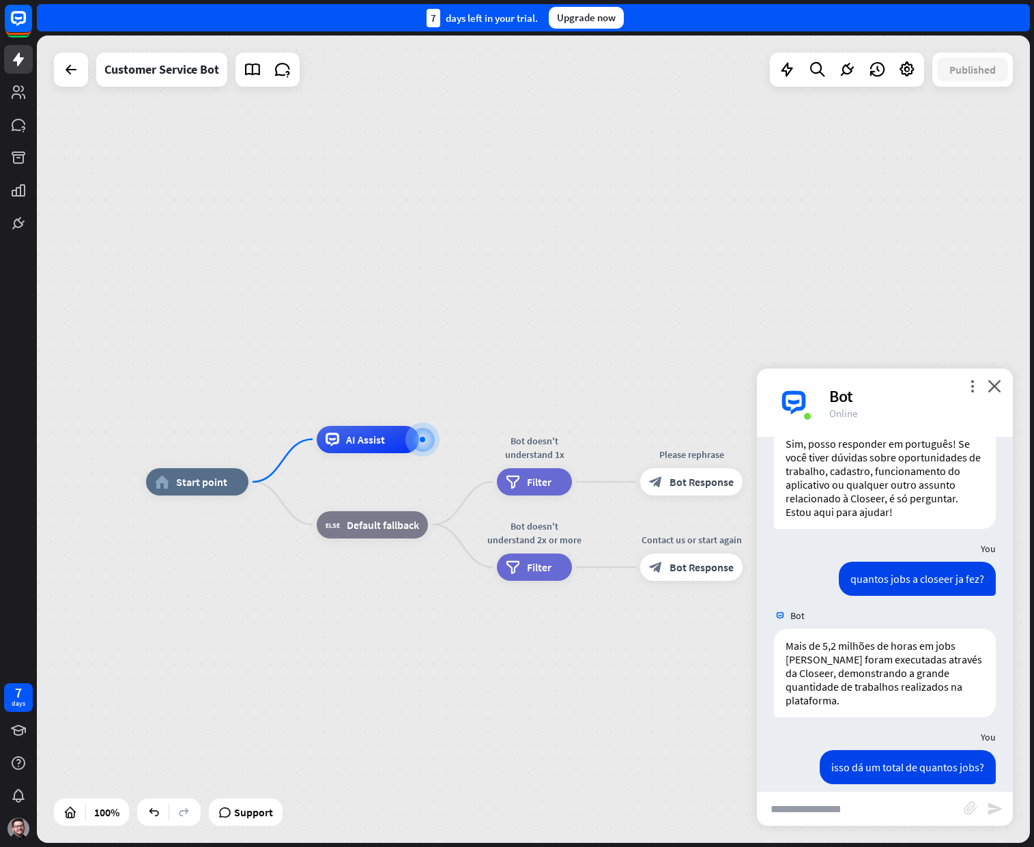
scroll to position [522, 0]
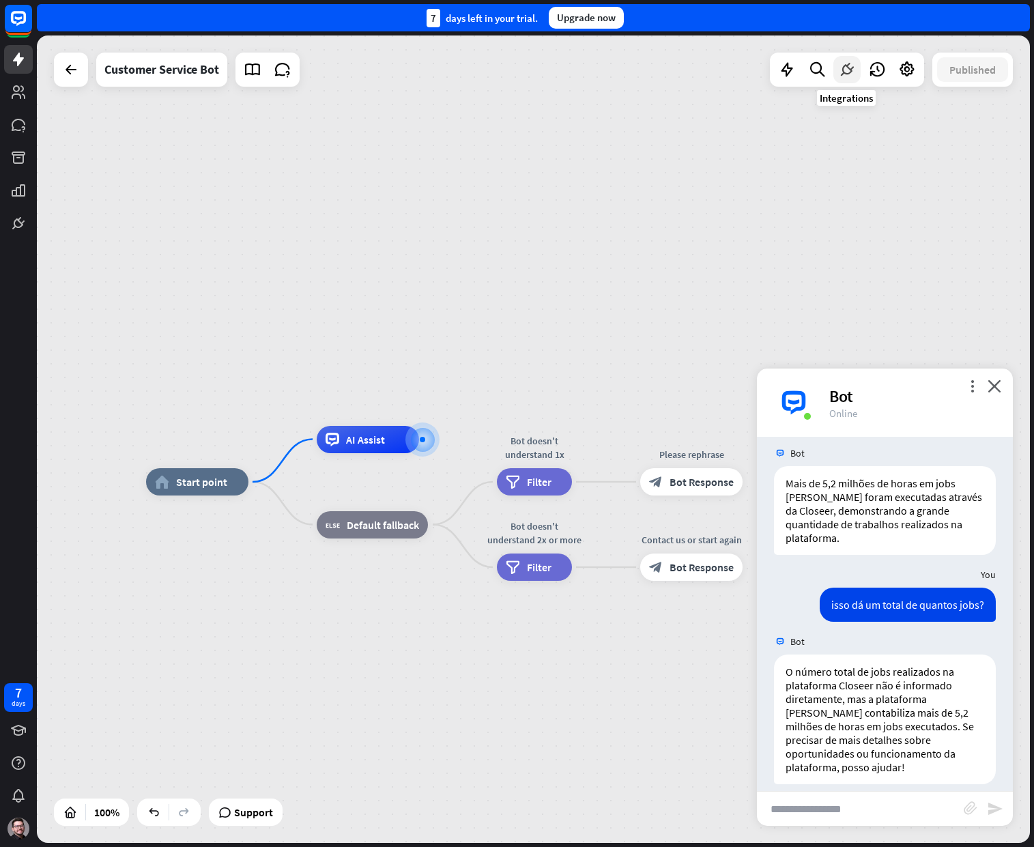
click at [848, 66] on icon at bounding box center [847, 70] width 18 height 18
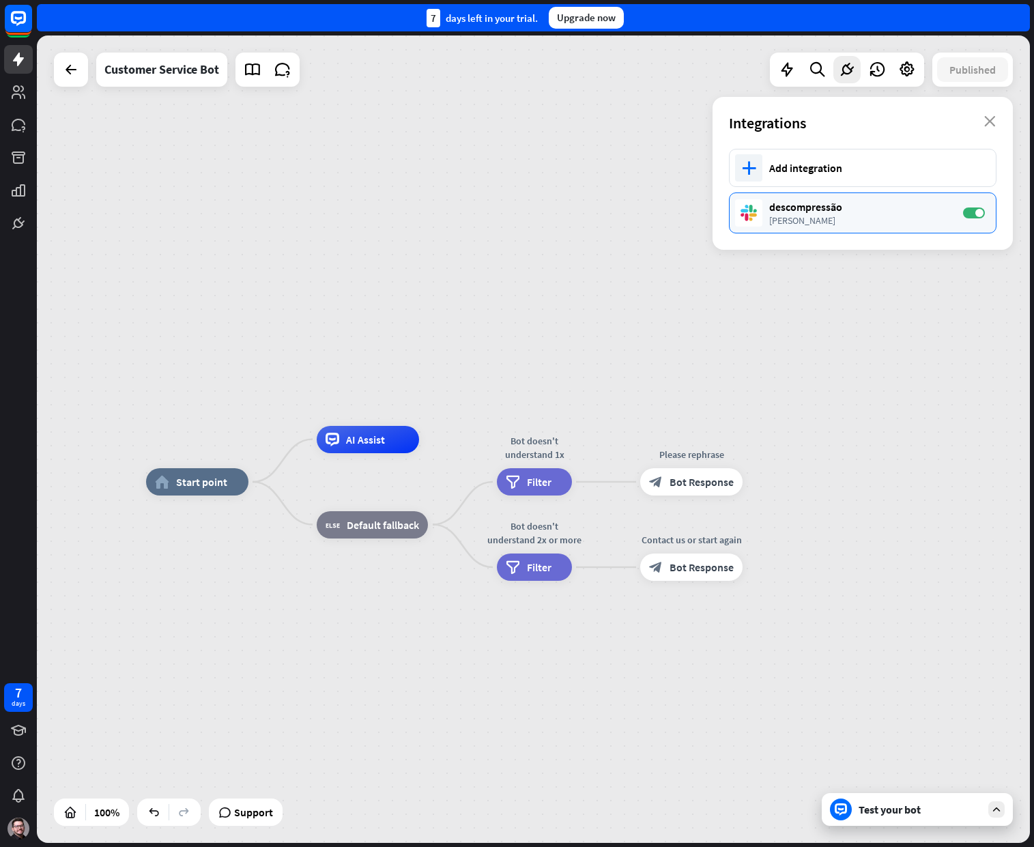
click at [855, 216] on div "[PERSON_NAME]" at bounding box center [859, 220] width 180 height 12
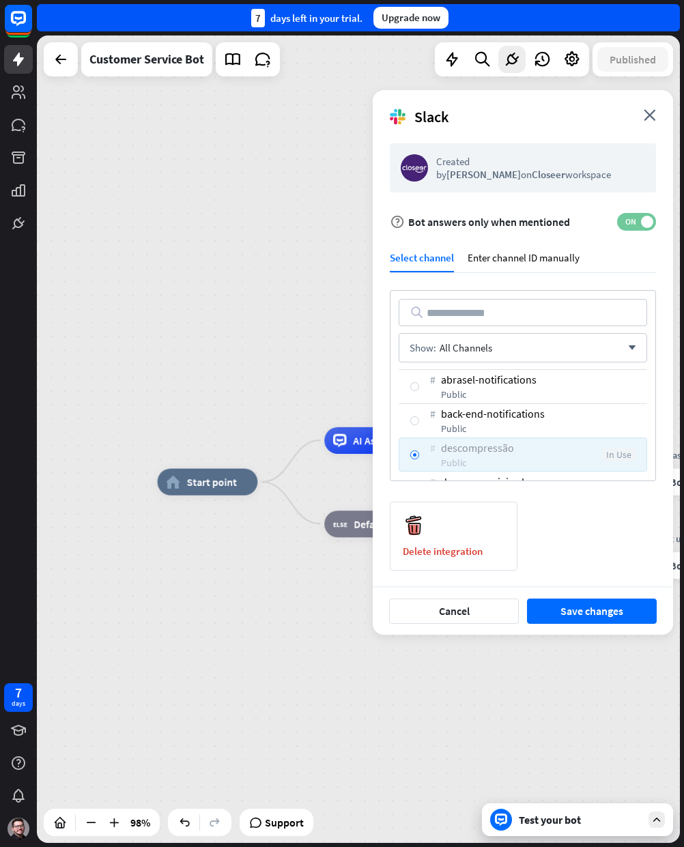
click at [633, 226] on span "ON" at bounding box center [630, 221] width 21 height 11
click at [577, 611] on button "Save changes" at bounding box center [592, 611] width 130 height 25
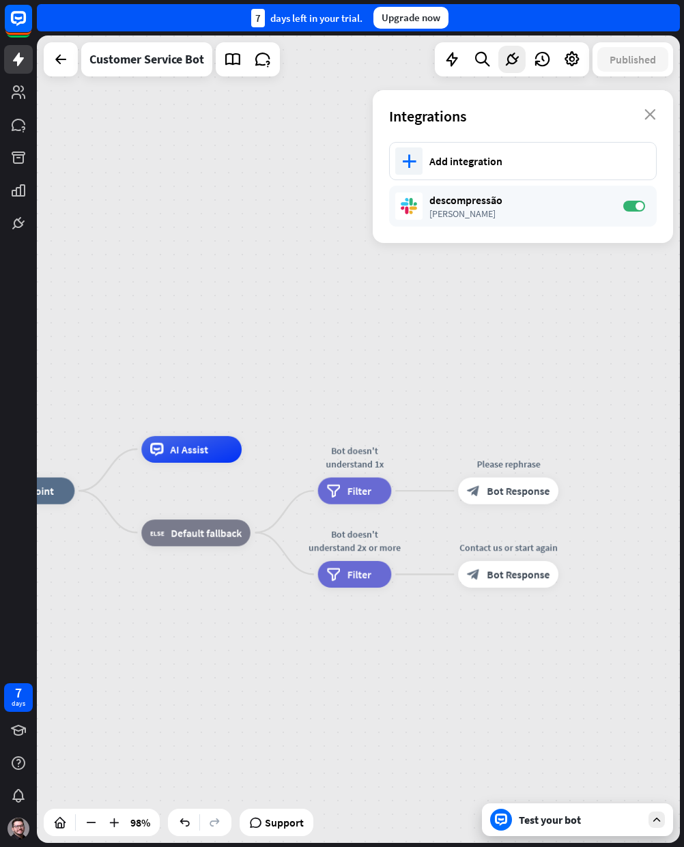
drag, startPoint x: 504, startPoint y: 682, endPoint x: 321, endPoint y: 691, distance: 183.1
click at [493, 460] on span "Edit name" at bounding box center [496, 461] width 42 height 12
click at [521, 484] on span "Bot Response" at bounding box center [518, 491] width 63 height 14
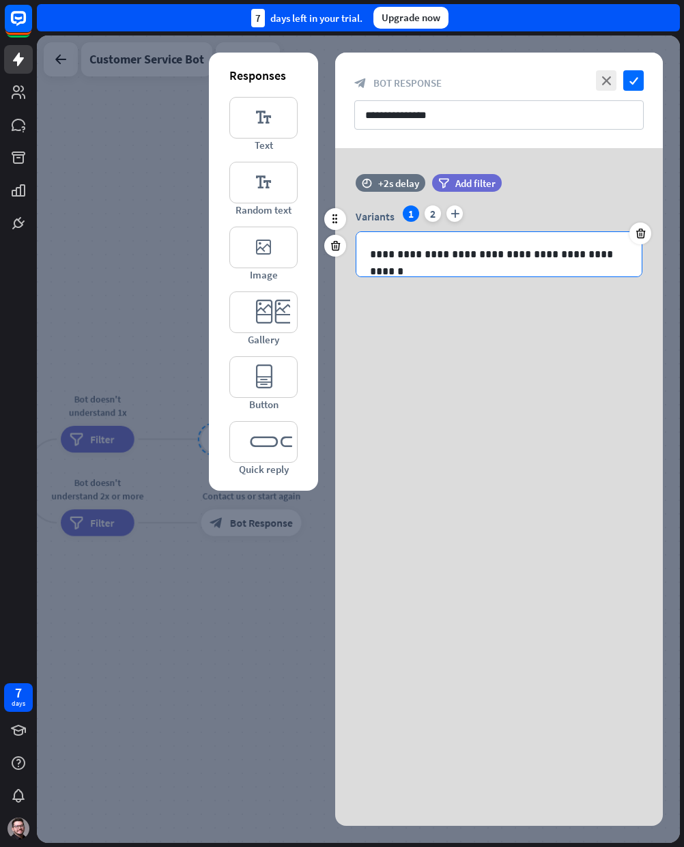
click at [511, 264] on div "**********" at bounding box center [498, 254] width 285 height 44
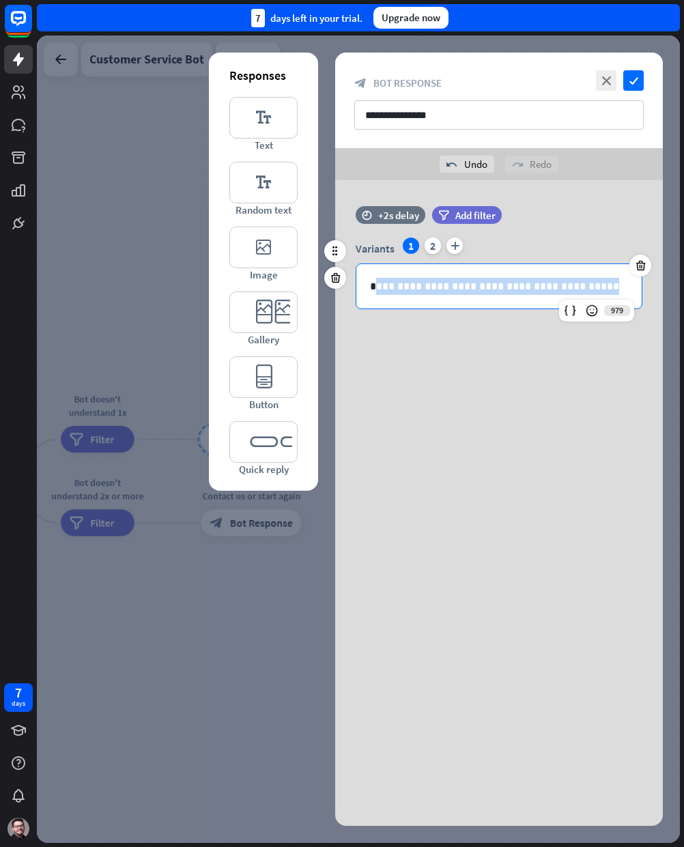
drag, startPoint x: 608, startPoint y: 285, endPoint x: 407, endPoint y: 248, distance: 204.5
click at [373, 284] on p "**********" at bounding box center [499, 286] width 258 height 17
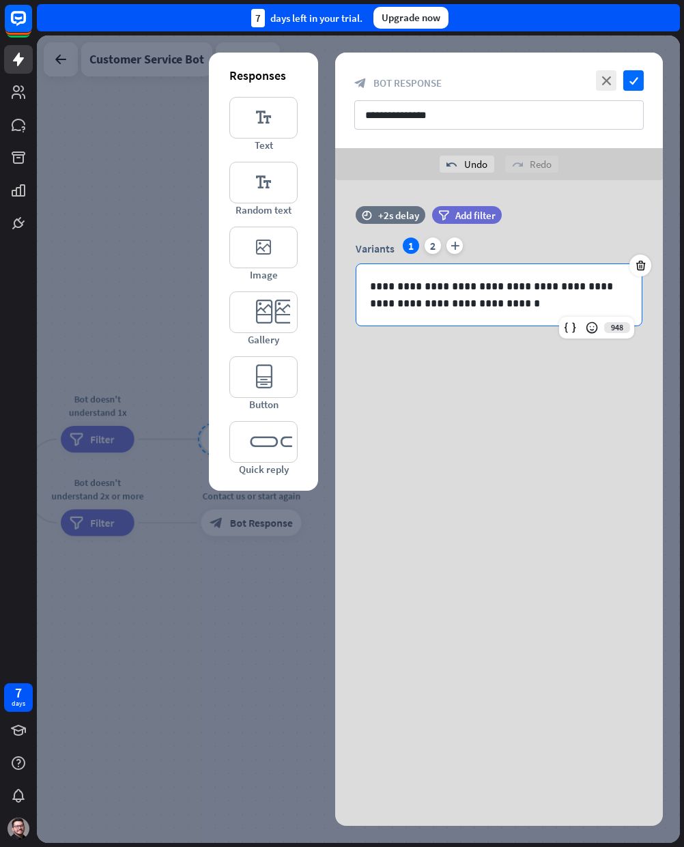
click at [403, 369] on div "**********" at bounding box center [499, 282] width 328 height 205
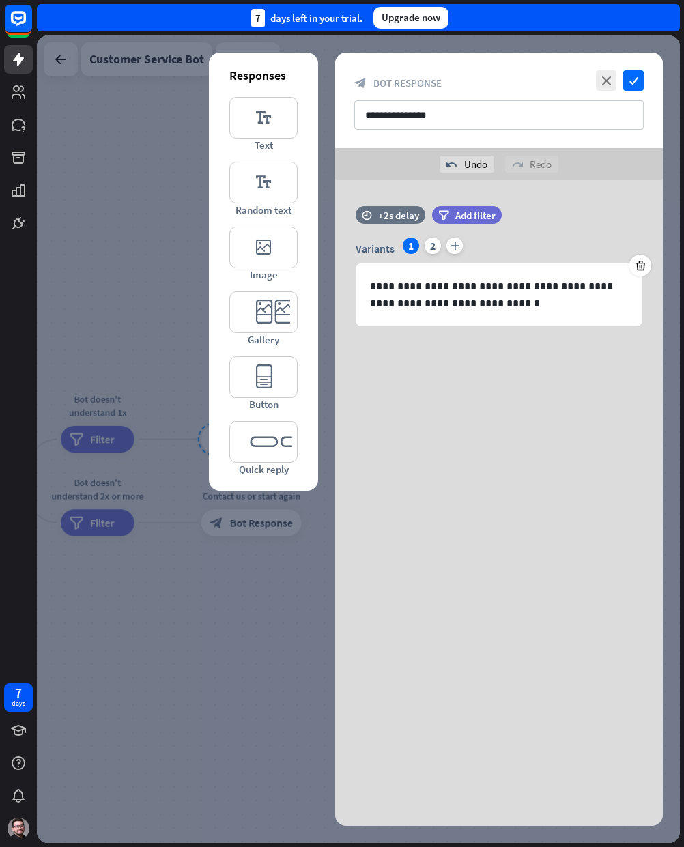
click at [204, 653] on div at bounding box center [358, 438] width 643 height 807
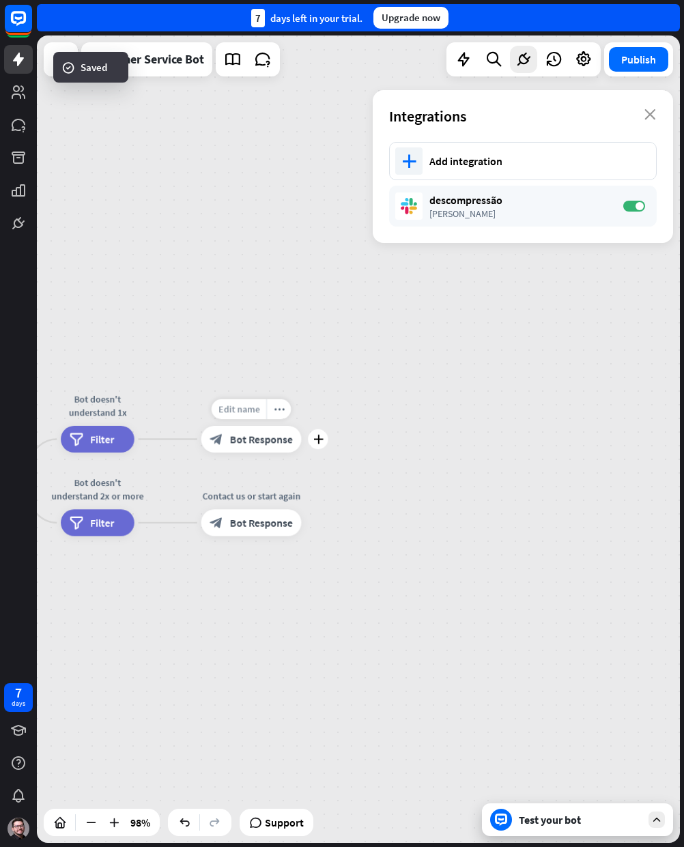
click at [246, 405] on span "Edit name" at bounding box center [239, 409] width 42 height 12
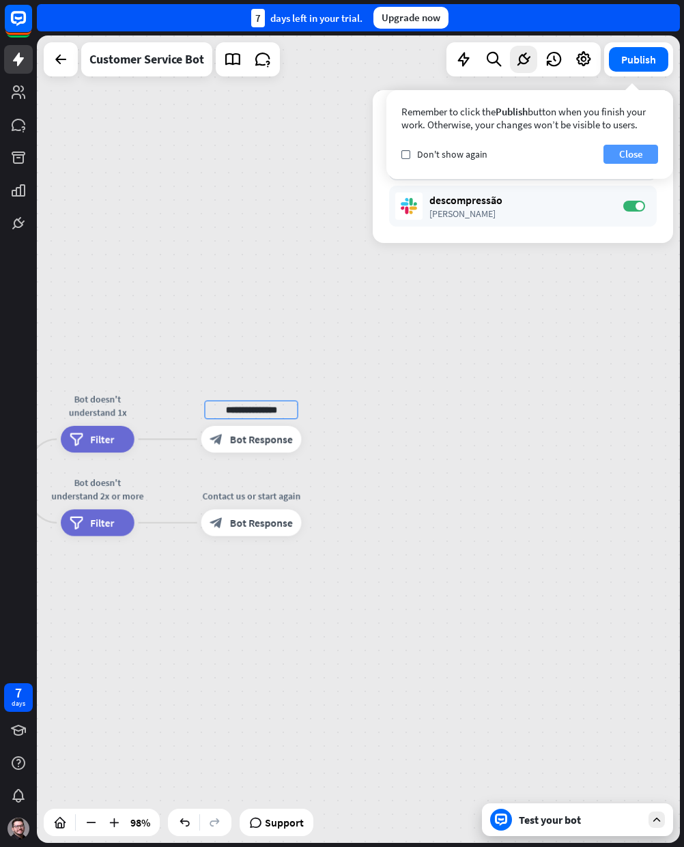
click at [609, 150] on button "Close" at bounding box center [630, 154] width 55 height 19
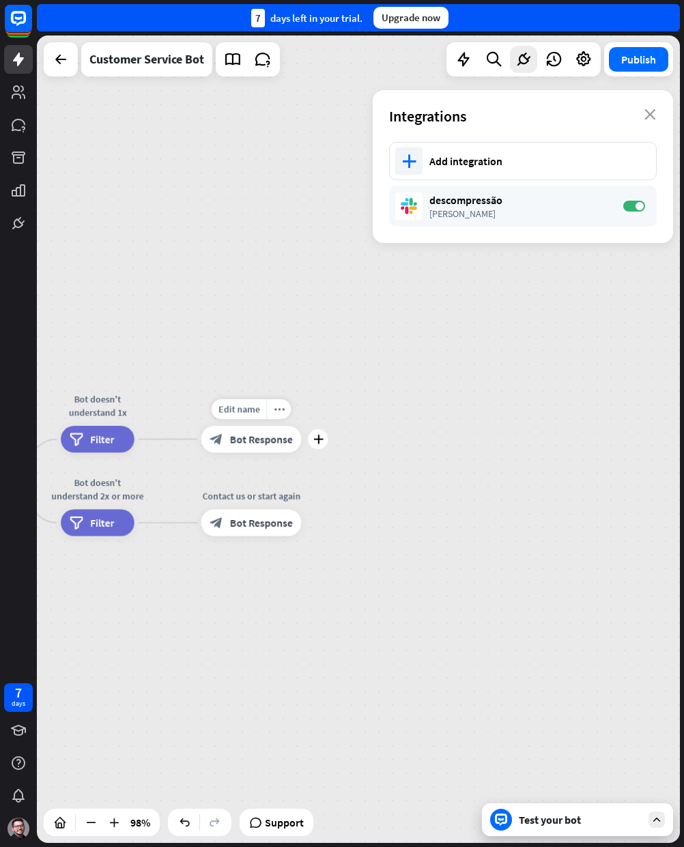
click at [248, 435] on span "Bot Response" at bounding box center [261, 440] width 63 height 14
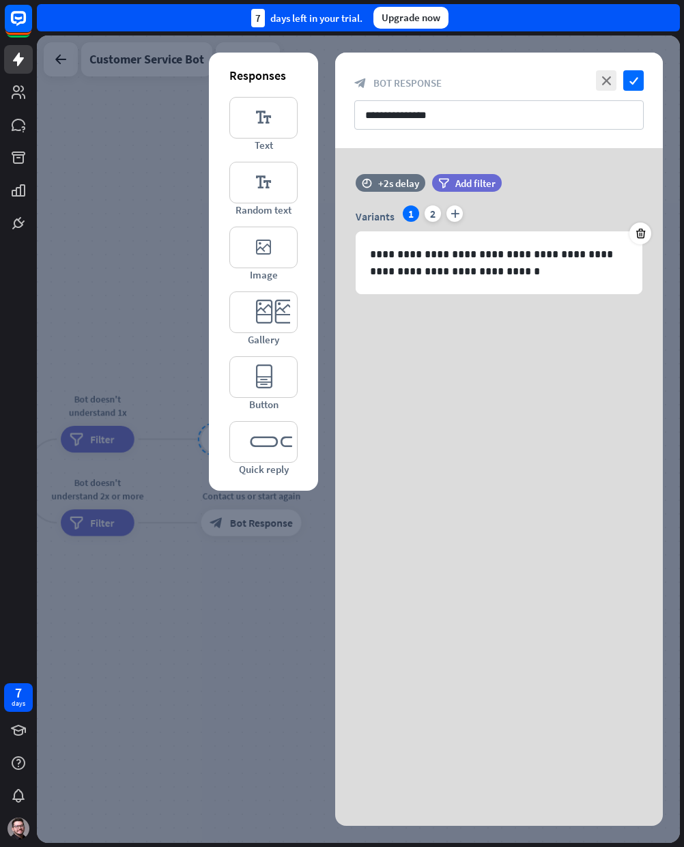
click at [198, 592] on div at bounding box center [358, 438] width 643 height 807
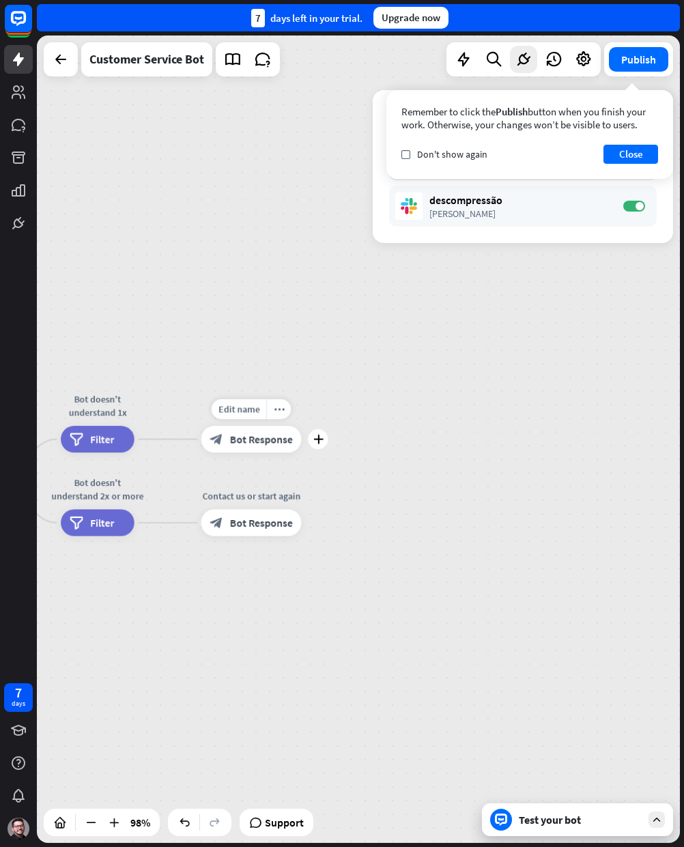
click at [274, 438] on span "Bot Response" at bounding box center [261, 440] width 63 height 14
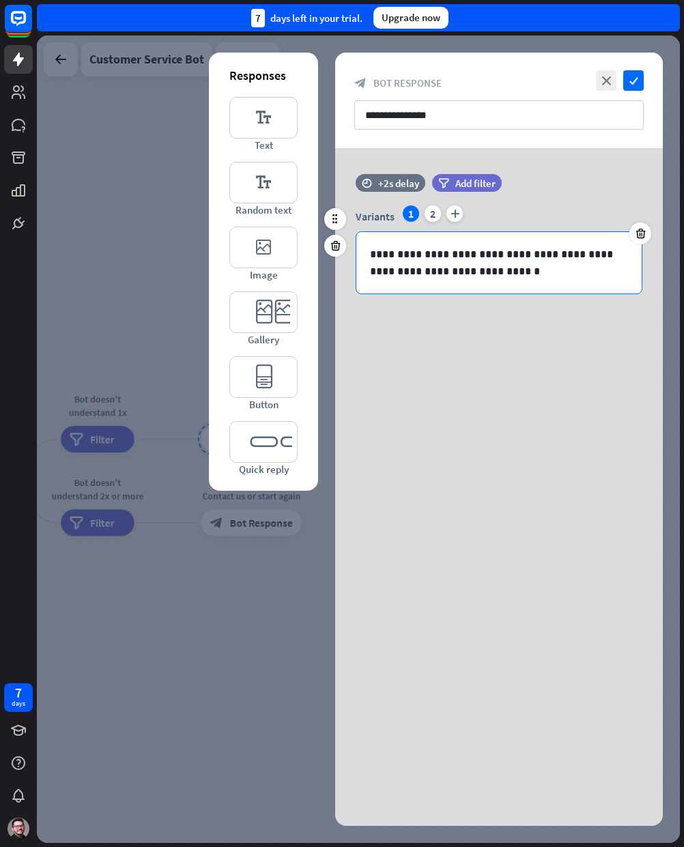
click at [507, 260] on p "**********" at bounding box center [499, 263] width 258 height 34
click at [630, 78] on icon "check" at bounding box center [633, 80] width 20 height 20
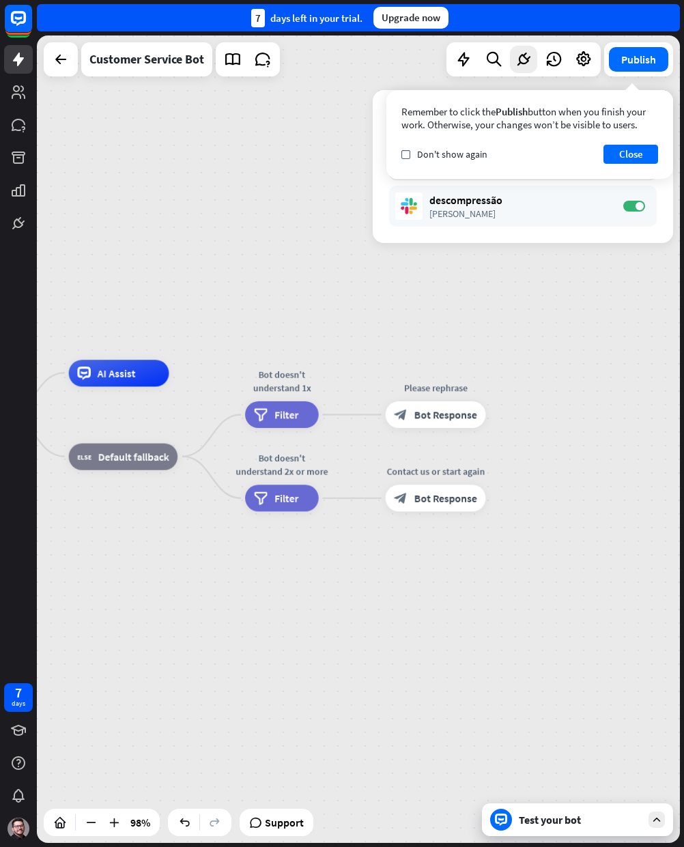
drag, startPoint x: 401, startPoint y: 700, endPoint x: 593, endPoint y: 673, distance: 194.4
click at [611, 678] on div "home_2 Start point AI Assist block_fallback Default fallback Bot doesn't unders…" at bounding box center [358, 438] width 643 height 807
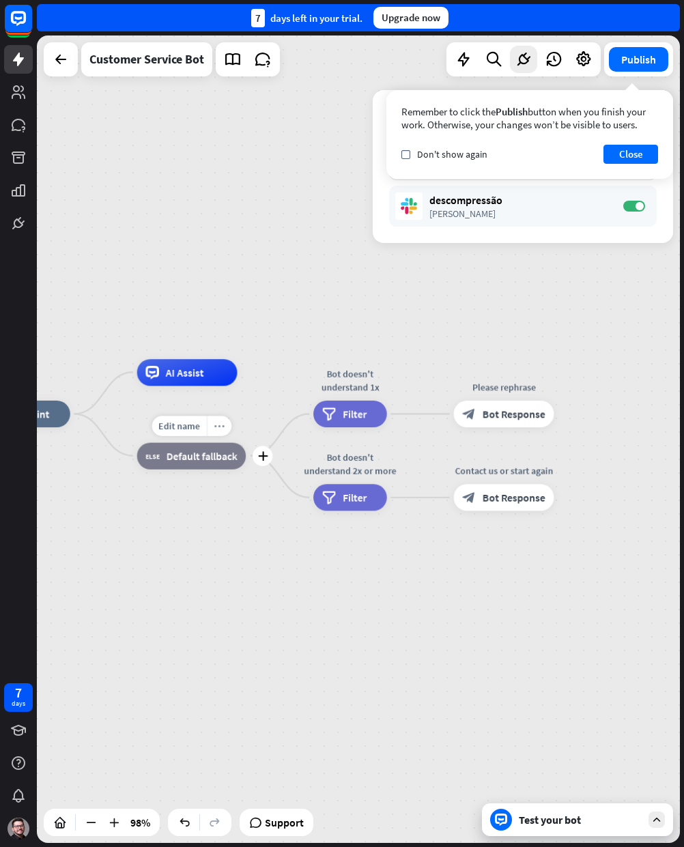
click at [218, 430] on icon "more_horiz" at bounding box center [219, 425] width 11 height 10
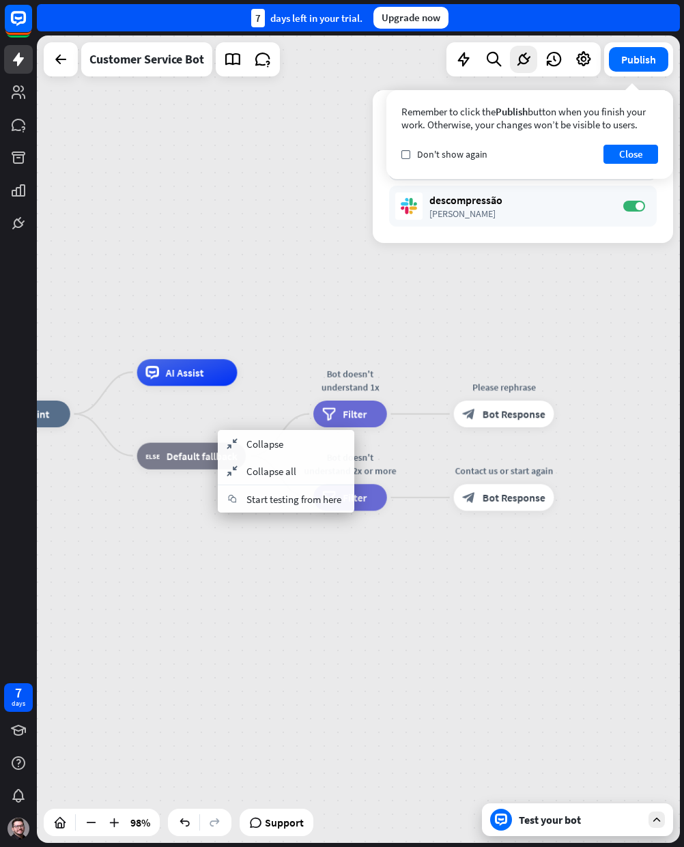
click at [325, 591] on div "home_2 Start point AI Assist block_fallback Default fallback Bot doesn't unders…" at bounding box center [284, 809] width 629 height 790
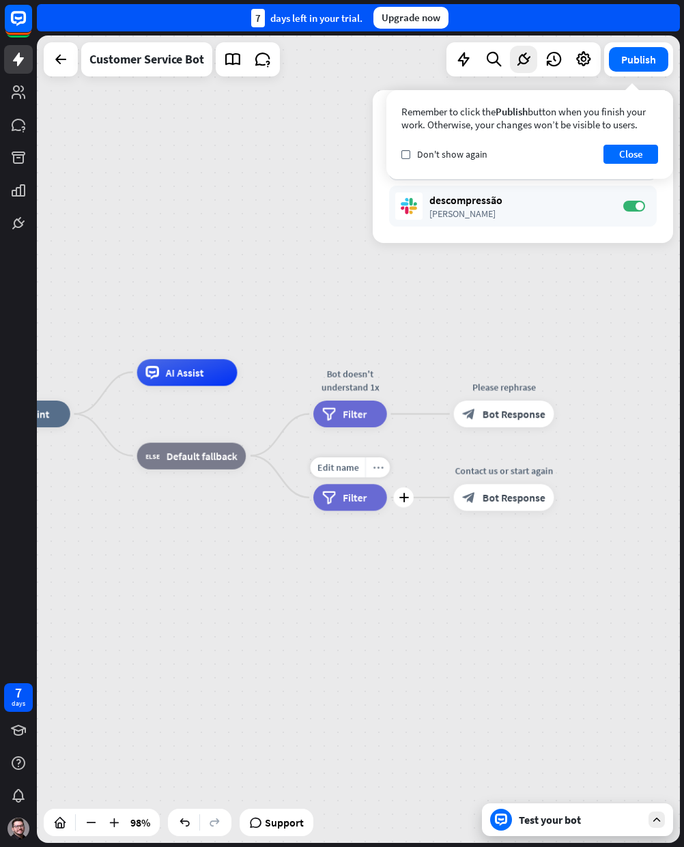
click at [381, 465] on icon "more_horiz" at bounding box center [378, 467] width 11 height 10
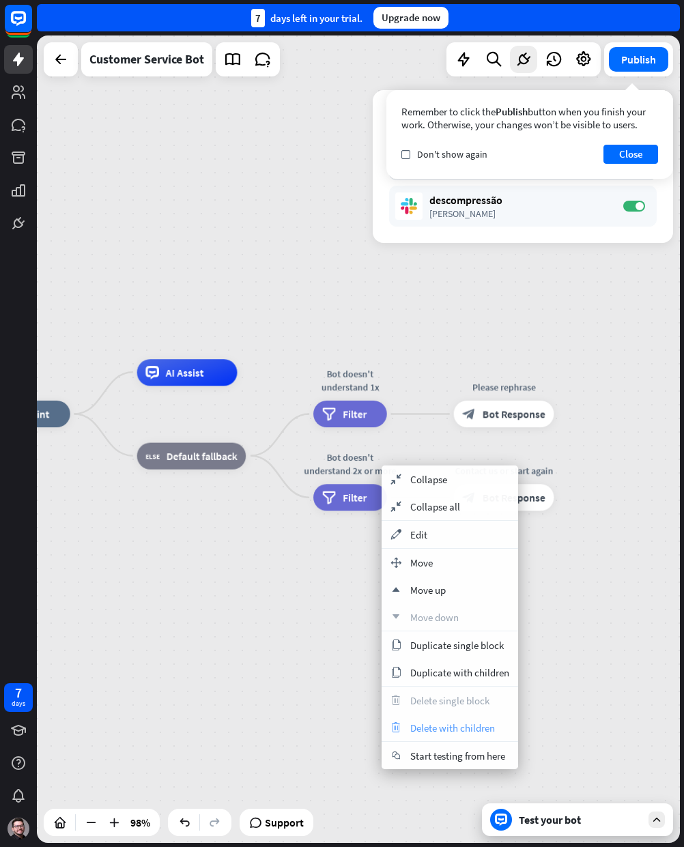
click at [442, 722] on span "Delete with children" at bounding box center [452, 727] width 85 height 13
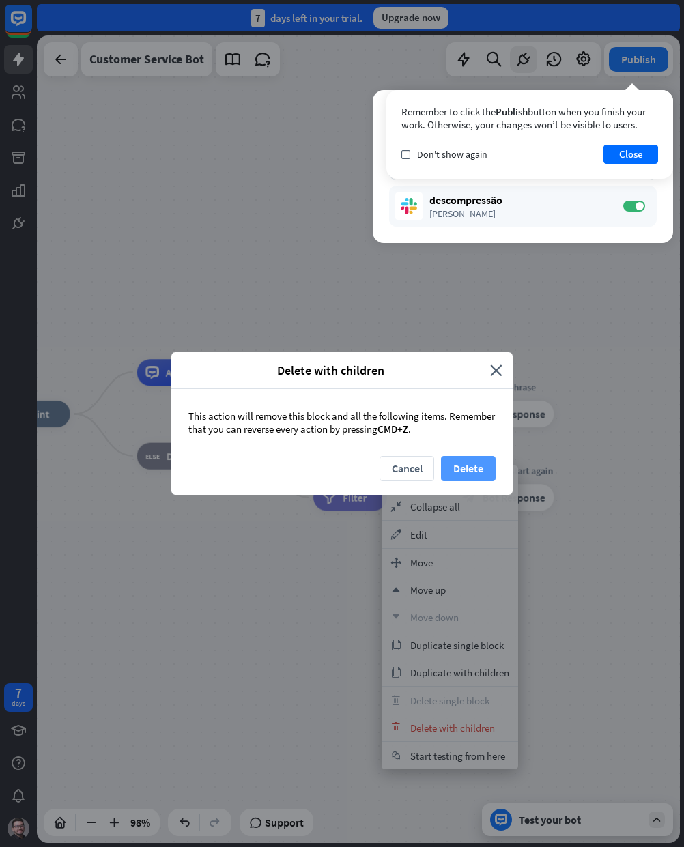
click at [471, 466] on button "Delete" at bounding box center [468, 468] width 55 height 25
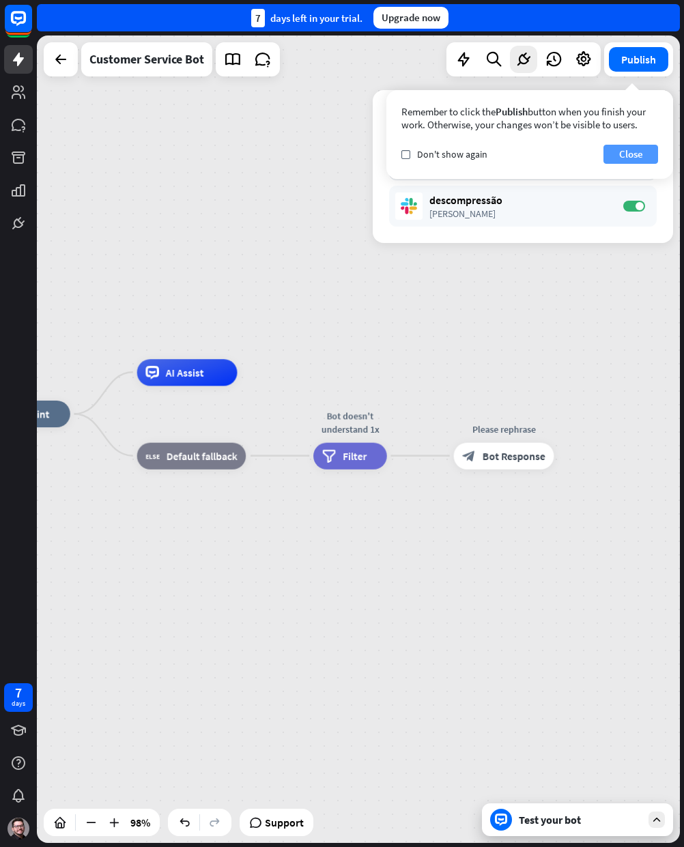
click at [623, 149] on button "Close" at bounding box center [630, 154] width 55 height 19
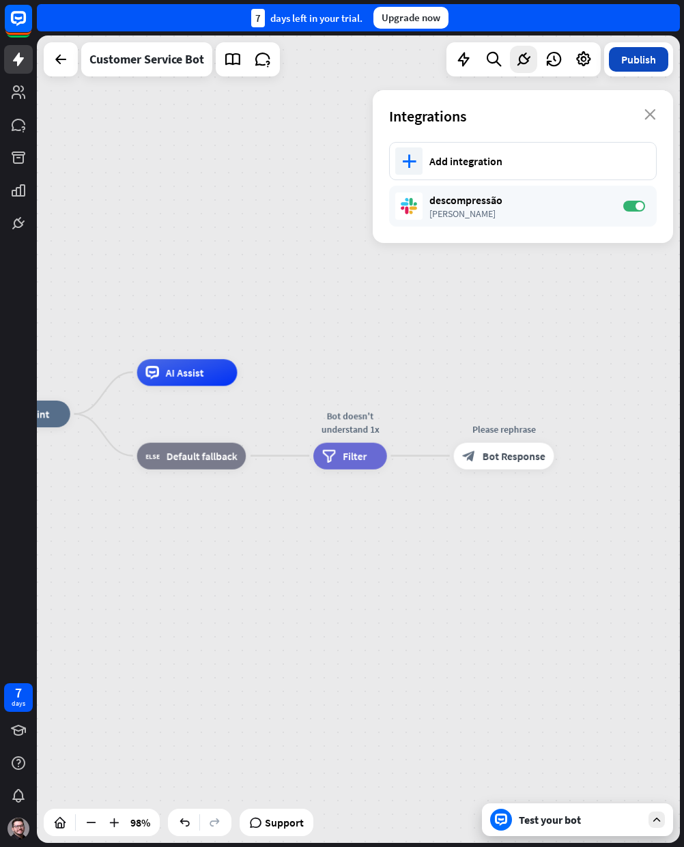
click at [650, 57] on button "Publish" at bounding box center [638, 59] width 59 height 25
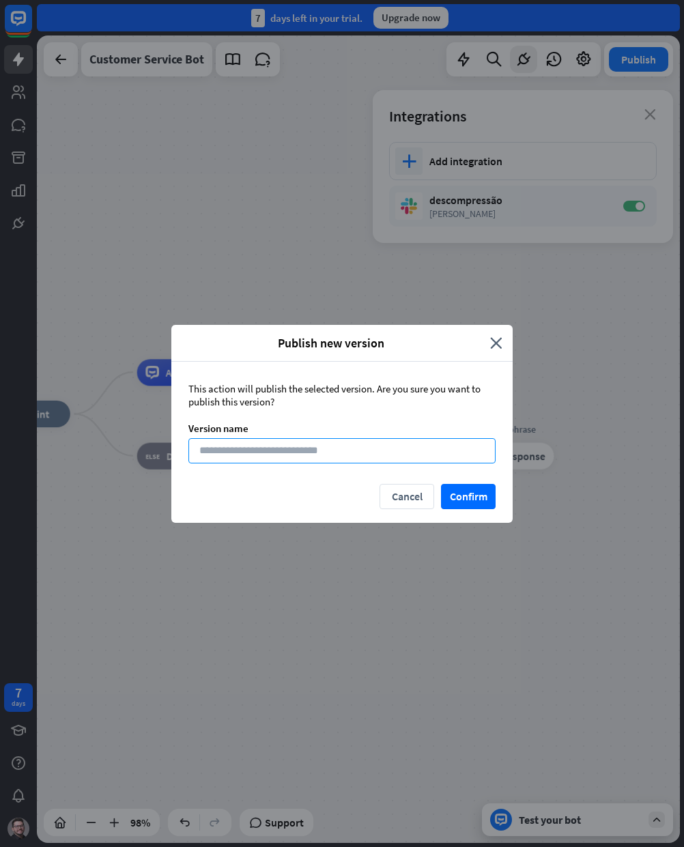
click at [388, 452] on input at bounding box center [341, 450] width 307 height 25
type input "*"
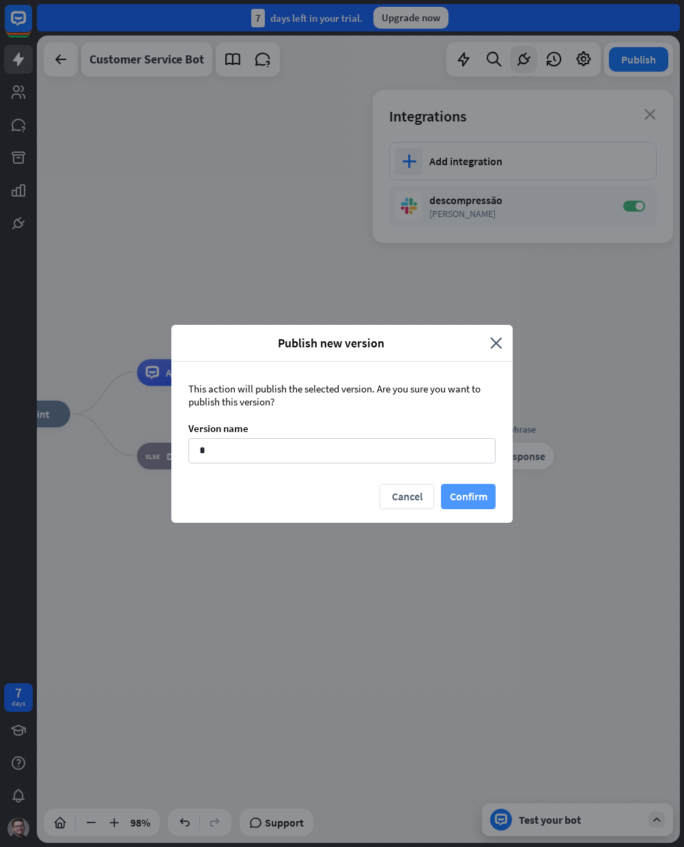
click at [464, 497] on button "Confirm" at bounding box center [468, 496] width 55 height 25
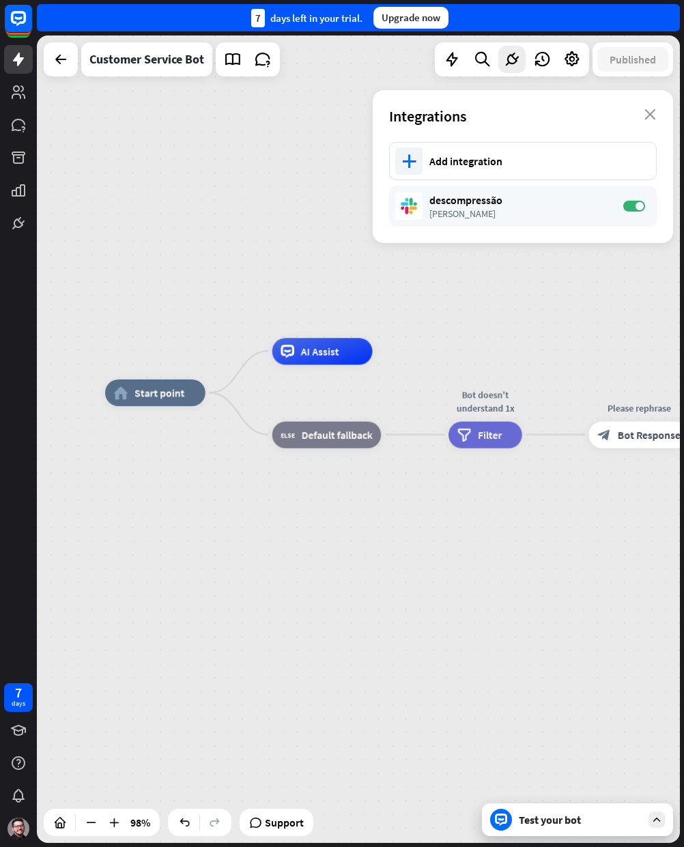
drag, startPoint x: 392, startPoint y: 692, endPoint x: 428, endPoint y: 534, distance: 162.3
click at [528, 671] on div "home_2 Start point AI Assist block_fallback Default fallback Bot doesn't unders…" at bounding box center [419, 788] width 629 height 790
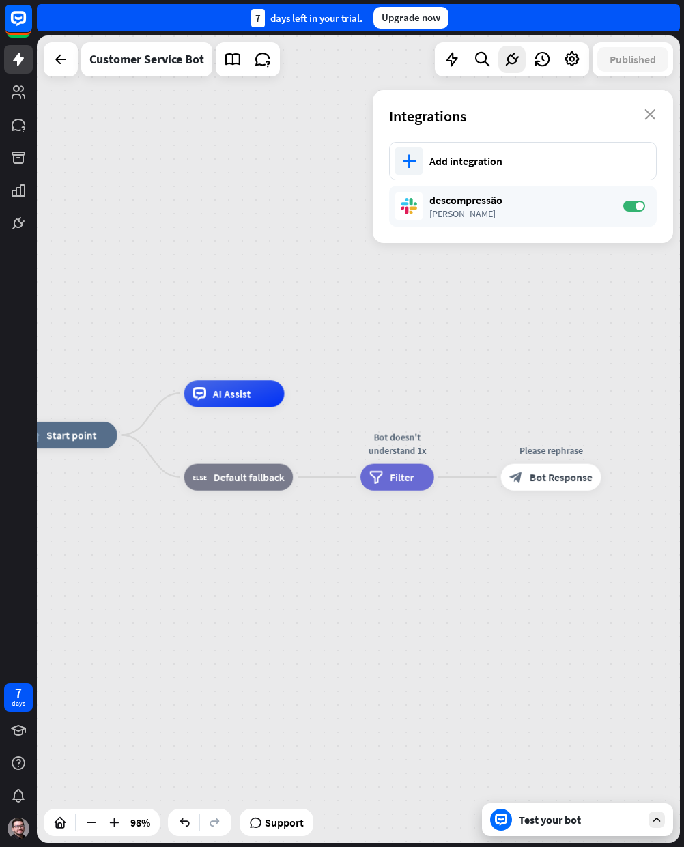
drag, startPoint x: 514, startPoint y: 661, endPoint x: 427, endPoint y: 703, distance: 97.1
click at [427, 703] on div "home_2 Start point AI Assist block_fallback Default fallback Bot doesn't unders…" at bounding box center [331, 830] width 629 height 790
click at [579, 447] on icon "more_horiz" at bounding box center [578, 447] width 11 height 10
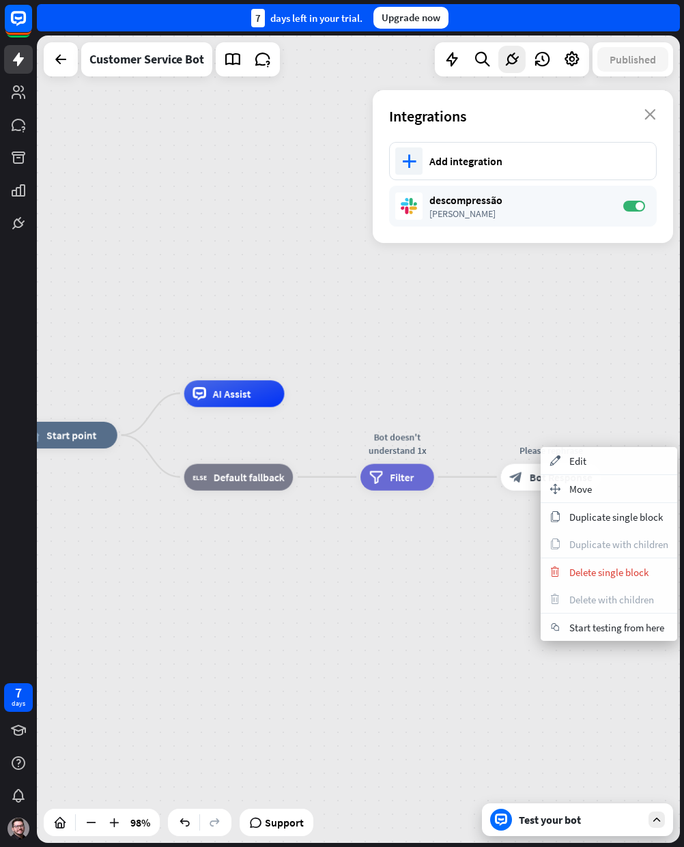
click at [399, 674] on div "home_2 Start point AI Assist block_fallback Default fallback Bot doesn't unders…" at bounding box center [331, 830] width 629 height 790
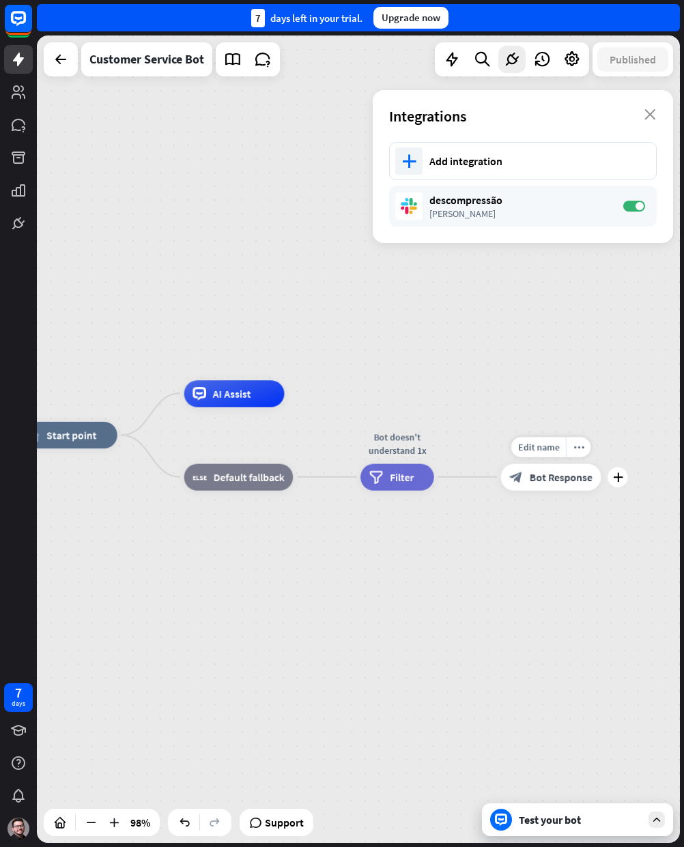
click at [532, 480] on span "Bot Response" at bounding box center [561, 477] width 63 height 14
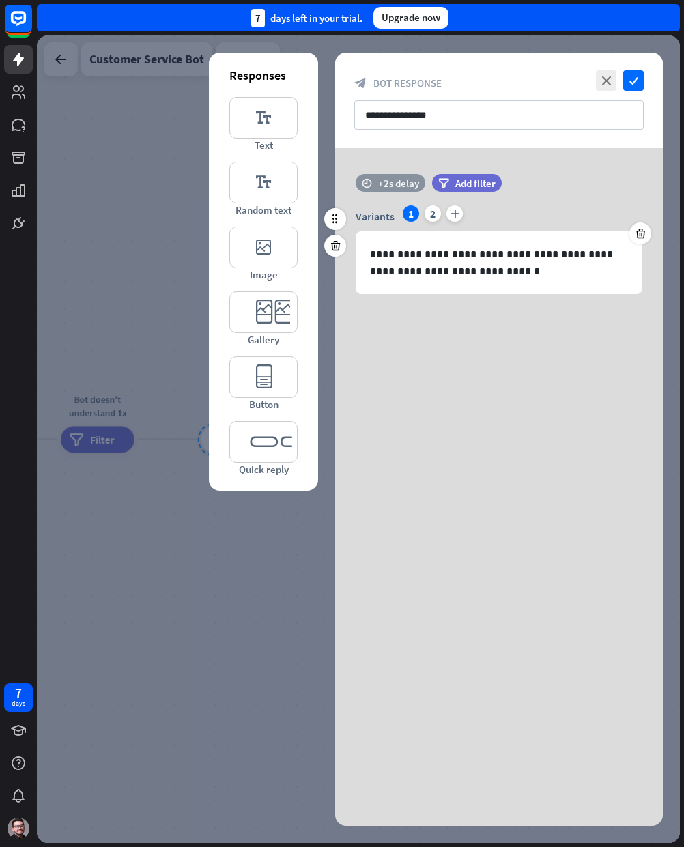
click at [392, 183] on div "+2s delay" at bounding box center [398, 183] width 41 height 13
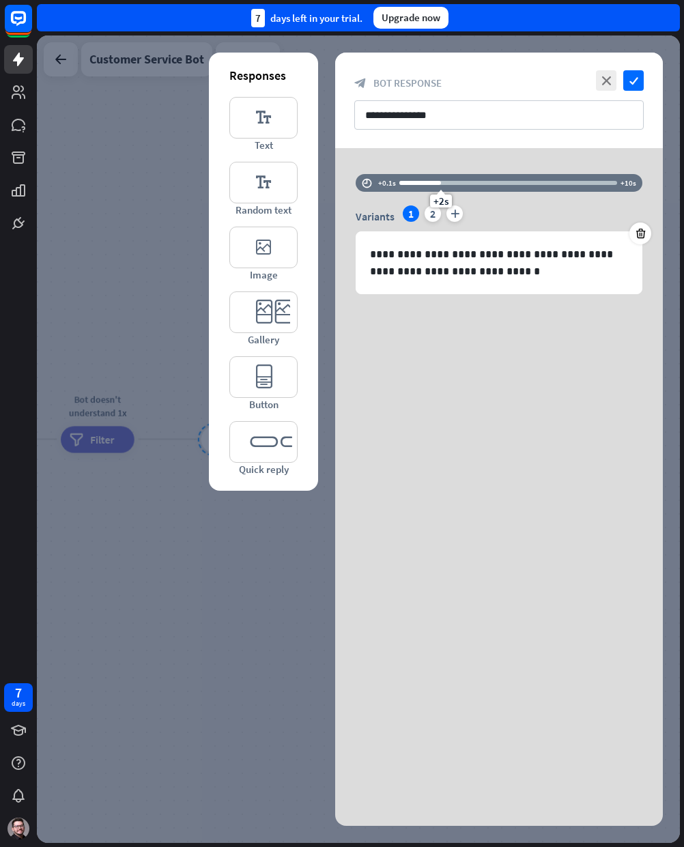
click at [412, 347] on div "**********" at bounding box center [499, 250] width 328 height 205
click at [596, 82] on icon "close" at bounding box center [606, 80] width 20 height 20
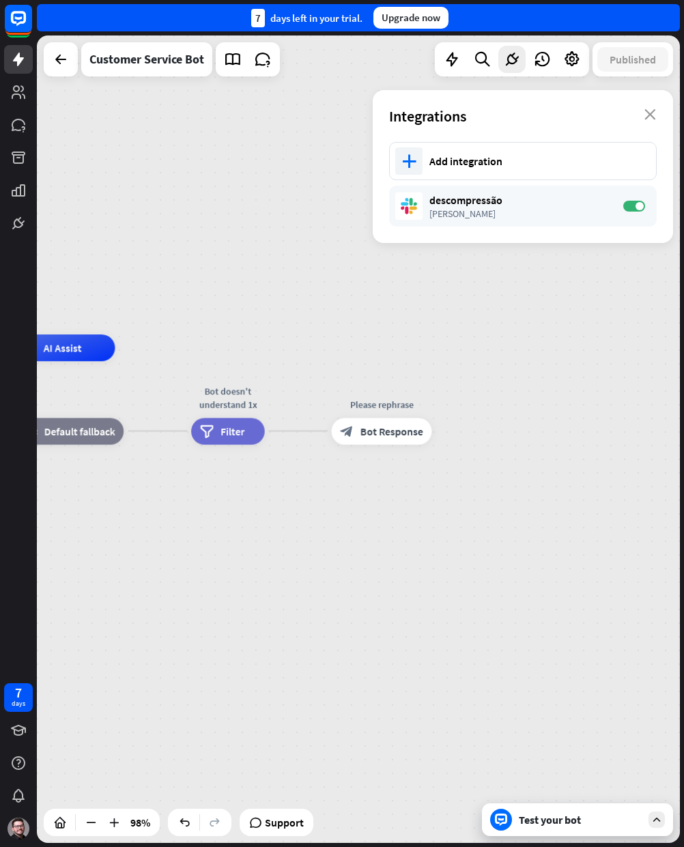
drag, startPoint x: 389, startPoint y: 681, endPoint x: 549, endPoint y: 682, distance: 159.7
click at [559, 684] on div "home_2 Start point AI Assist block_fallback Default fallback Bot doesn't unders…" at bounding box center [358, 438] width 643 height 807
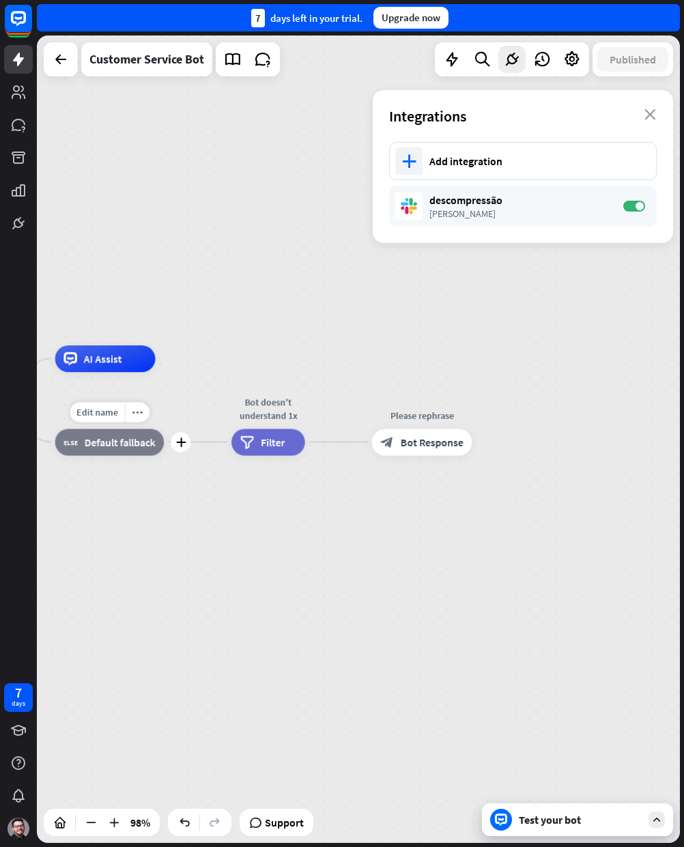
click at [130, 450] on div "block_fallback Default fallback" at bounding box center [109, 442] width 109 height 27
click at [160, 551] on div "home_2 Start point AI Assist block_fallback Default fallback Bot doesn't unders…" at bounding box center [202, 795] width 629 height 790
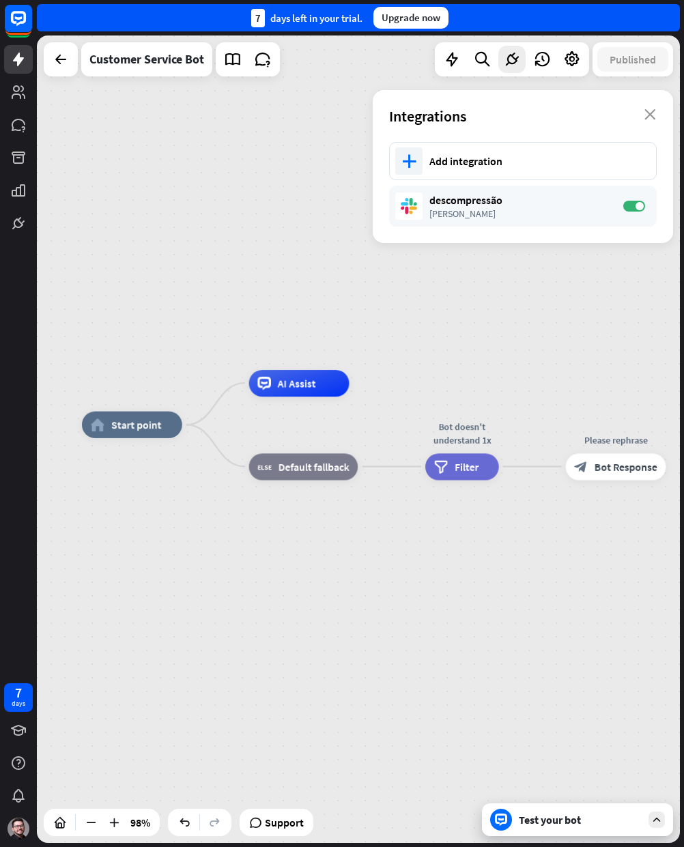
drag, startPoint x: 211, startPoint y: 575, endPoint x: 452, endPoint y: 614, distance: 244.8
click at [454, 616] on div "home_2 Start point AI Assist block_fallback Default fallback Bot doesn't unders…" at bounding box center [396, 819] width 629 height 790
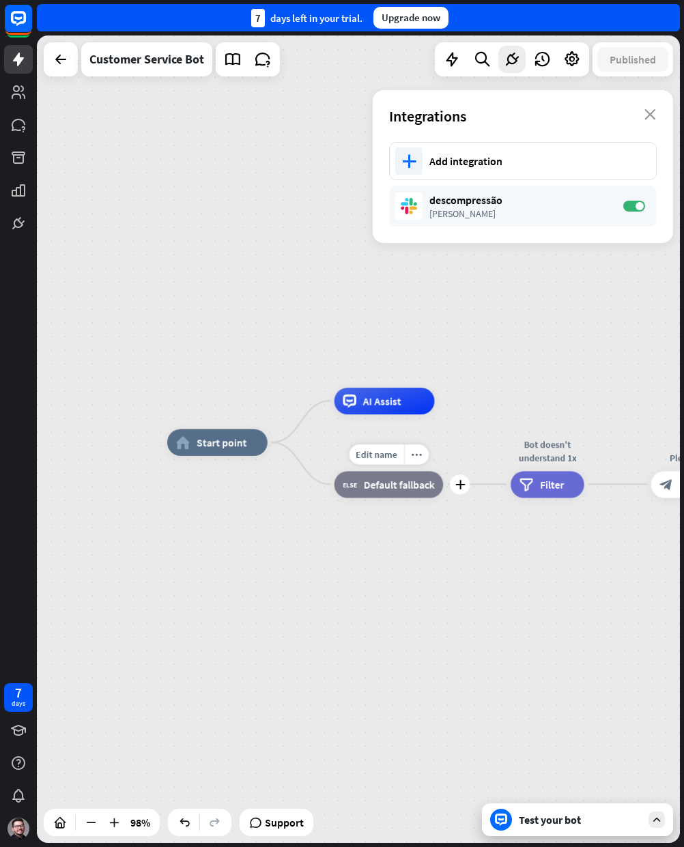
click at [405, 479] on span "Default fallback" at bounding box center [399, 485] width 71 height 14
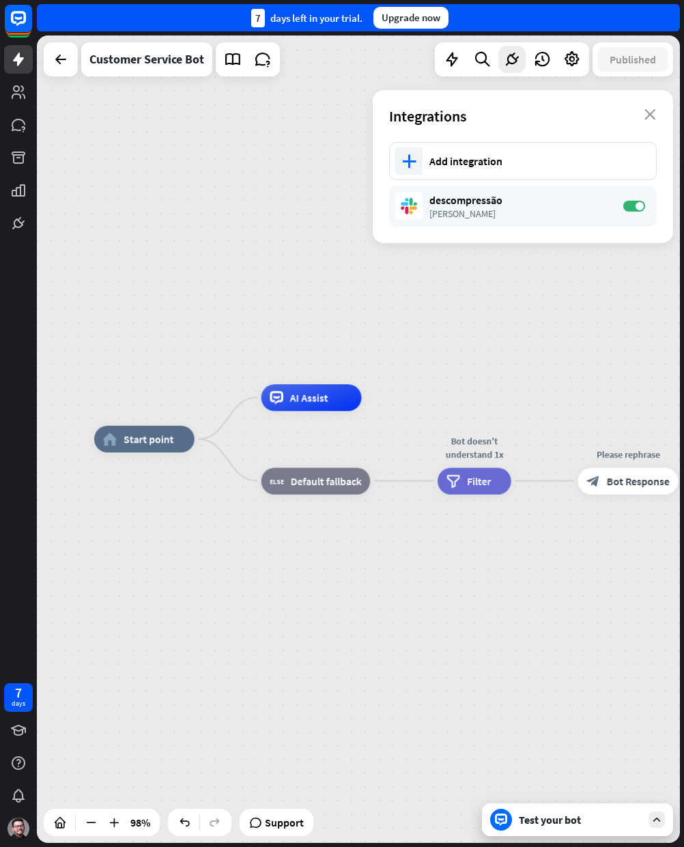
drag, startPoint x: 440, startPoint y: 574, endPoint x: 352, endPoint y: 543, distance: 92.8
click at [363, 572] on div "home_2 Start point AI Assist block_fallback Default fallback Bot doesn't unders…" at bounding box center [408, 834] width 629 height 790
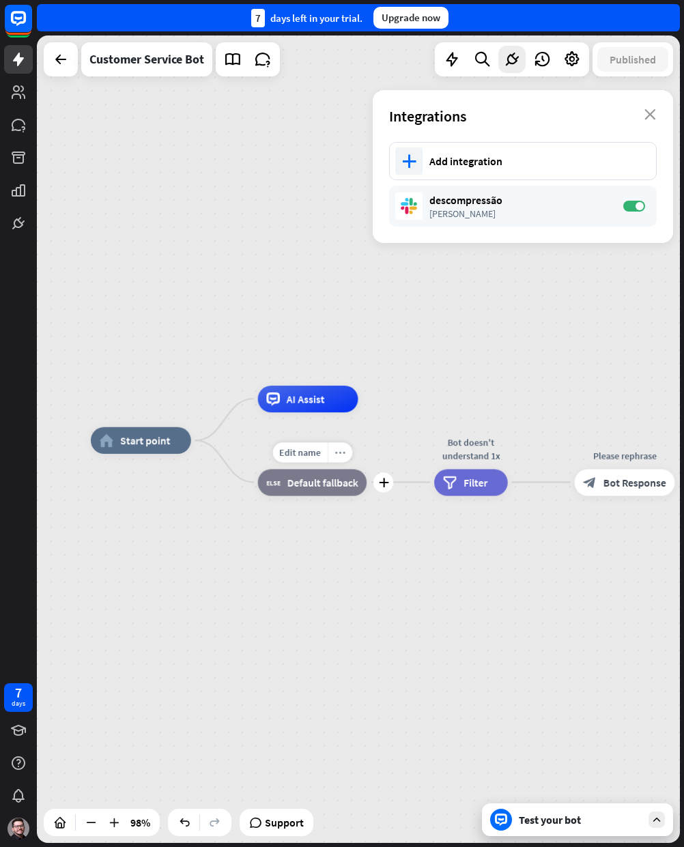
click at [341, 451] on icon "more_horiz" at bounding box center [339, 452] width 11 height 10
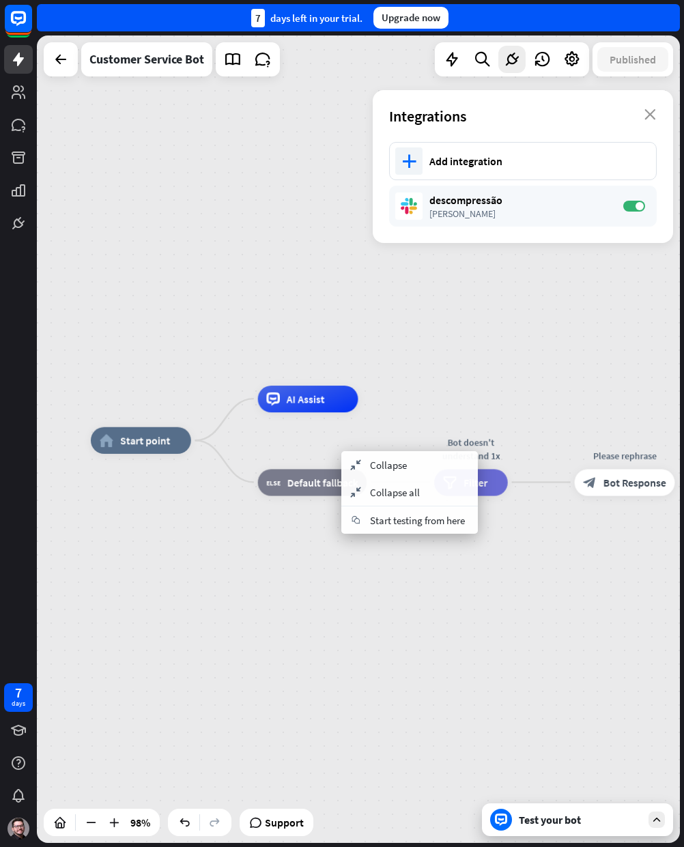
click at [390, 610] on div "home_2 Start point AI Assist block_fallback Default fallback Bot doesn't unders…" at bounding box center [405, 835] width 629 height 790
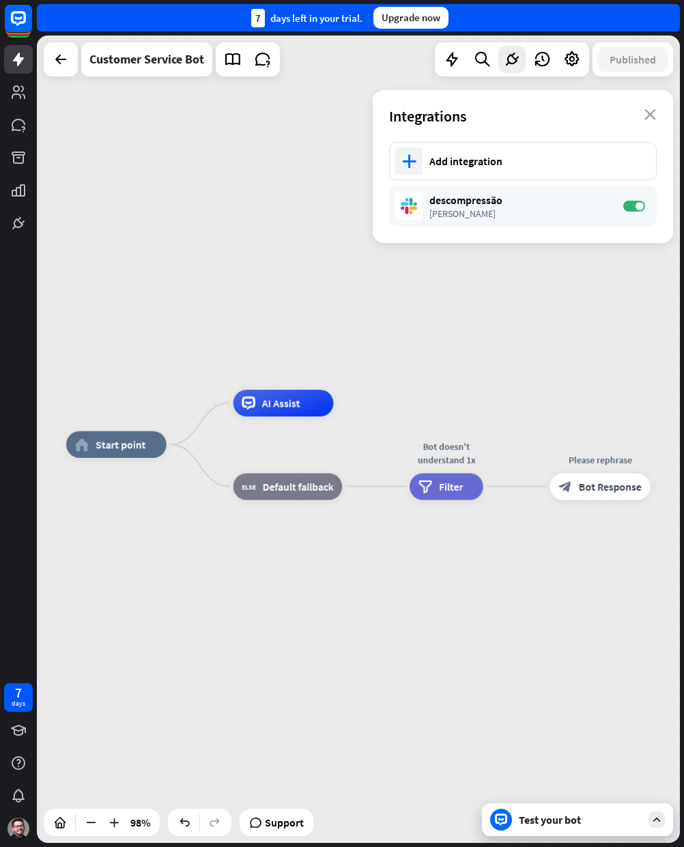
click at [445, 594] on div "home_2 Start point AI Assist block_fallback Default fallback Bot doesn't unders…" at bounding box center [380, 839] width 629 height 790
click at [357, 489] on icon "plus" at bounding box center [358, 487] width 10 height 10
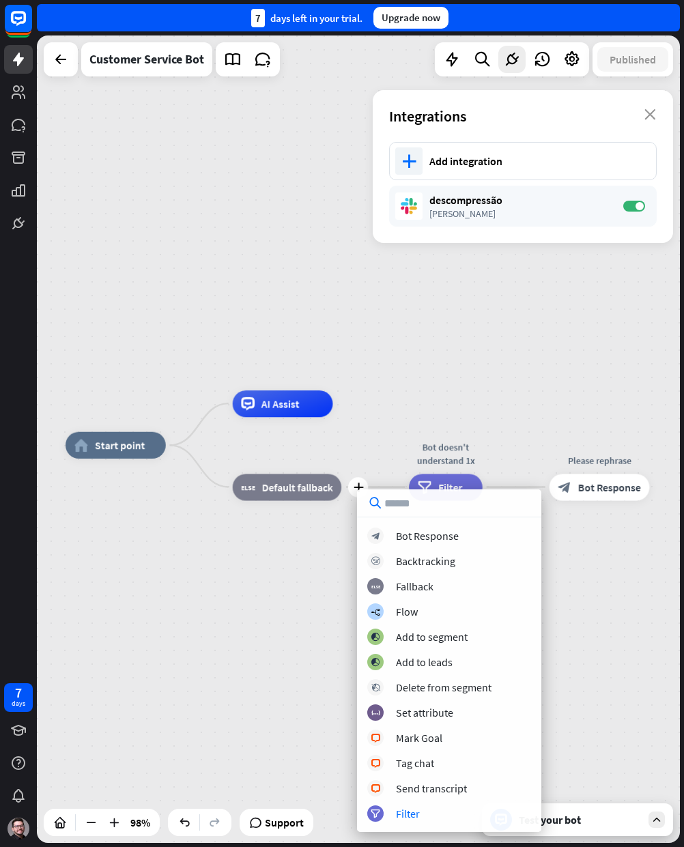
click at [657, 818] on icon at bounding box center [656, 819] width 12 height 12
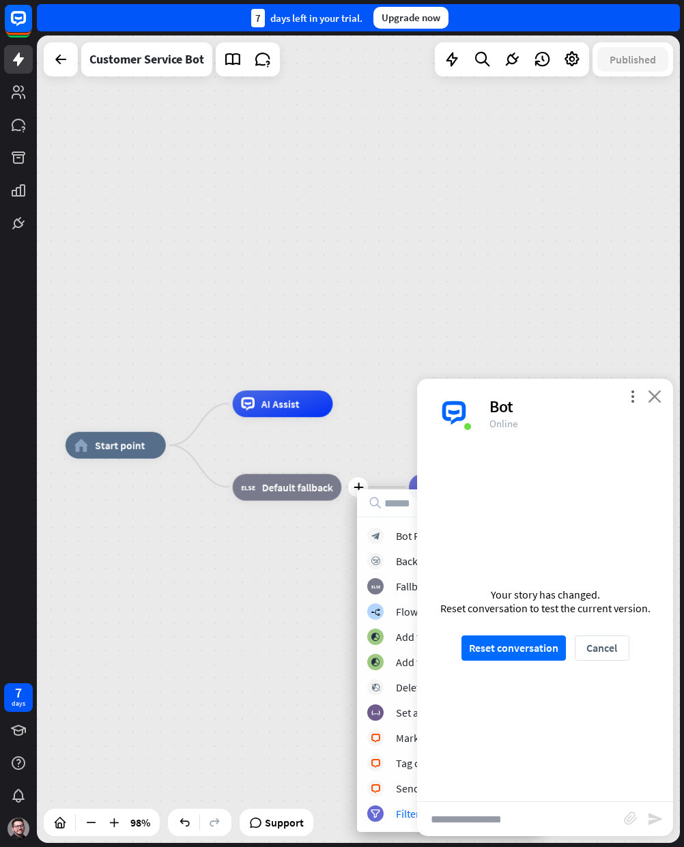
click at [654, 397] on icon "close" at bounding box center [655, 396] width 14 height 13
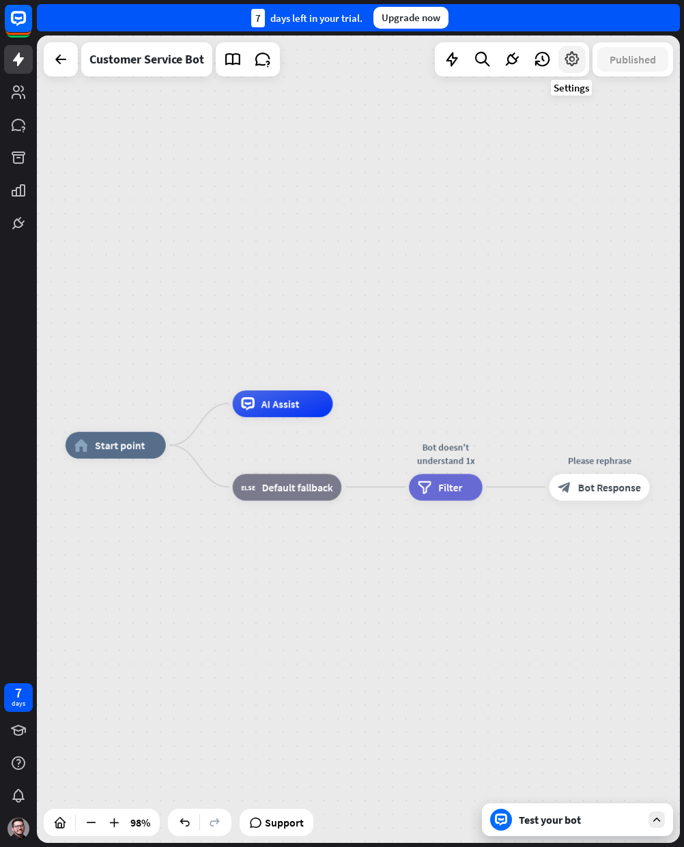
click at [571, 63] on icon at bounding box center [572, 60] width 18 height 18
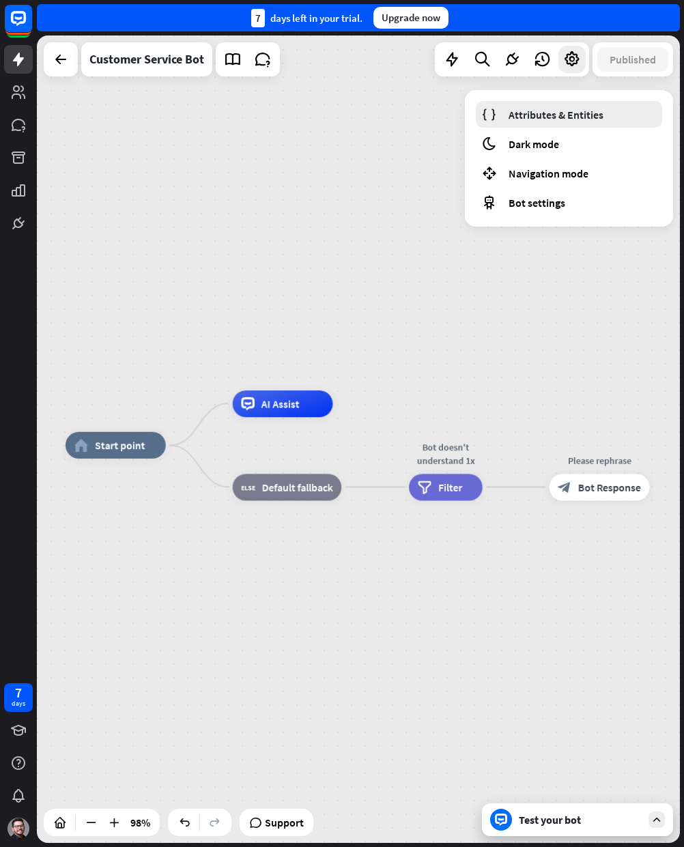
click at [578, 117] on span "Attributes & Entities" at bounding box center [555, 115] width 95 height 14
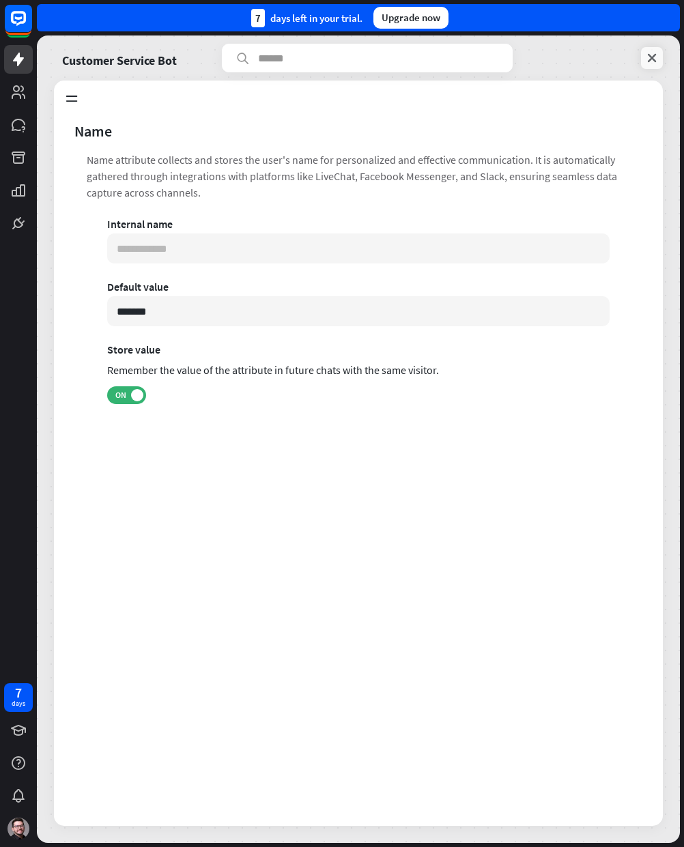
click at [648, 58] on icon at bounding box center [652, 58] width 14 height 14
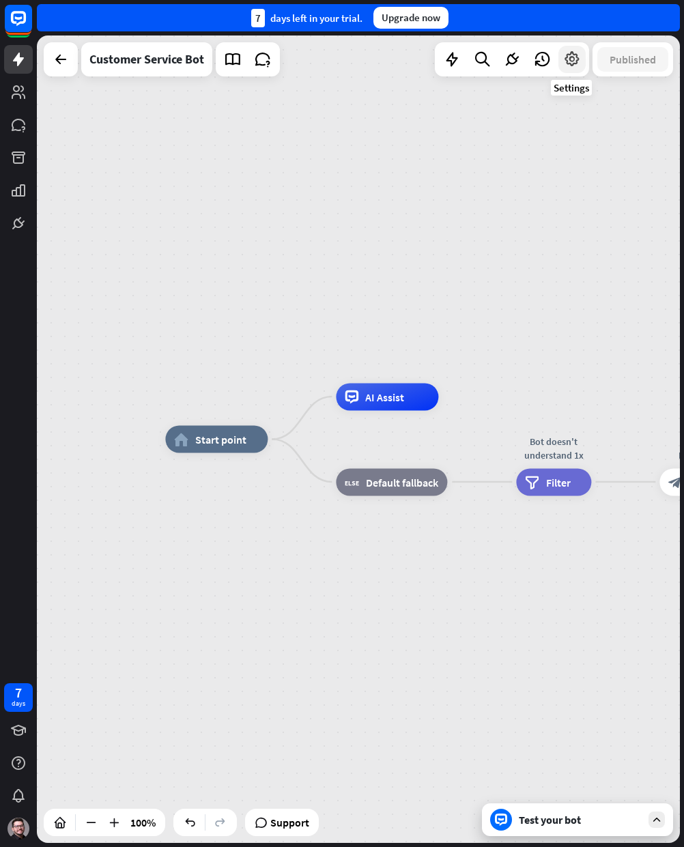
click at [566, 60] on icon at bounding box center [572, 60] width 18 height 18
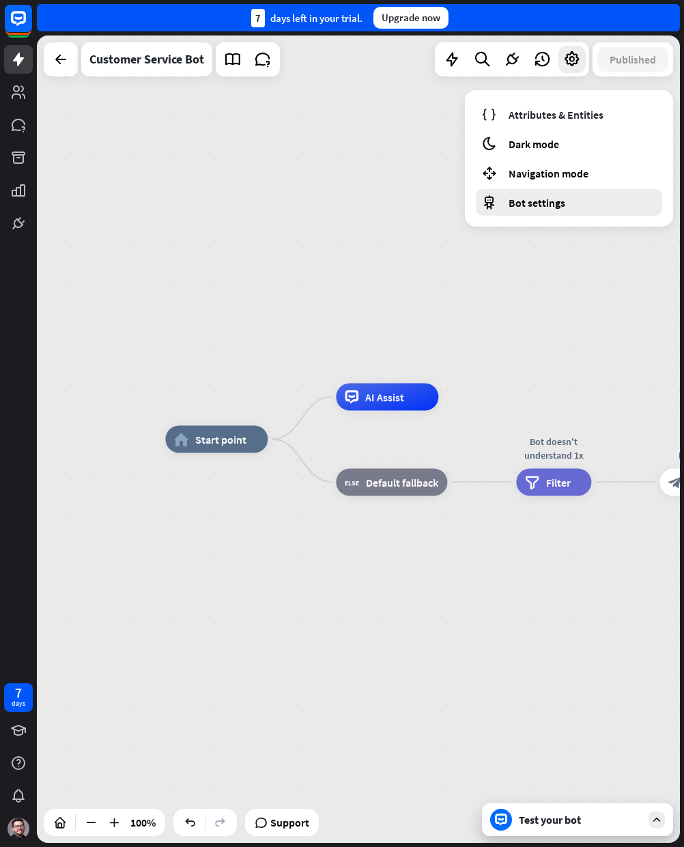
click at [557, 197] on span "Bot settings" at bounding box center [536, 203] width 57 height 14
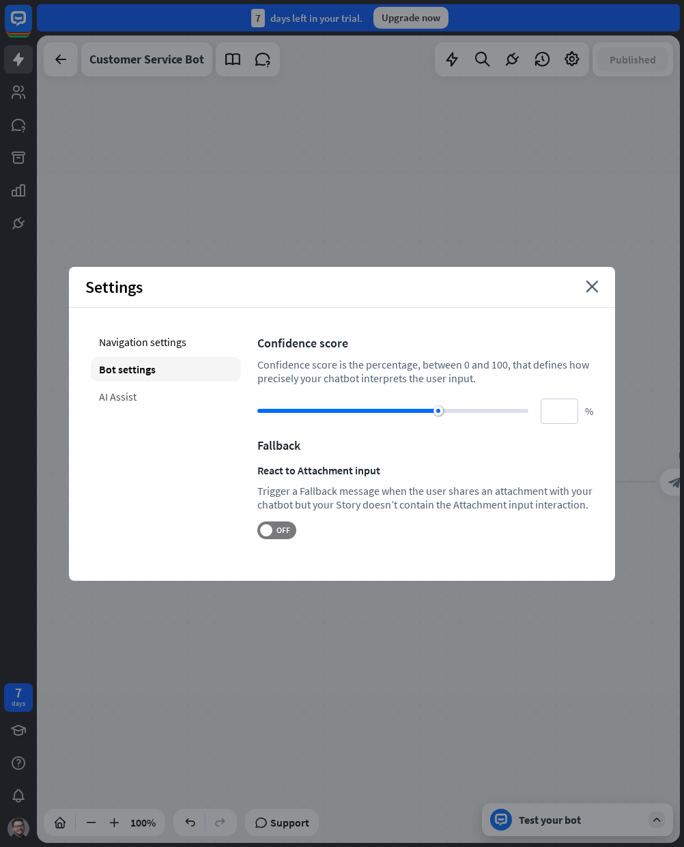
click at [136, 395] on div "AI Assist" at bounding box center [166, 396] width 150 height 25
type input "**"
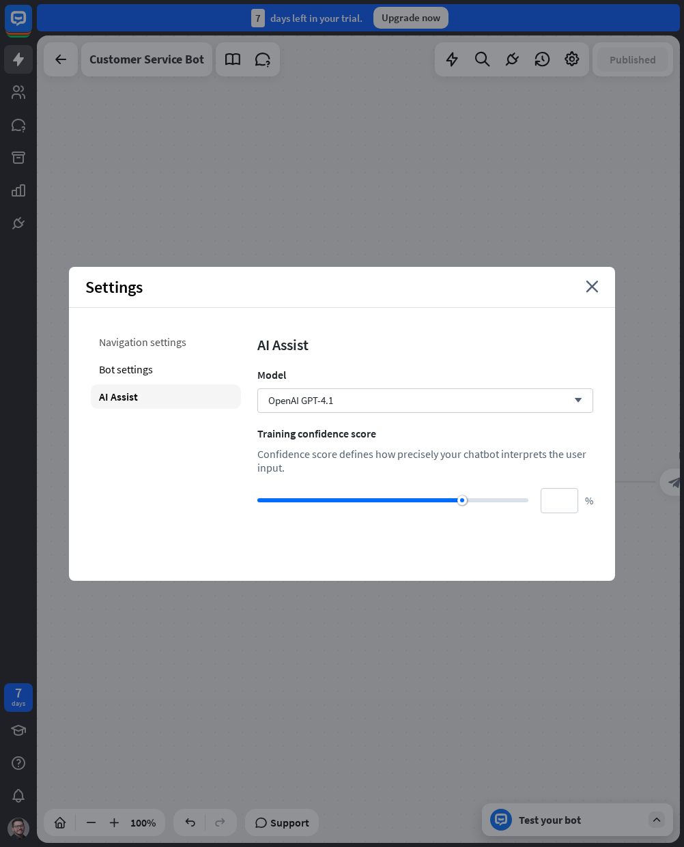
click at [130, 342] on div "Navigation settings" at bounding box center [166, 342] width 150 height 25
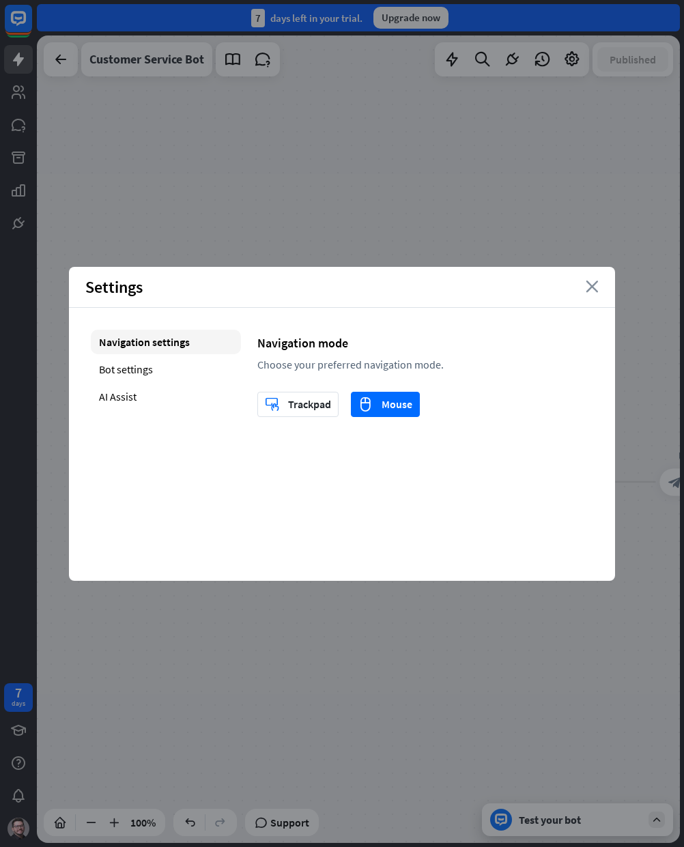
click at [597, 289] on icon "close" at bounding box center [592, 286] width 13 height 12
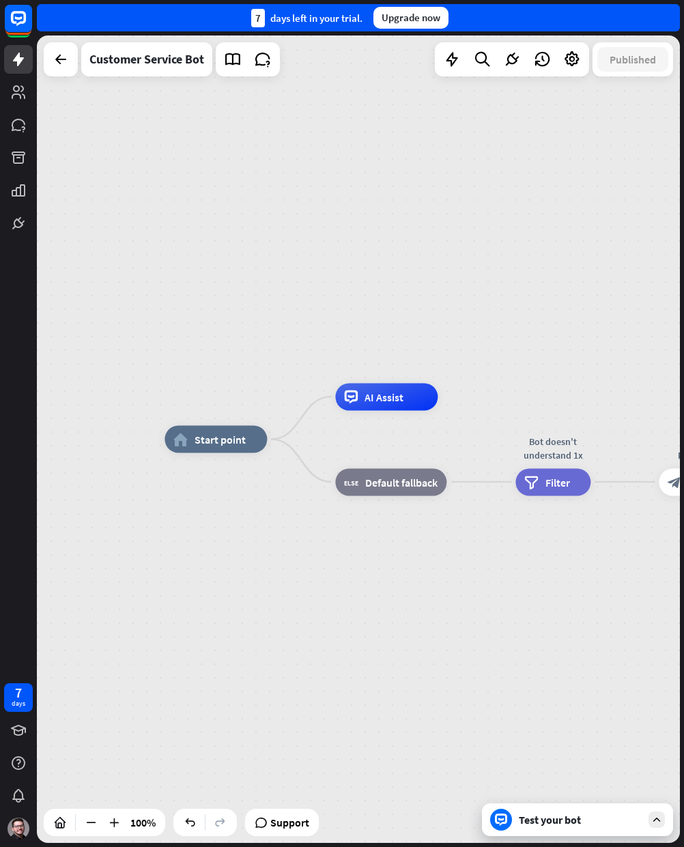
drag, startPoint x: 492, startPoint y: 204, endPoint x: 519, endPoint y: 255, distance: 57.1
click at [514, 272] on div "home_2 Start point AI Assist block_fallback Default fallback Bot doesn't unders…" at bounding box center [358, 438] width 643 height 807
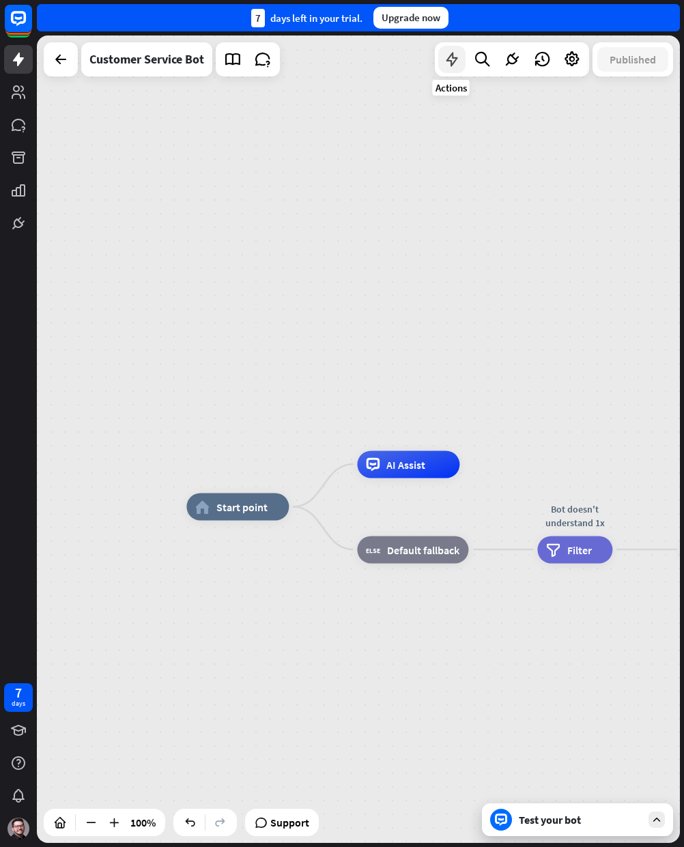
click at [457, 52] on icon at bounding box center [452, 60] width 18 height 18
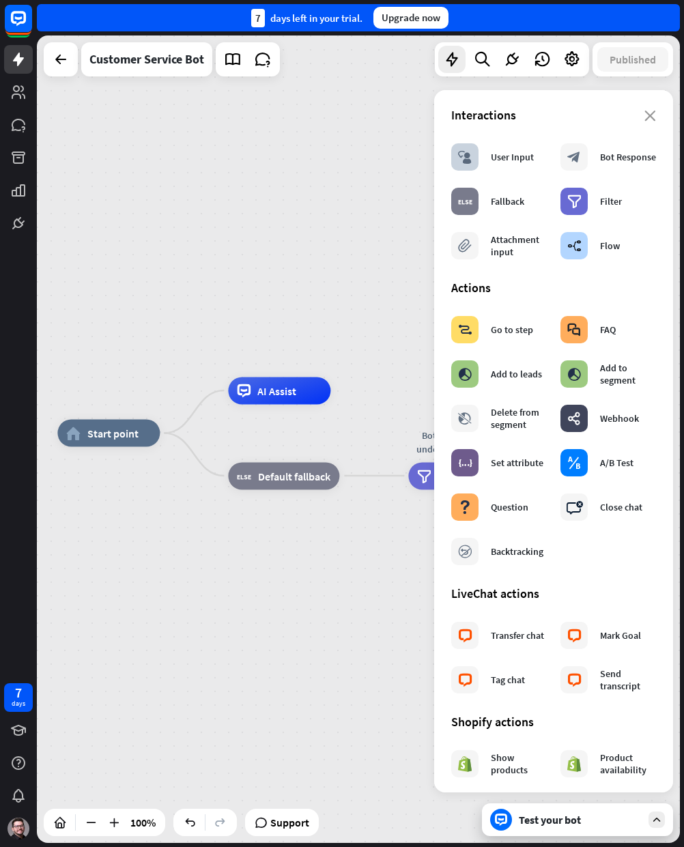
drag, startPoint x: 284, startPoint y: 724, endPoint x: 68, endPoint y: 631, distance: 235.7
click at [68, 631] on div "home_2 Start point AI Assist block_fallback Default fallback Bot doesn't unders…" at bounding box center [378, 836] width 643 height 807
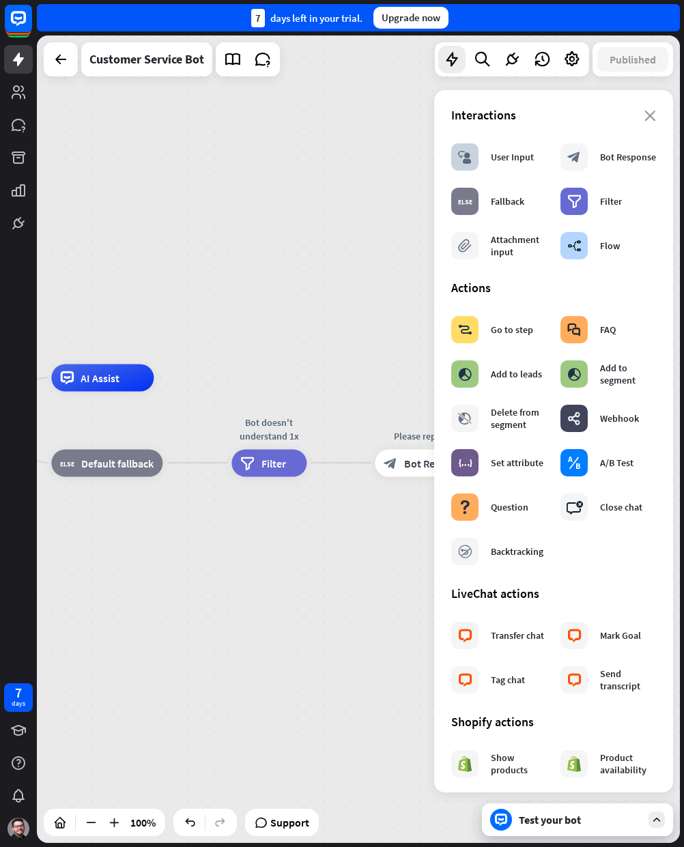
drag, startPoint x: 205, startPoint y: 611, endPoint x: 93, endPoint y: 626, distance: 113.5
click at [93, 626] on div "home_2 Start point AI Assist block_fallback Default fallback Bot doesn't unders…" at bounding box center [202, 823] width 643 height 807
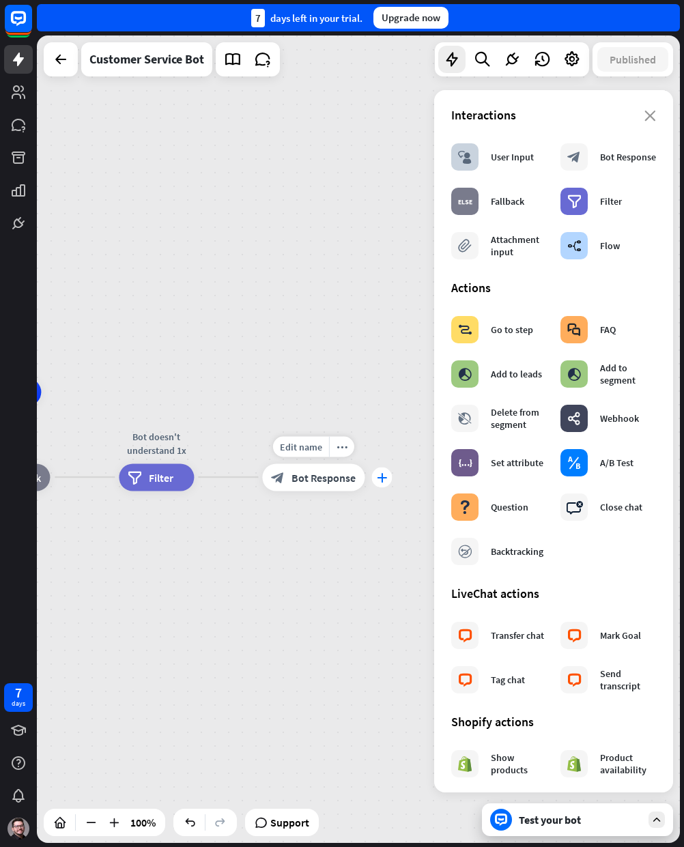
click at [385, 484] on div "plus" at bounding box center [381, 477] width 20 height 20
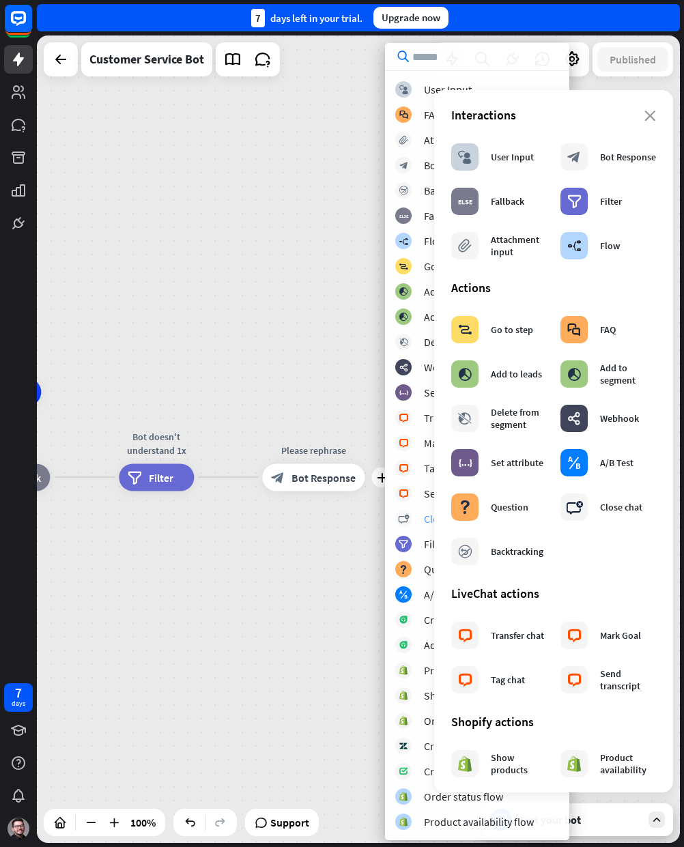
click at [412, 519] on div "block_close_chat Close chat" at bounding box center [477, 518] width 164 height 16
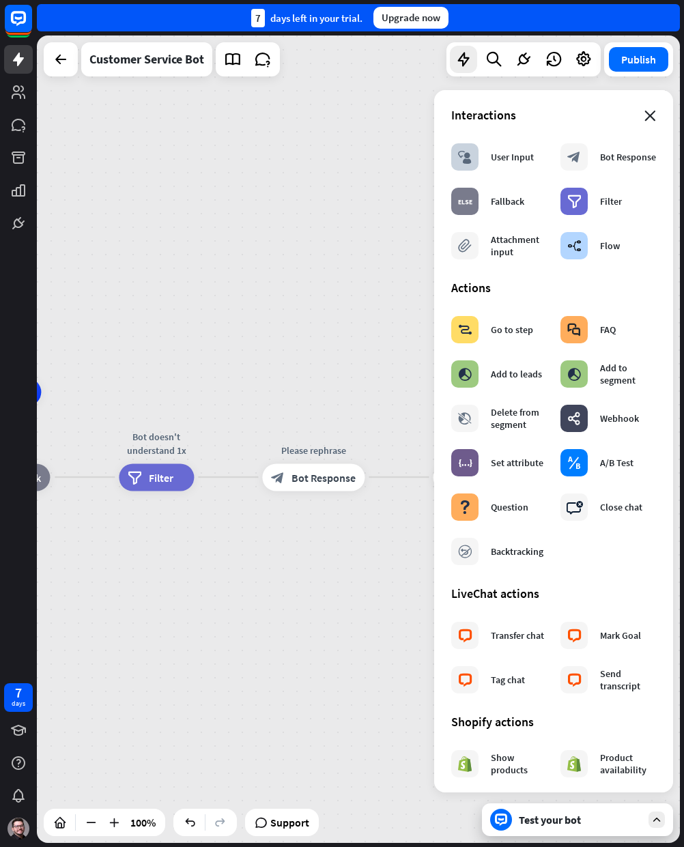
click at [644, 119] on icon "close" at bounding box center [650, 116] width 12 height 11
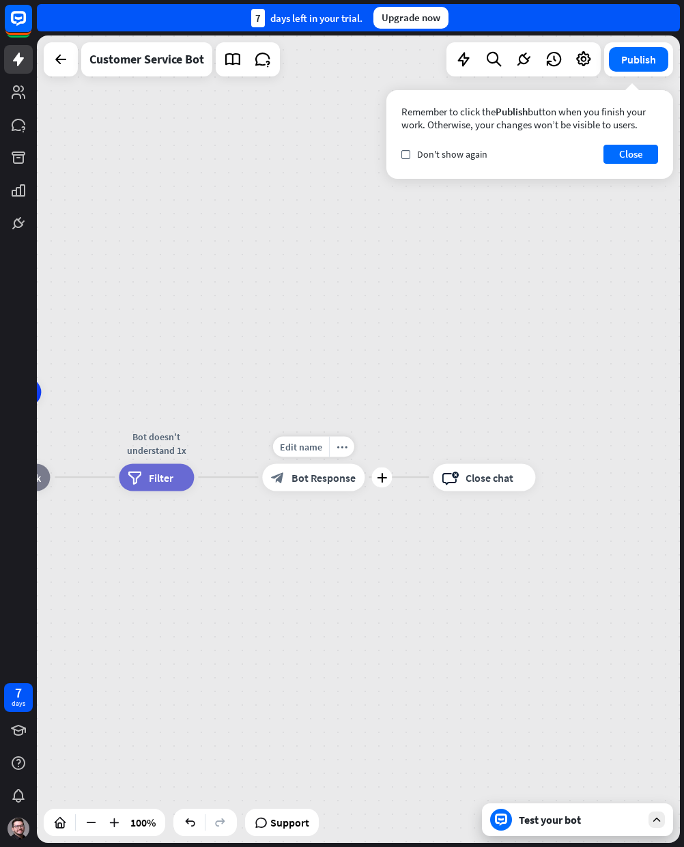
click at [323, 474] on span "Bot Response" at bounding box center [323, 477] width 64 height 14
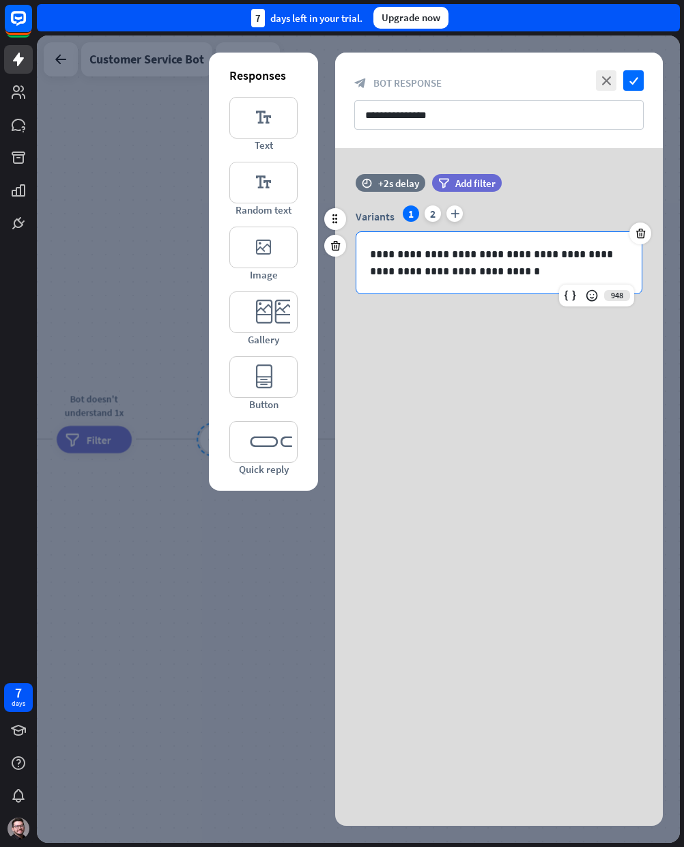
click at [534, 265] on p "**********" at bounding box center [499, 263] width 258 height 34
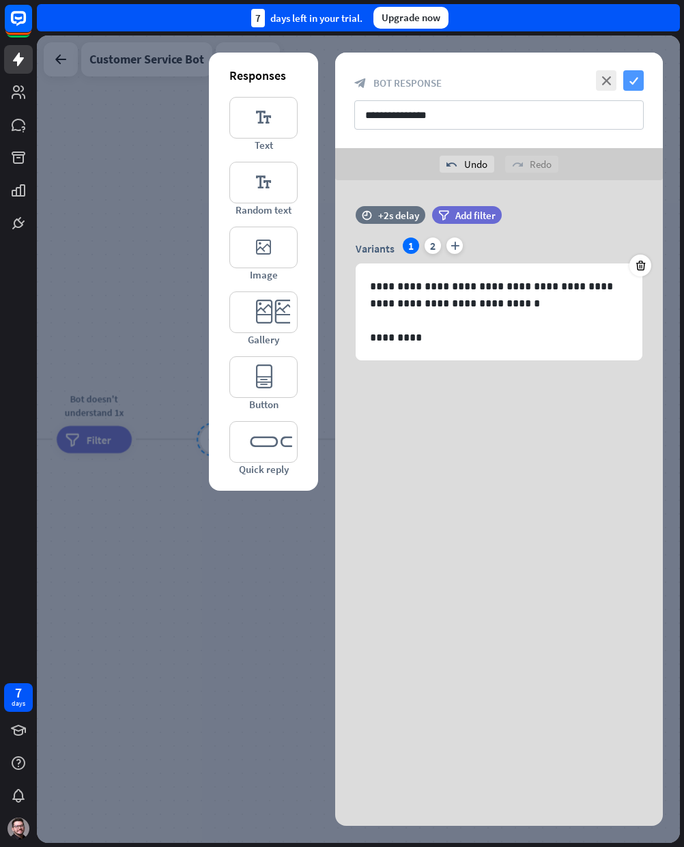
click at [628, 83] on icon "check" at bounding box center [633, 80] width 20 height 20
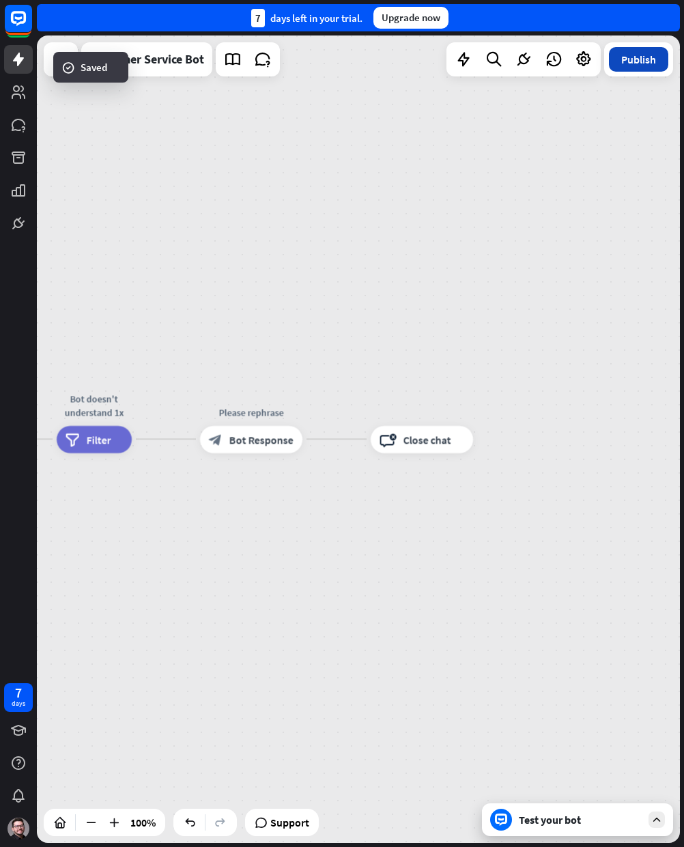
click at [641, 59] on button "Publish" at bounding box center [638, 59] width 59 height 25
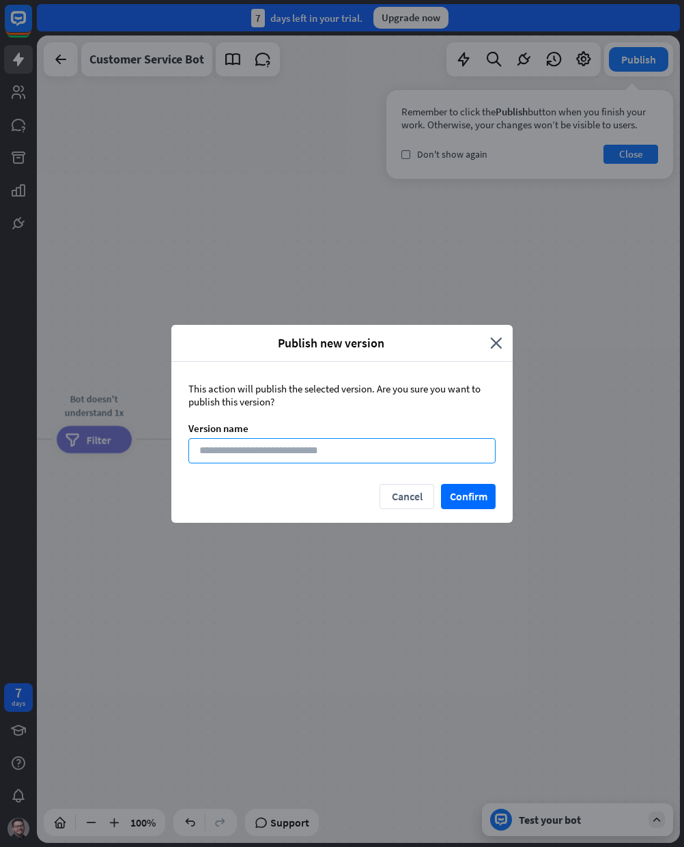
click at [372, 457] on input at bounding box center [341, 450] width 307 height 25
type input "*"
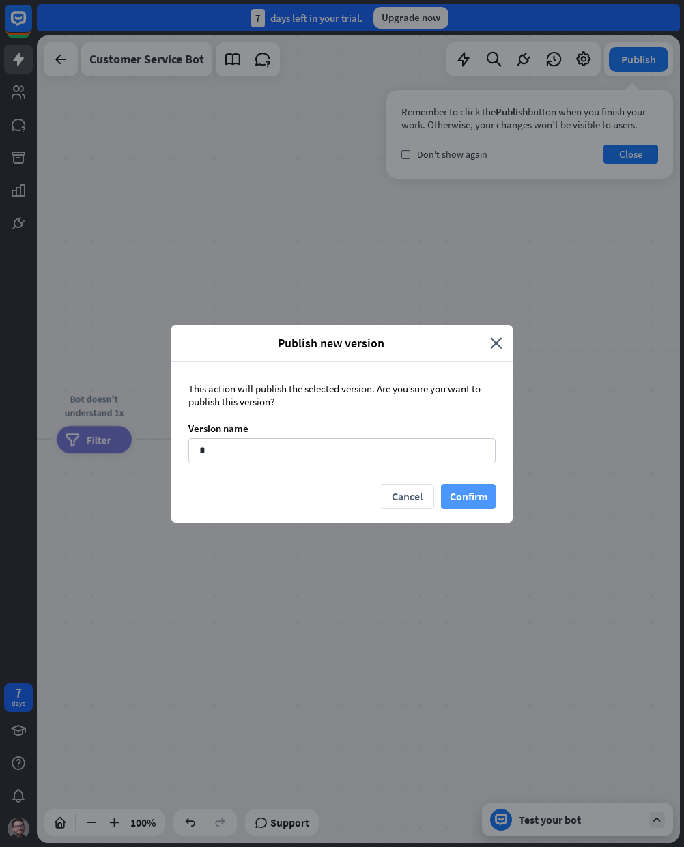
click at [459, 500] on button "Confirm" at bounding box center [468, 496] width 55 height 25
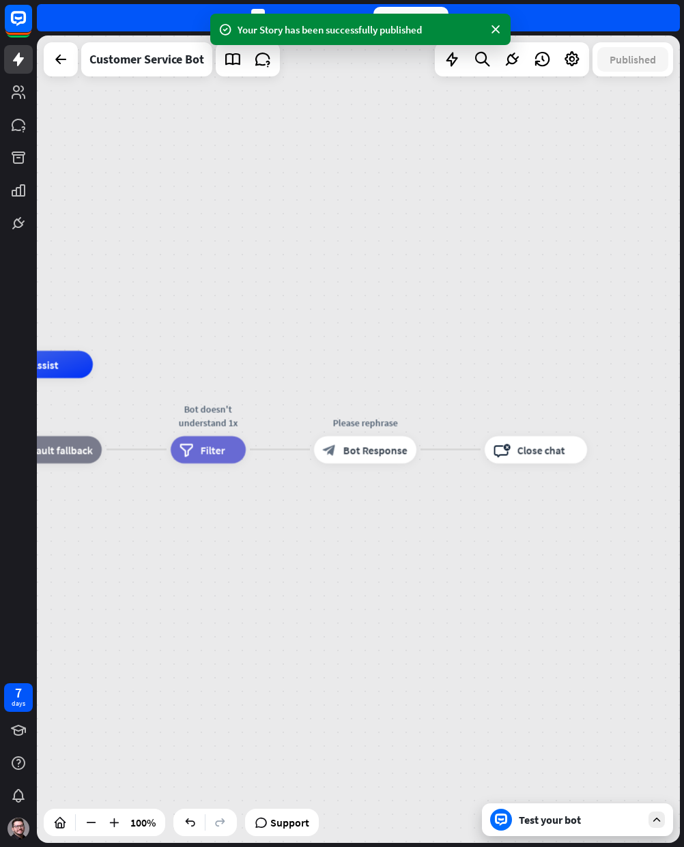
drag, startPoint x: 504, startPoint y: 336, endPoint x: 579, endPoint y: 356, distance: 77.0
click at [627, 353] on div "home_2 Start point AI Assist block_fallback Default fallback Bot doesn't unders…" at bounding box center [358, 438] width 643 height 807
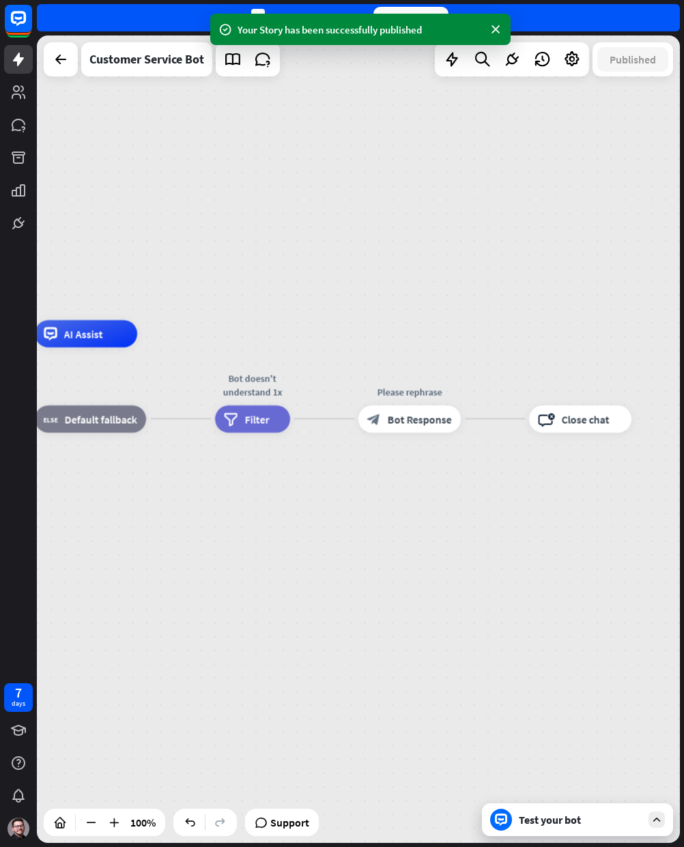
drag, startPoint x: 315, startPoint y: 386, endPoint x: 350, endPoint y: 349, distance: 51.2
click at [350, 349] on div "home_2 Start point AI Assist block_fallback Default fallback Bot doesn't unders…" at bounding box center [358, 438] width 643 height 807
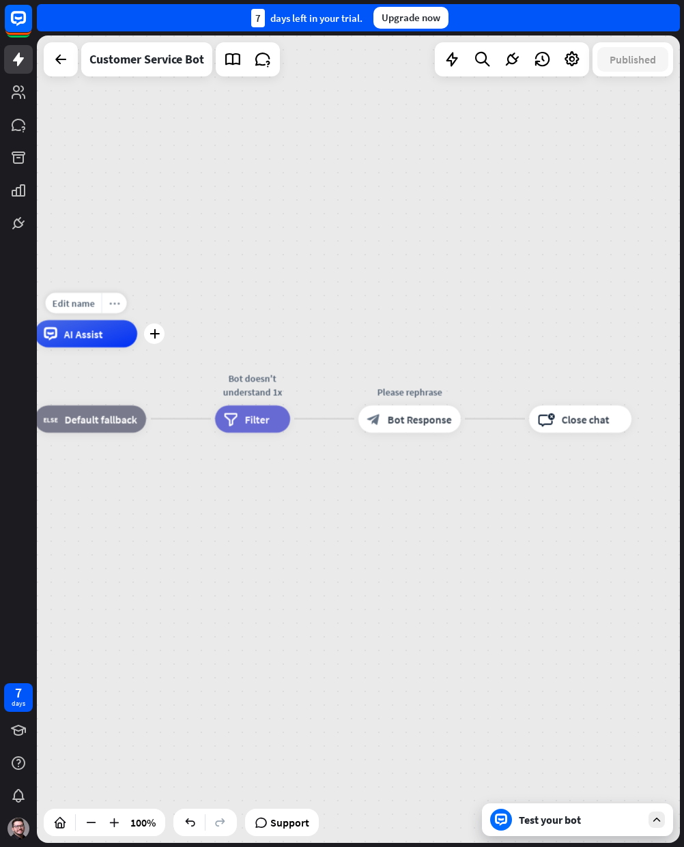
click at [117, 302] on icon "more_horiz" at bounding box center [114, 303] width 11 height 10
click at [378, 306] on div "home_2 Start point AI Assist block_fallback Default fallback Bot doesn't unders…" at bounding box center [358, 438] width 643 height 807
click at [574, 57] on icon at bounding box center [572, 60] width 18 height 18
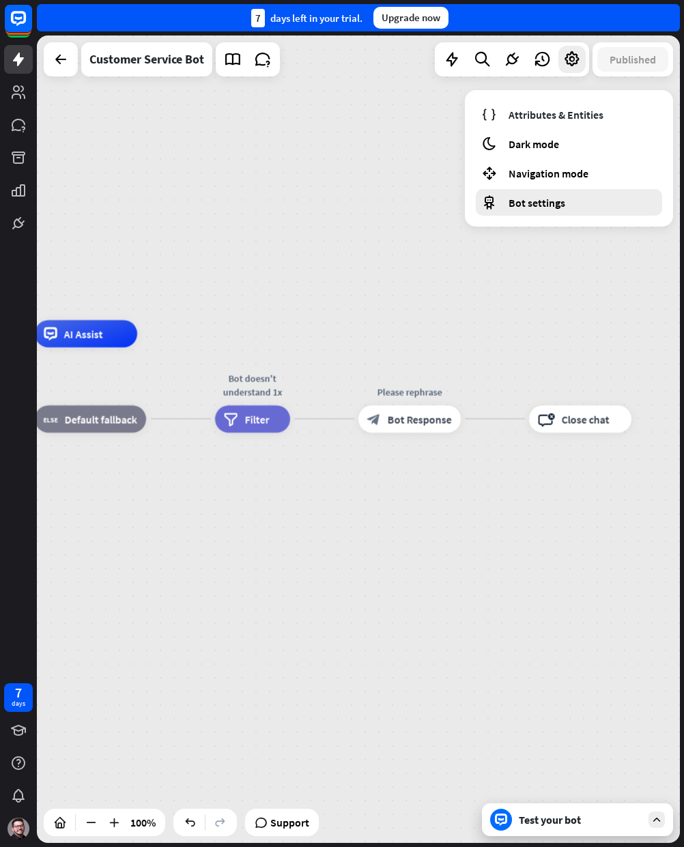
click at [549, 199] on span "Bot settings" at bounding box center [536, 203] width 57 height 14
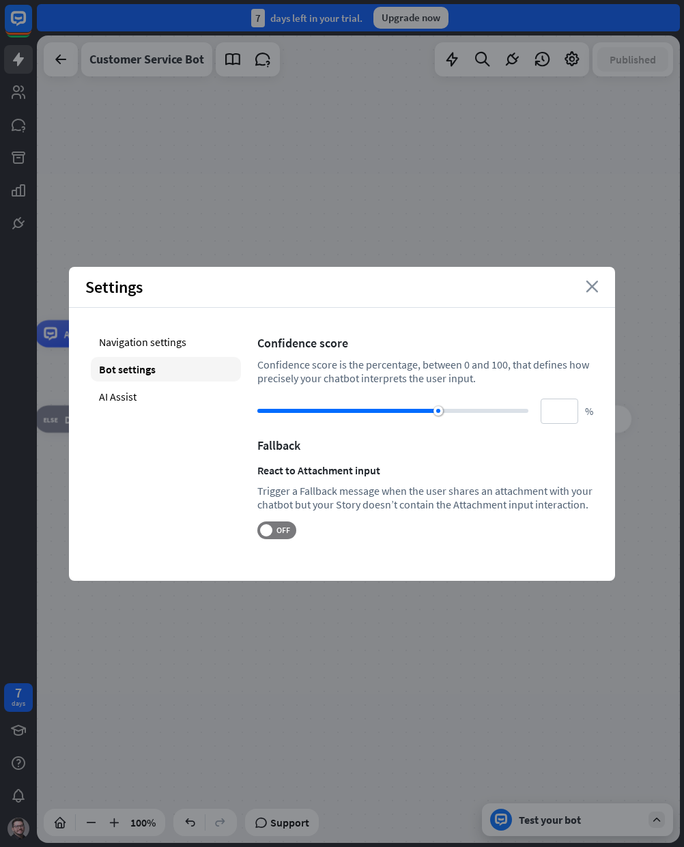
click at [588, 285] on icon "close" at bounding box center [592, 286] width 13 height 12
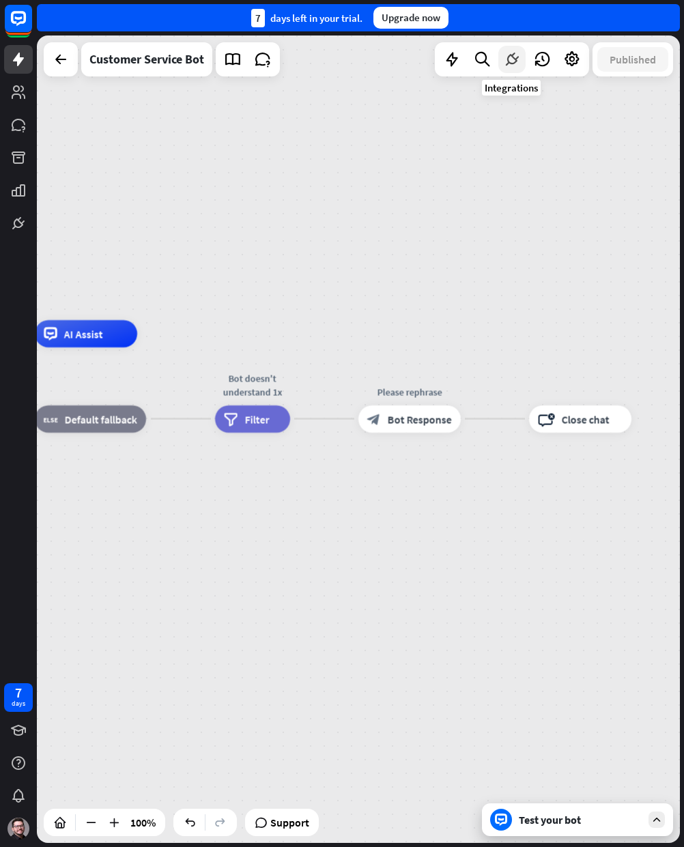
click at [516, 63] on icon at bounding box center [512, 60] width 18 height 18
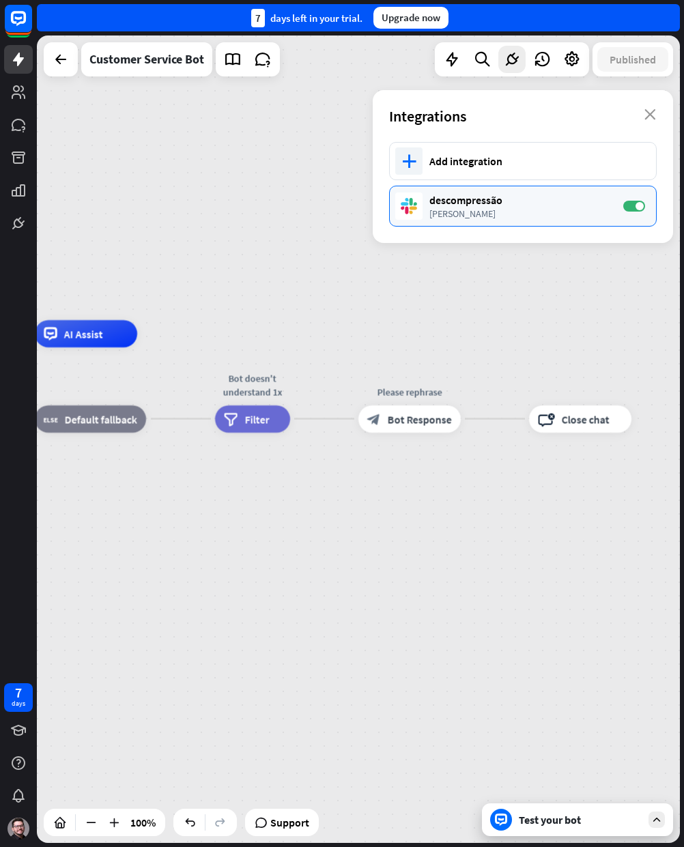
click at [476, 190] on div "descompressão [PERSON_NAME] ON" at bounding box center [523, 206] width 268 height 41
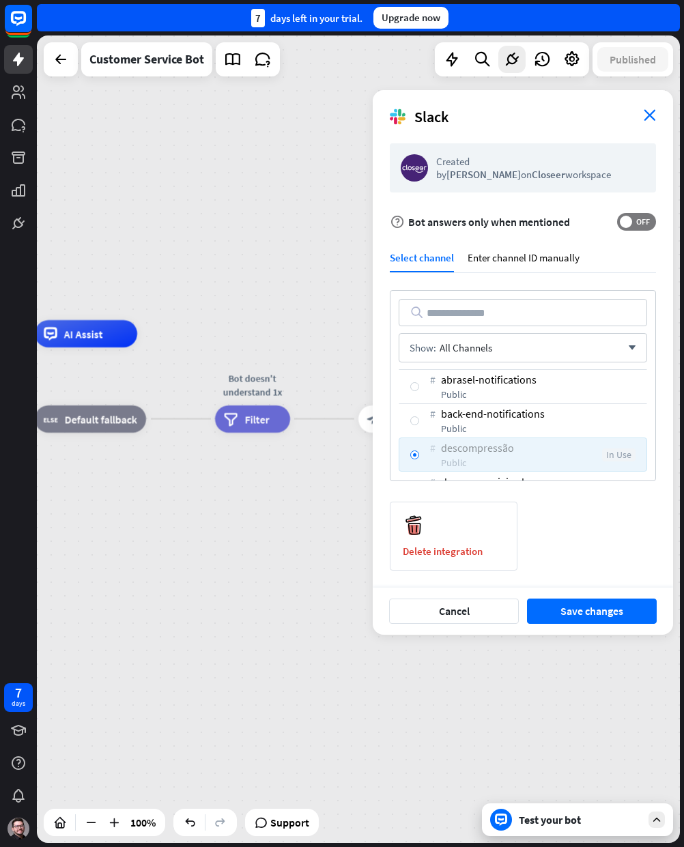
click at [648, 114] on icon "close" at bounding box center [650, 115] width 12 height 12
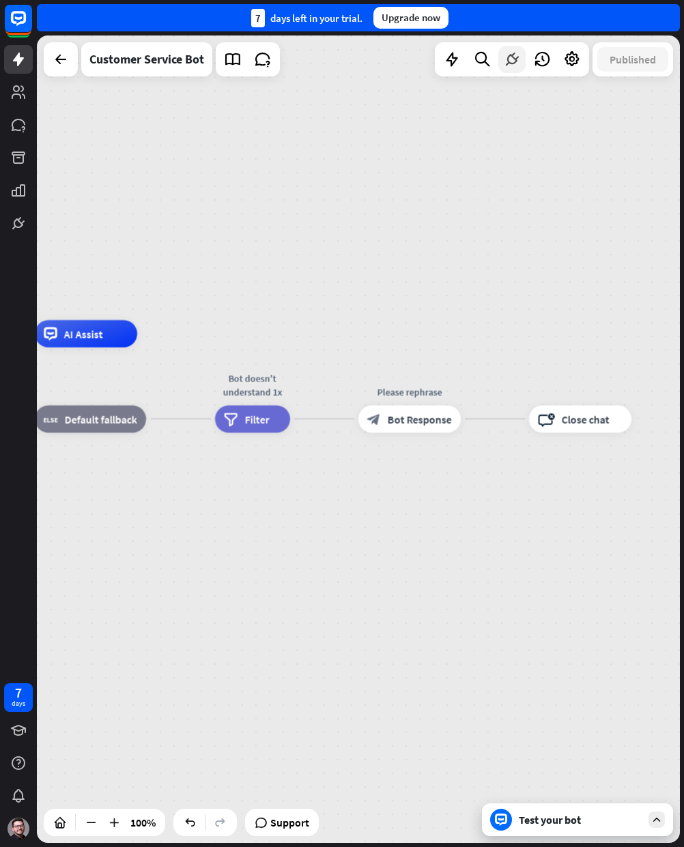
click at [506, 59] on icon at bounding box center [512, 60] width 18 height 18
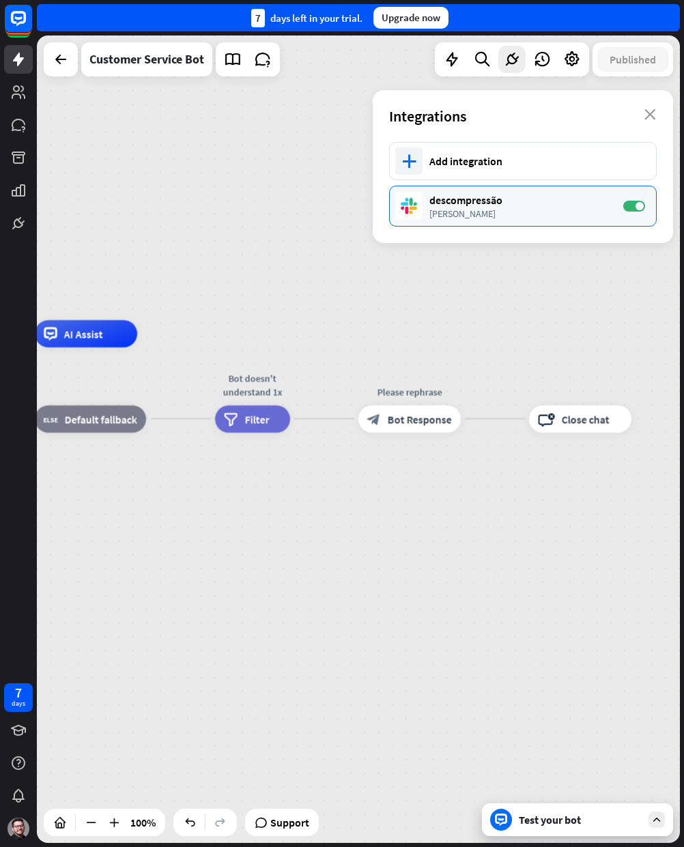
click at [497, 195] on div "descompressão" at bounding box center [519, 200] width 180 height 14
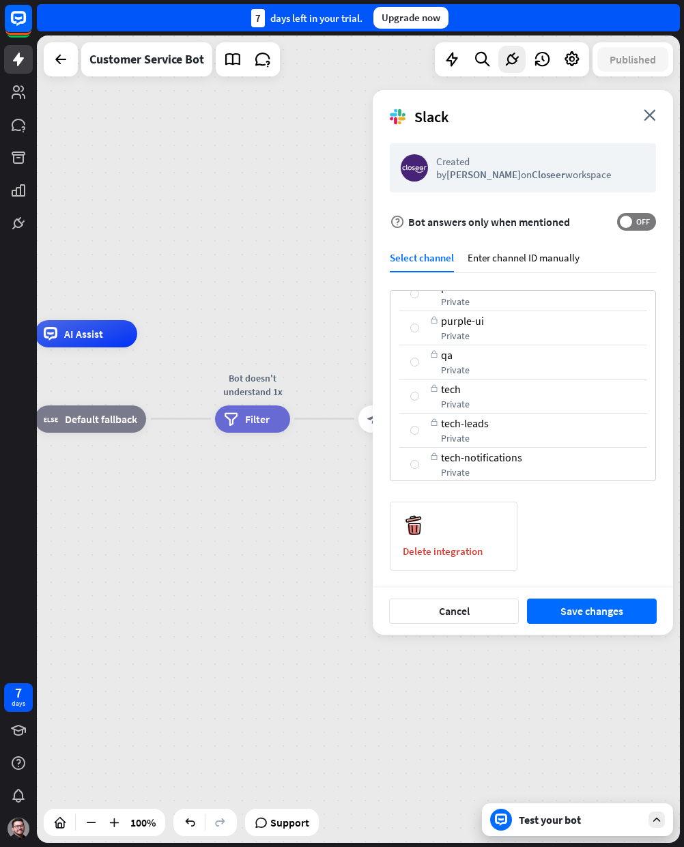
scroll to position [921, 0]
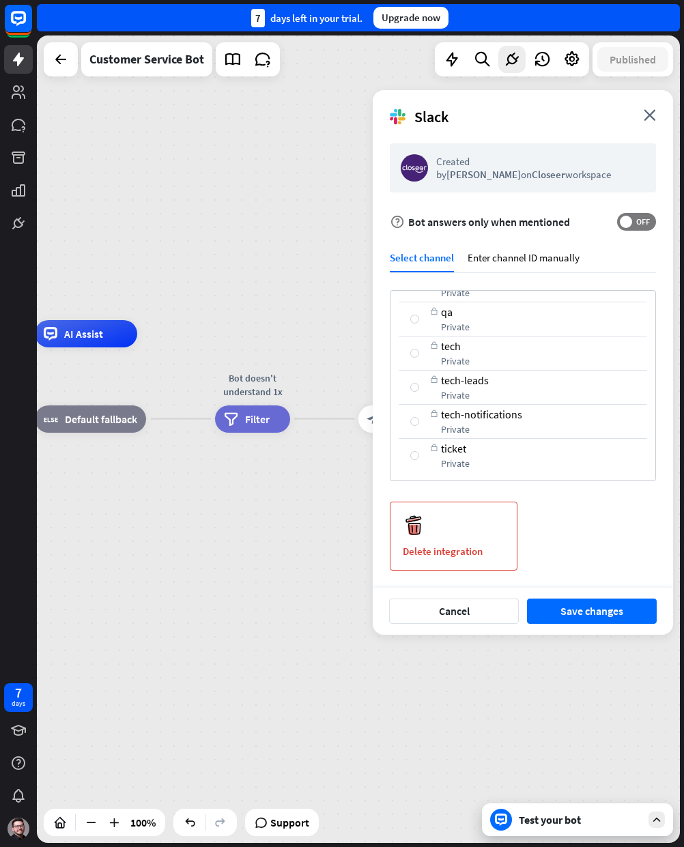
click at [468, 525] on div "Delete integration" at bounding box center [454, 536] width 128 height 69
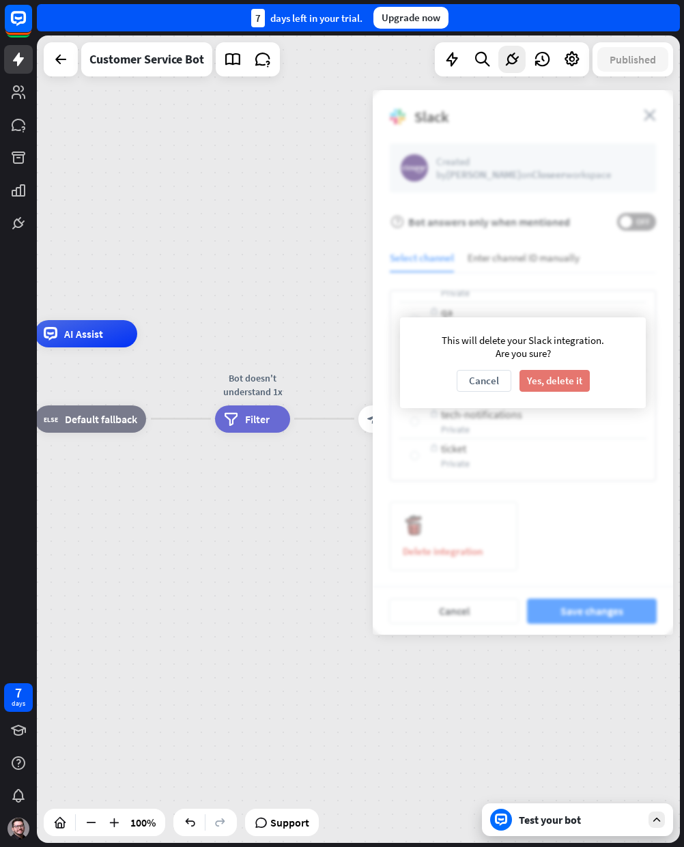
click at [571, 379] on button "Yes, delete it" at bounding box center [554, 381] width 70 height 22
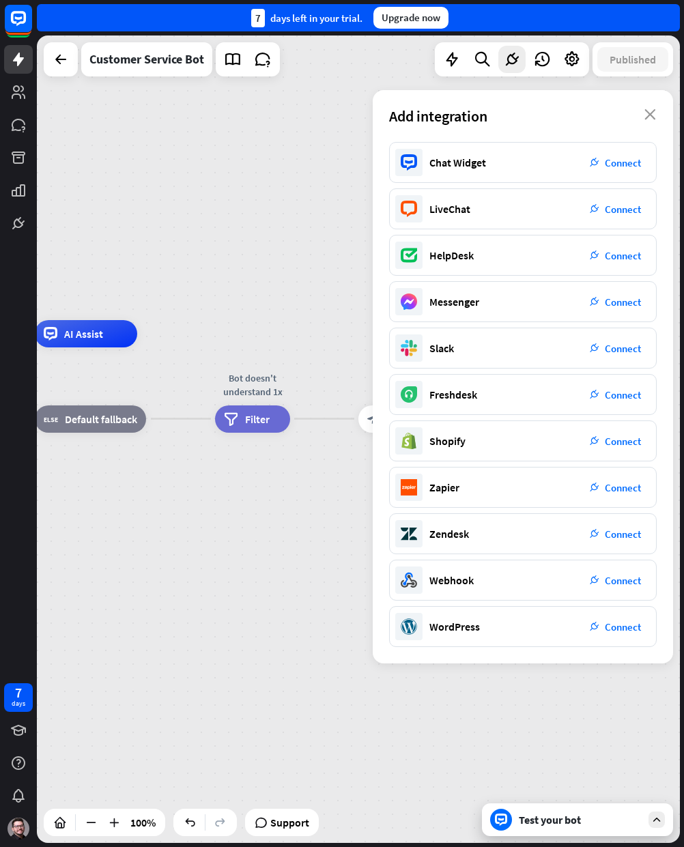
click at [294, 310] on div "home_2 Start point AI Assist block_fallback Default fallback Bot doesn't unders…" at bounding box center [358, 438] width 643 height 807
